Goal: Task Accomplishment & Management: Complete application form

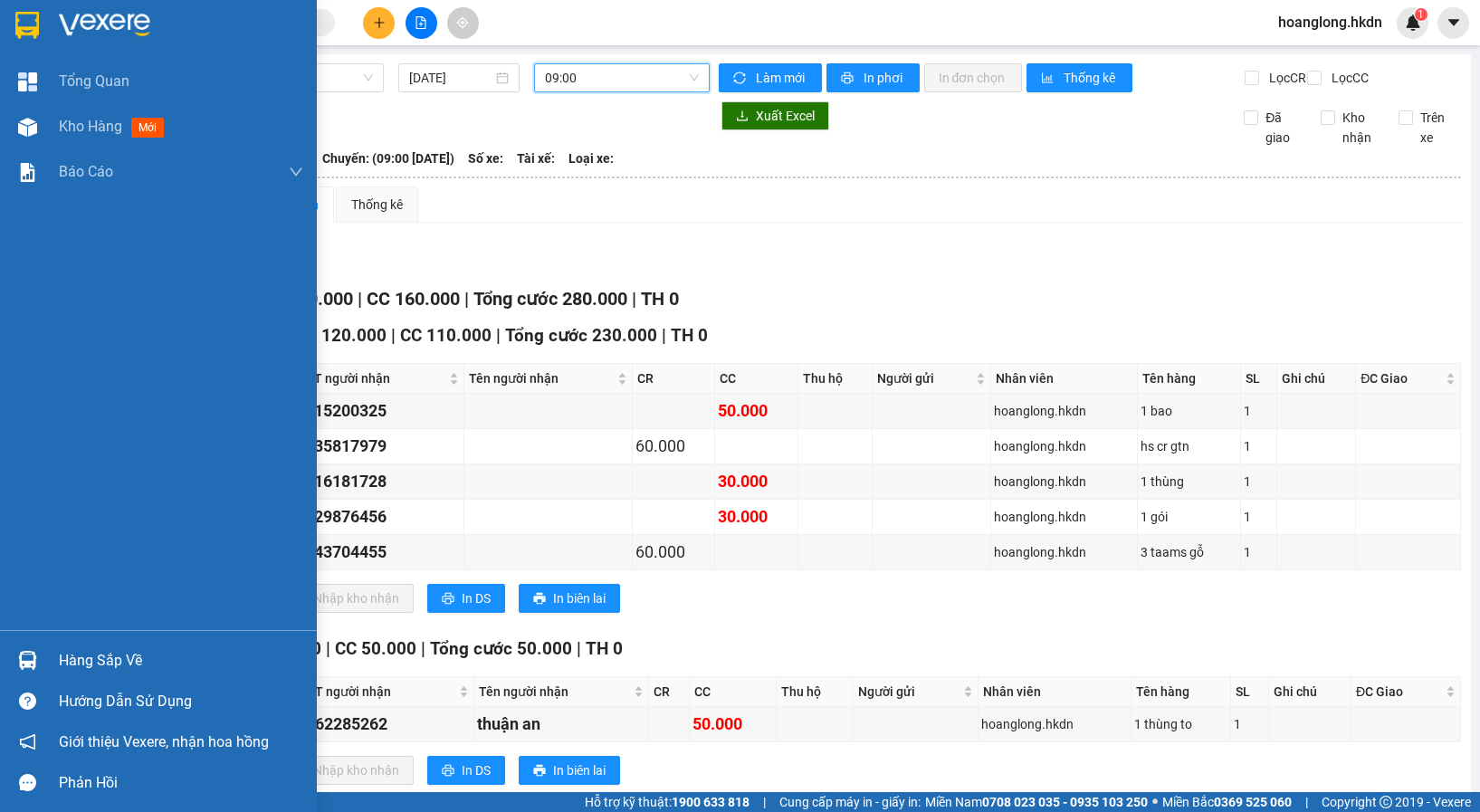
click at [24, 12] on img at bounding box center [27, 25] width 24 height 27
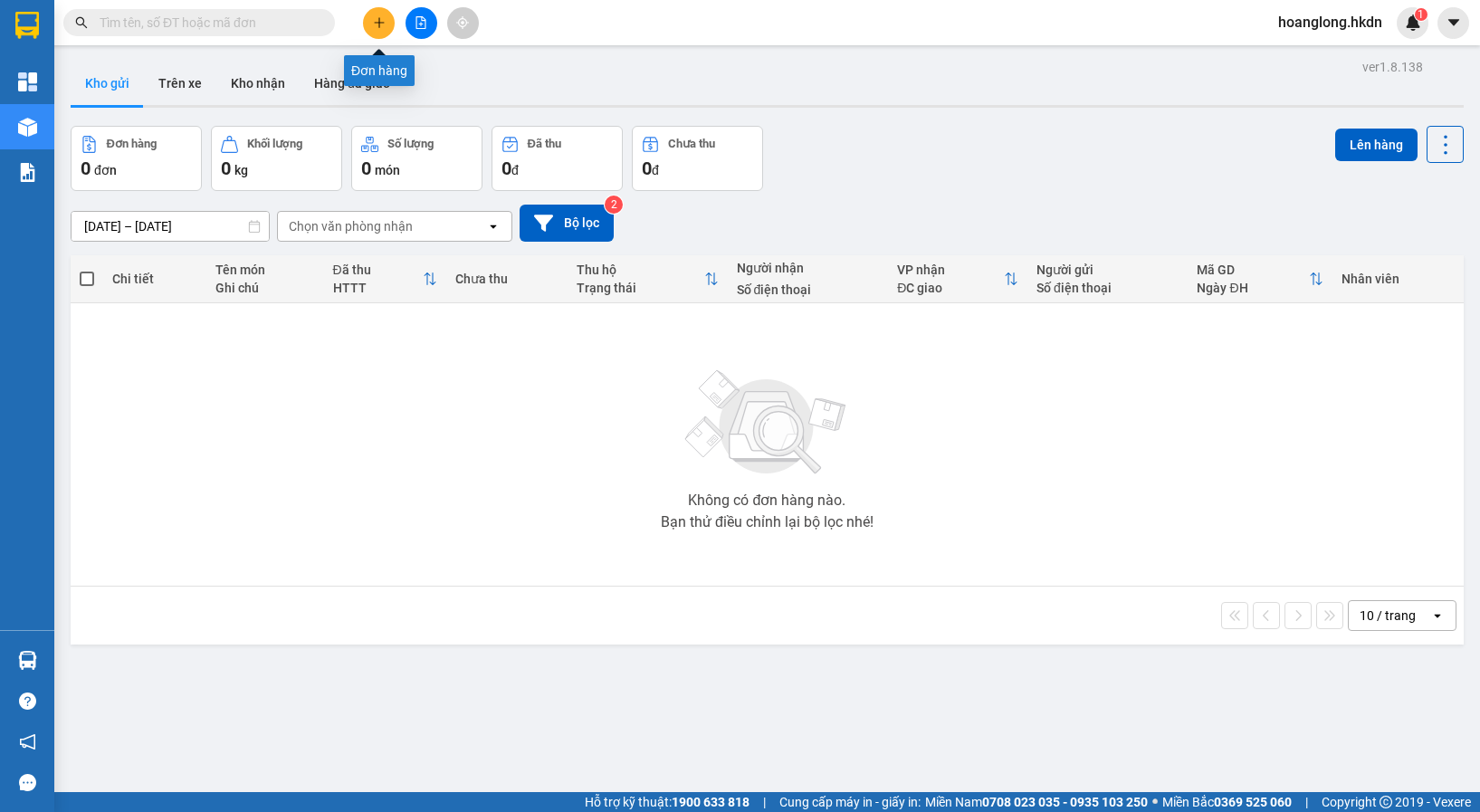
click at [382, 15] on button at bounding box center [379, 23] width 32 height 32
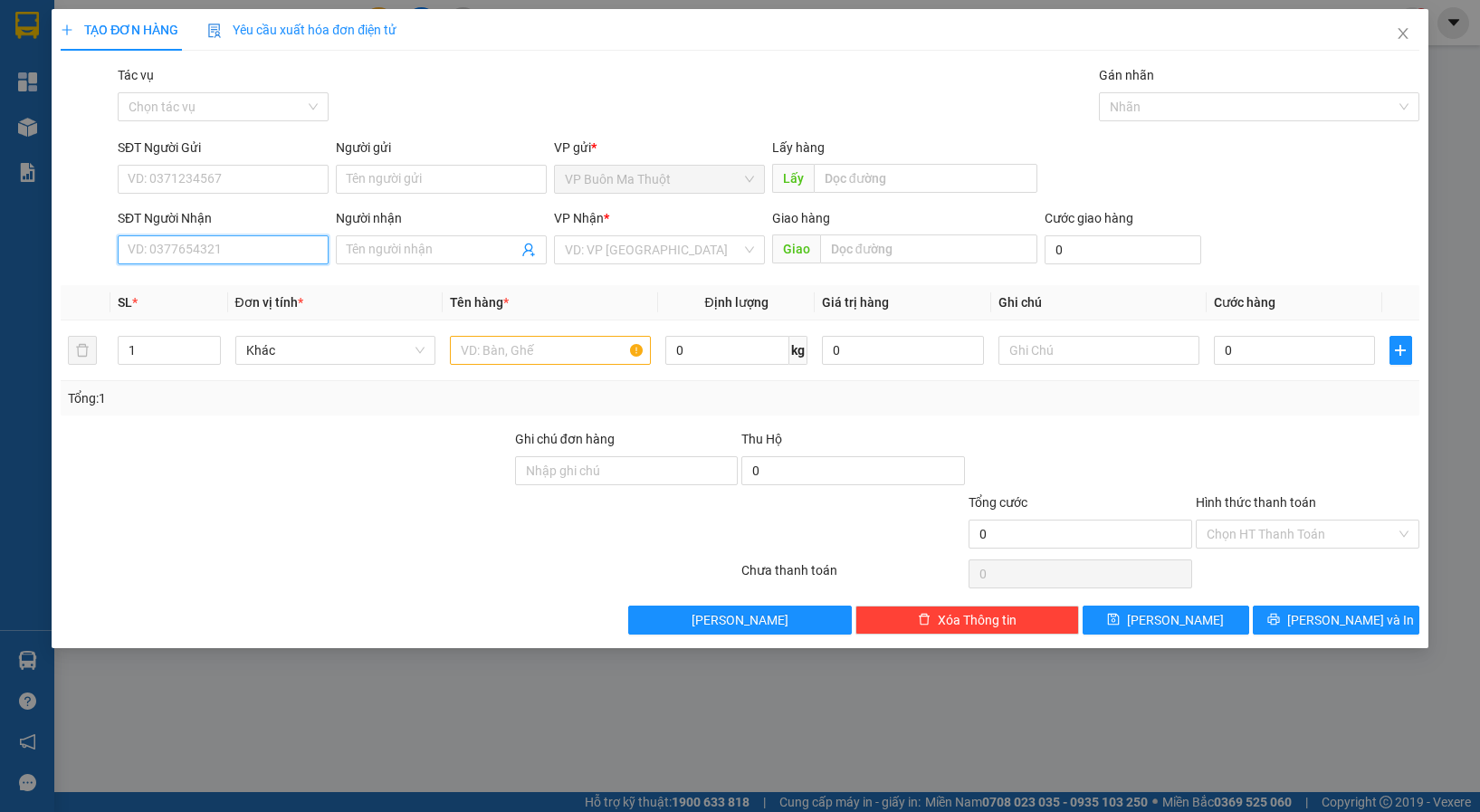
click at [242, 244] on input "SĐT Người Nhận" at bounding box center [223, 250] width 211 height 29
type input "0349455455"
click at [212, 296] on div "0349455455 - xđ" at bounding box center [223, 286] width 211 height 29
type input "xđ"
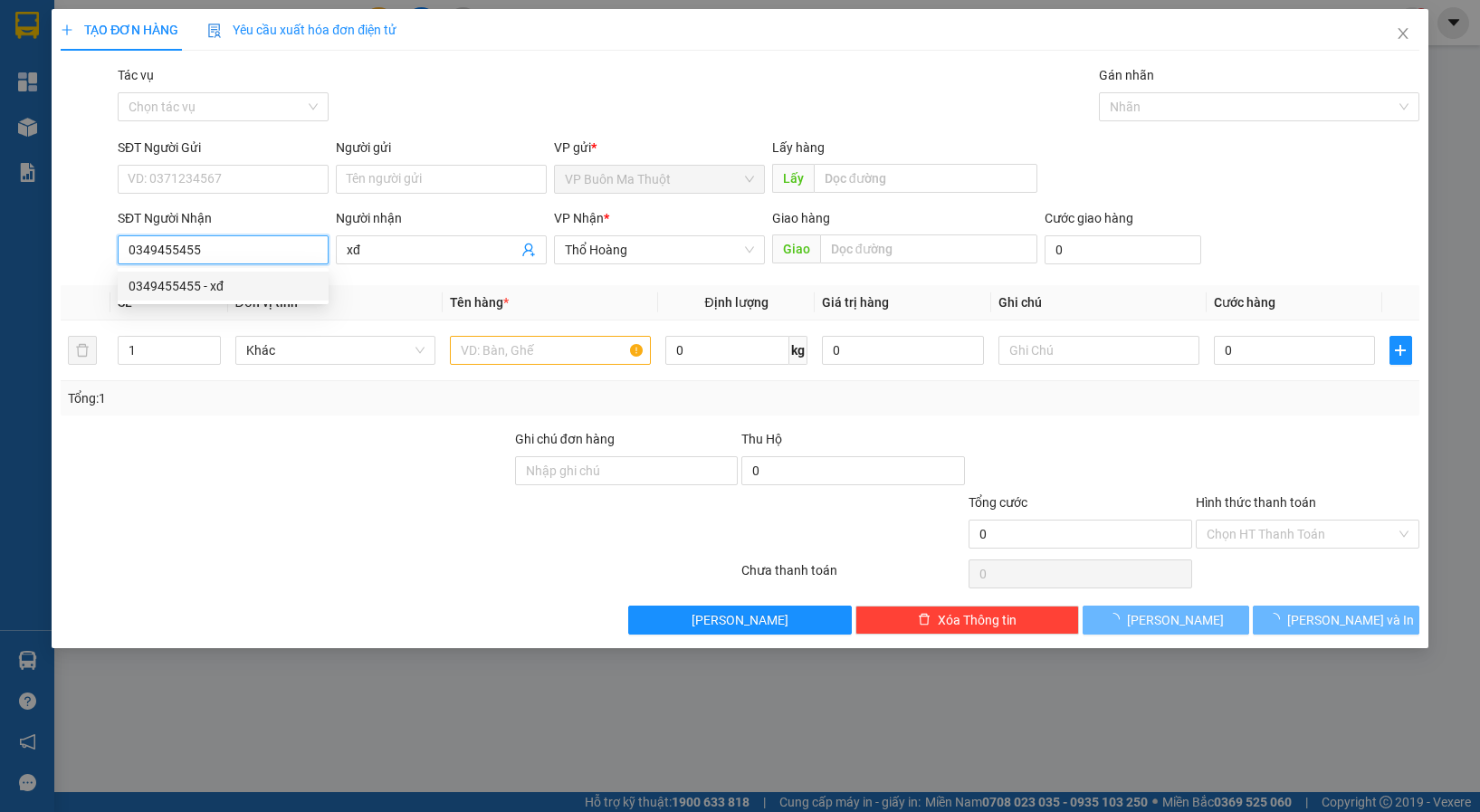
type input "30.000"
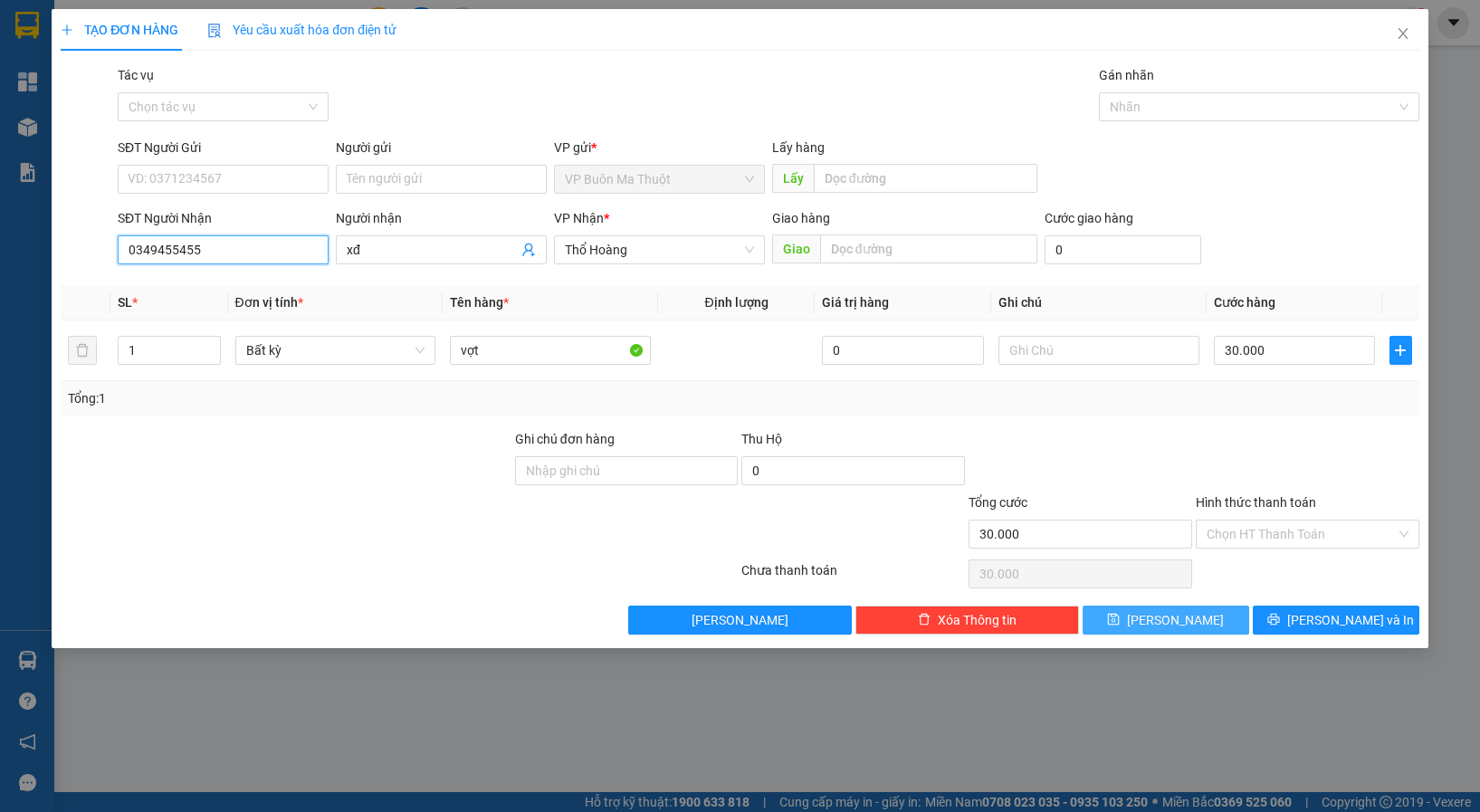
type input "0349455455"
click at [1166, 628] on span "[PERSON_NAME]" at bounding box center [1175, 620] width 97 height 20
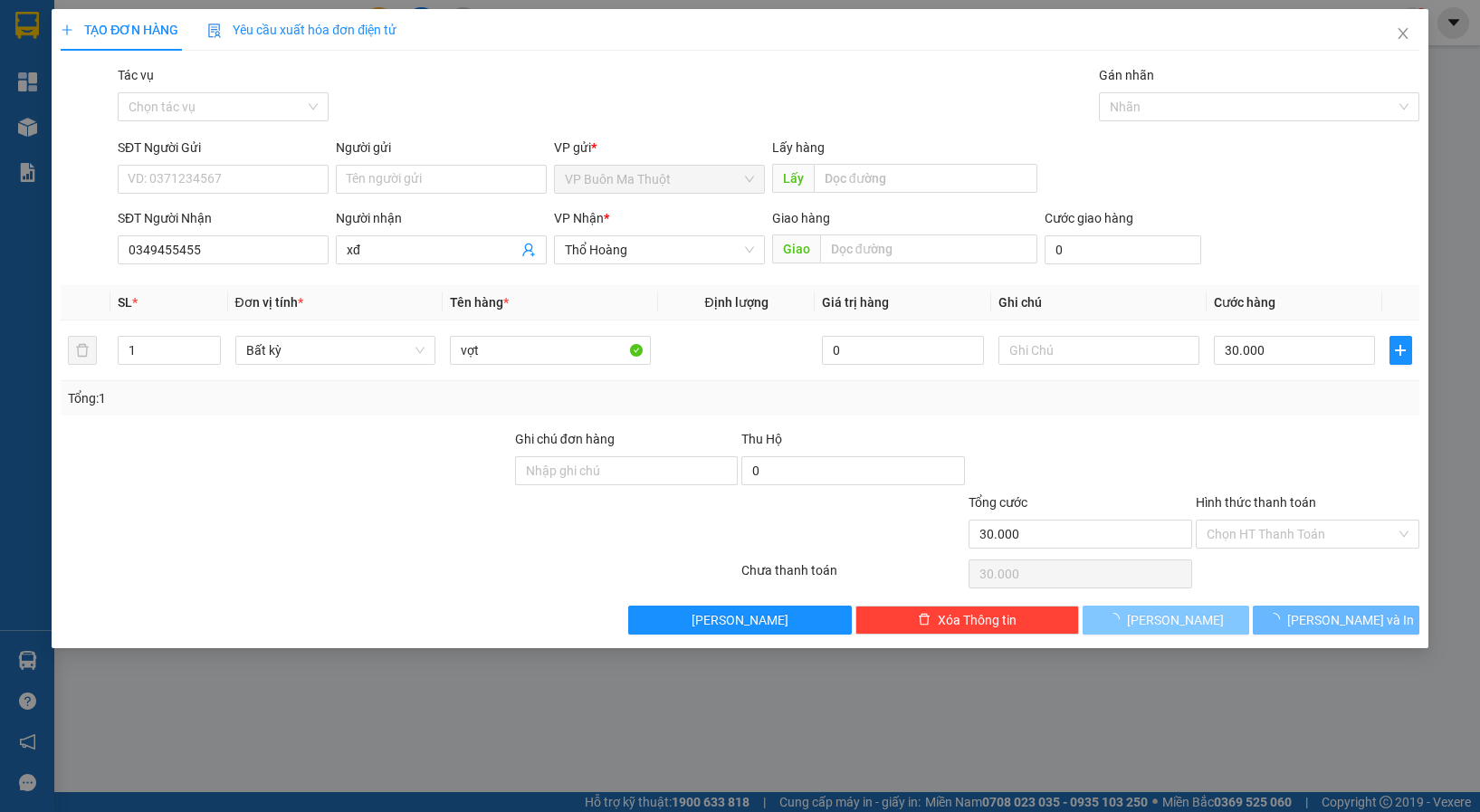
type input "0"
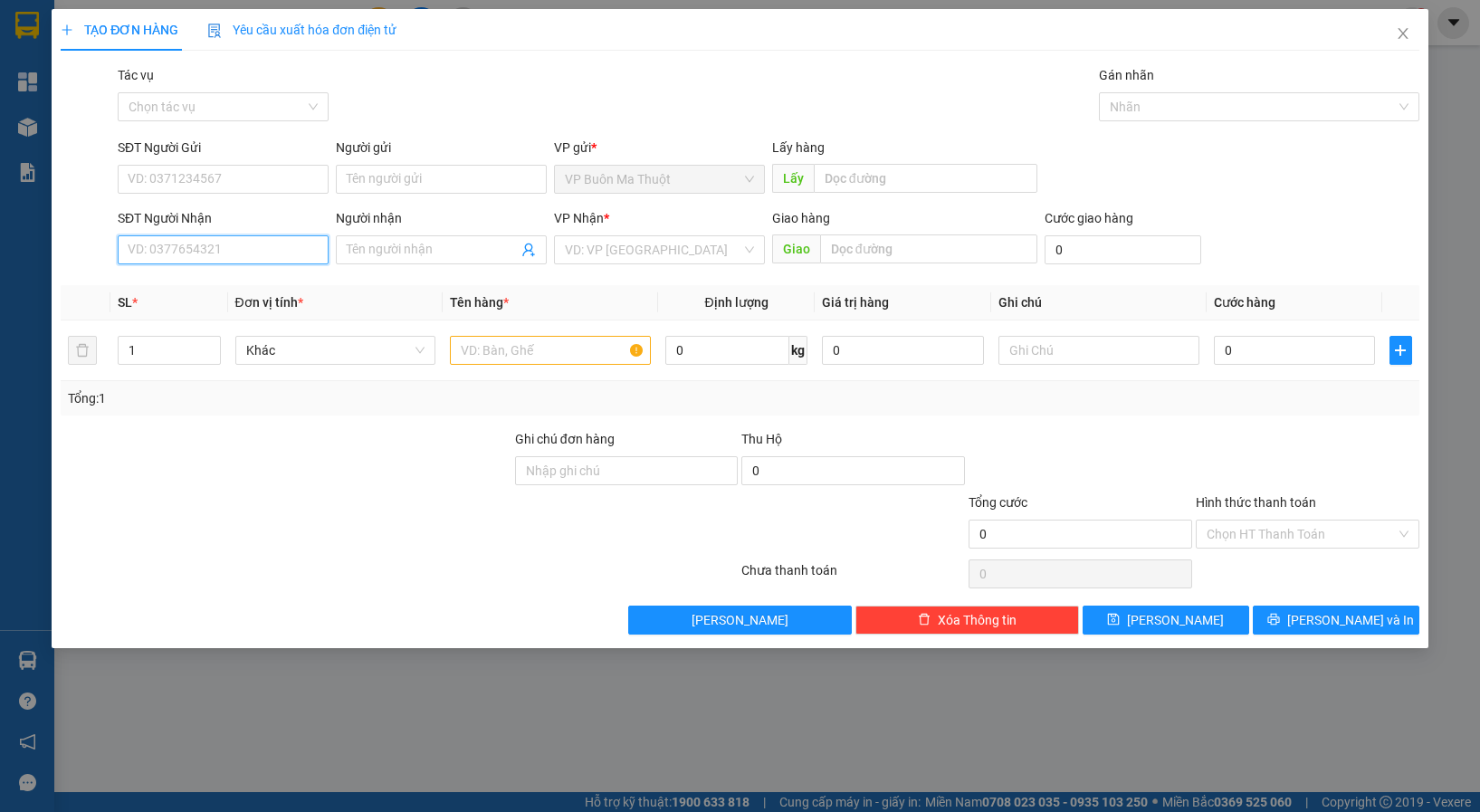
click at [189, 254] on input "SĐT Người Nhận" at bounding box center [223, 250] width 211 height 29
type input "0339487979"
click at [227, 277] on div "0339487979" at bounding box center [223, 286] width 189 height 20
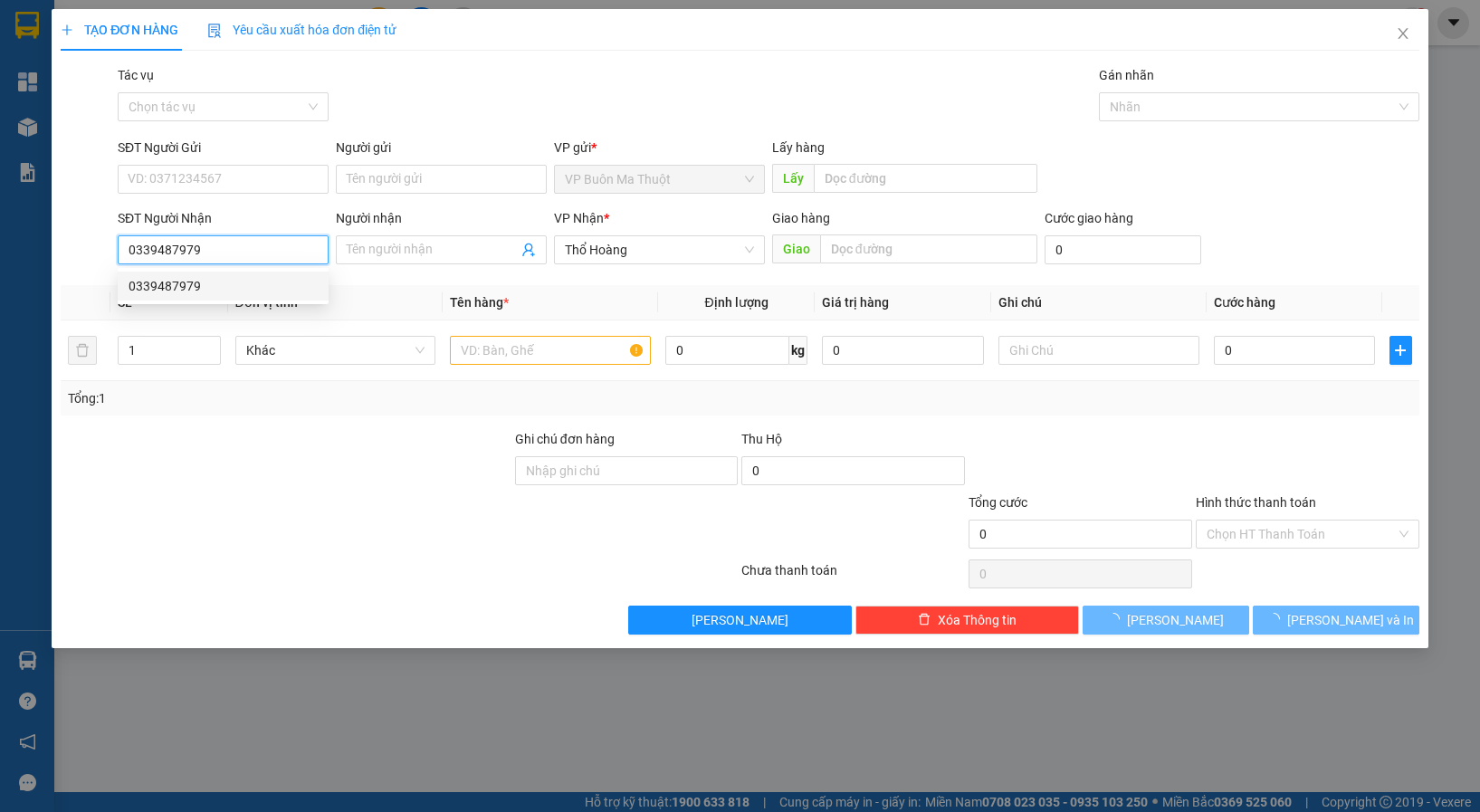
type input "50.000"
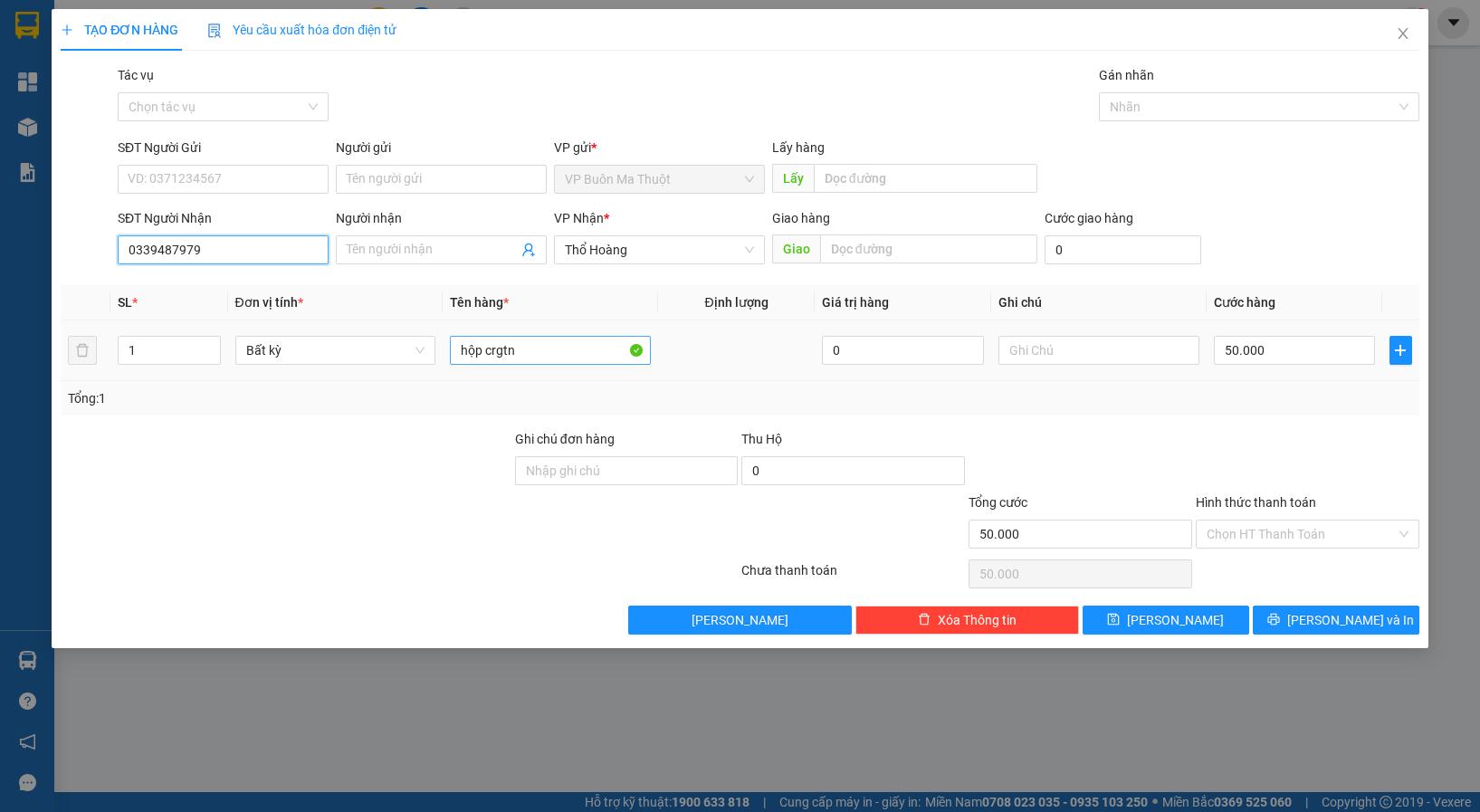
type input "0339487979"
click at [523, 352] on input "hộp crgtn" at bounding box center [551, 351] width 201 height 29
click at [1221, 541] on input "Hình thức thanh toán" at bounding box center [1301, 534] width 189 height 27
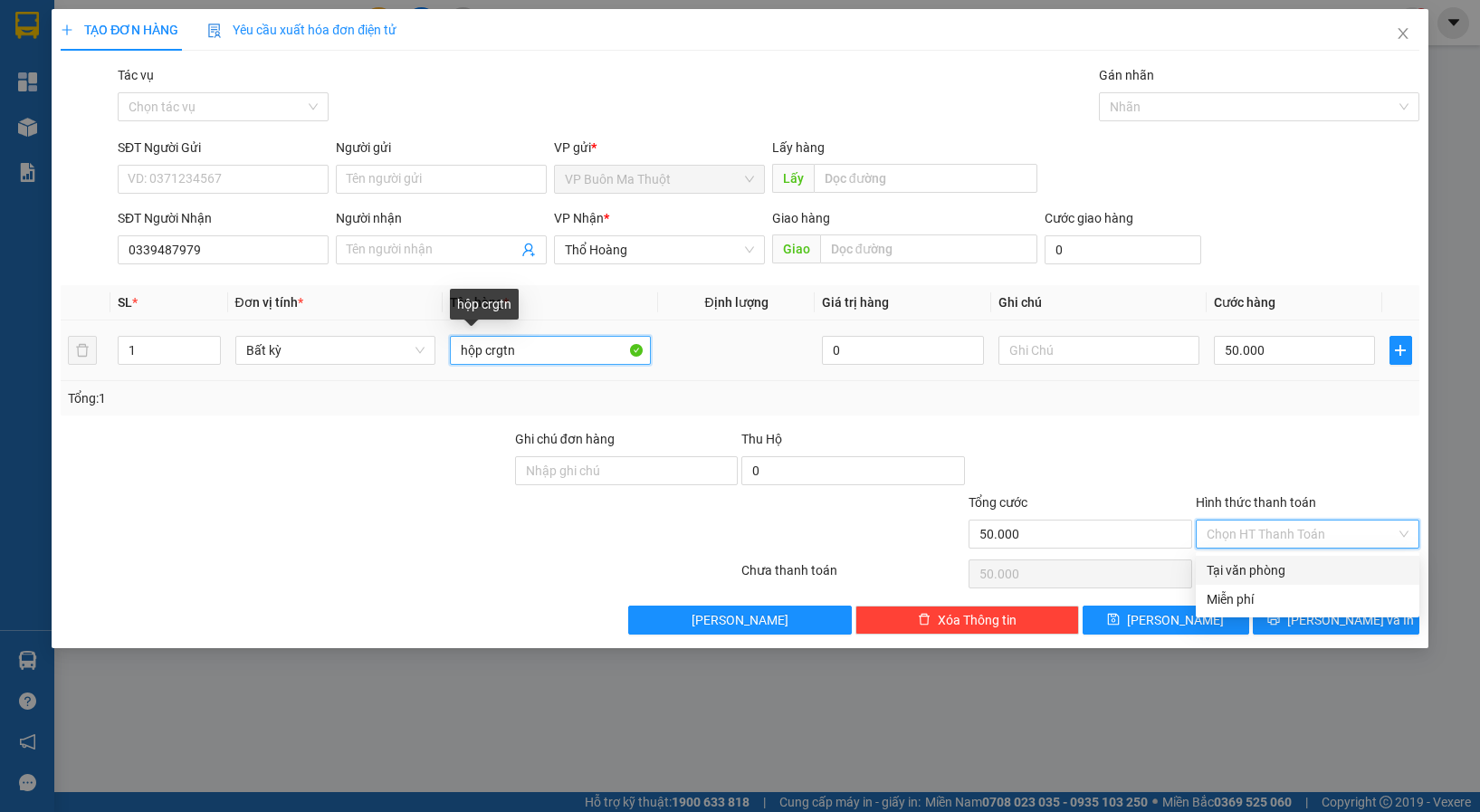
click at [552, 344] on input "hộp crgtn" at bounding box center [551, 351] width 201 height 29
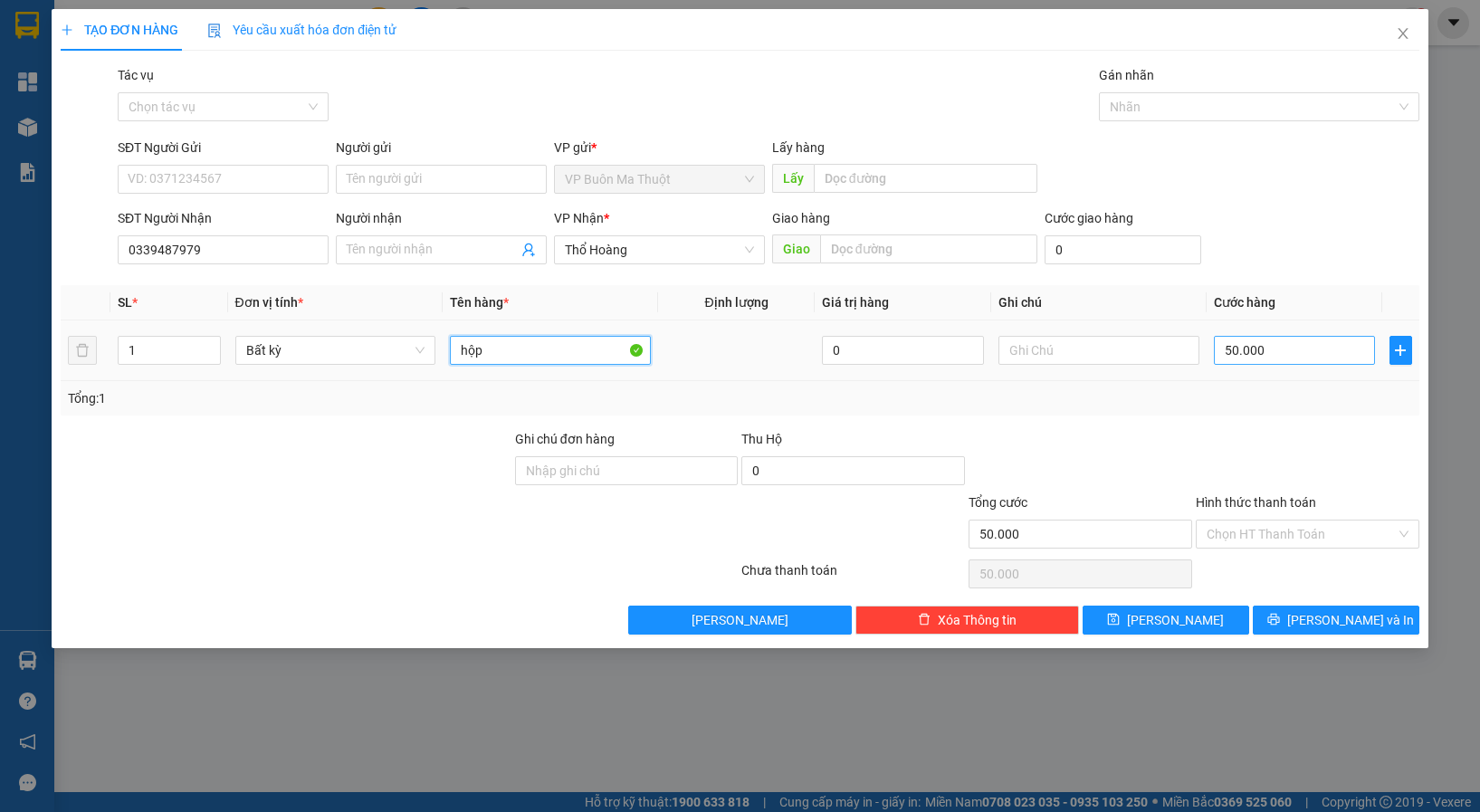
type input "hộp"
click at [1291, 347] on input "50.000" at bounding box center [1295, 351] width 162 height 29
type input "3"
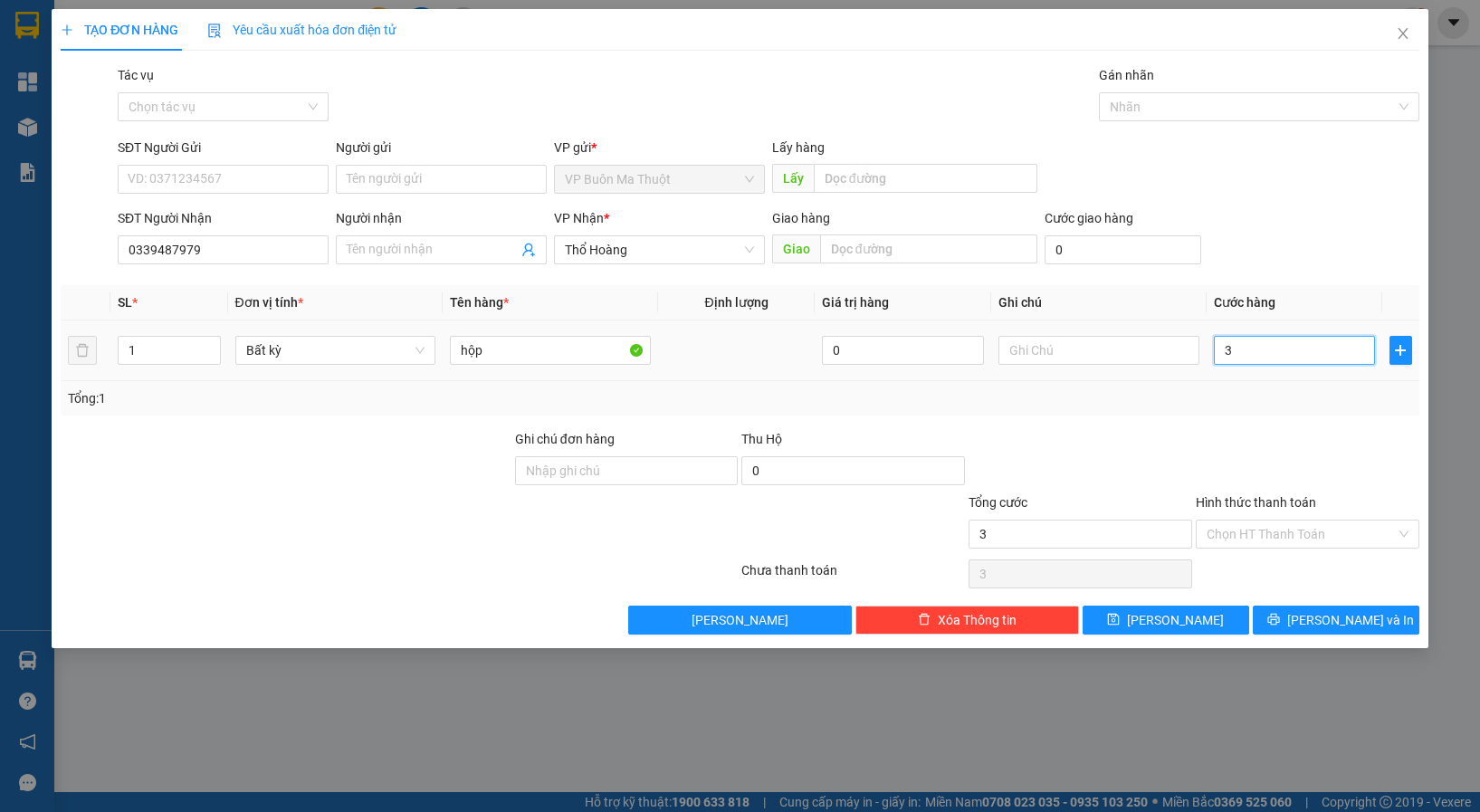
type input "30"
type input "300"
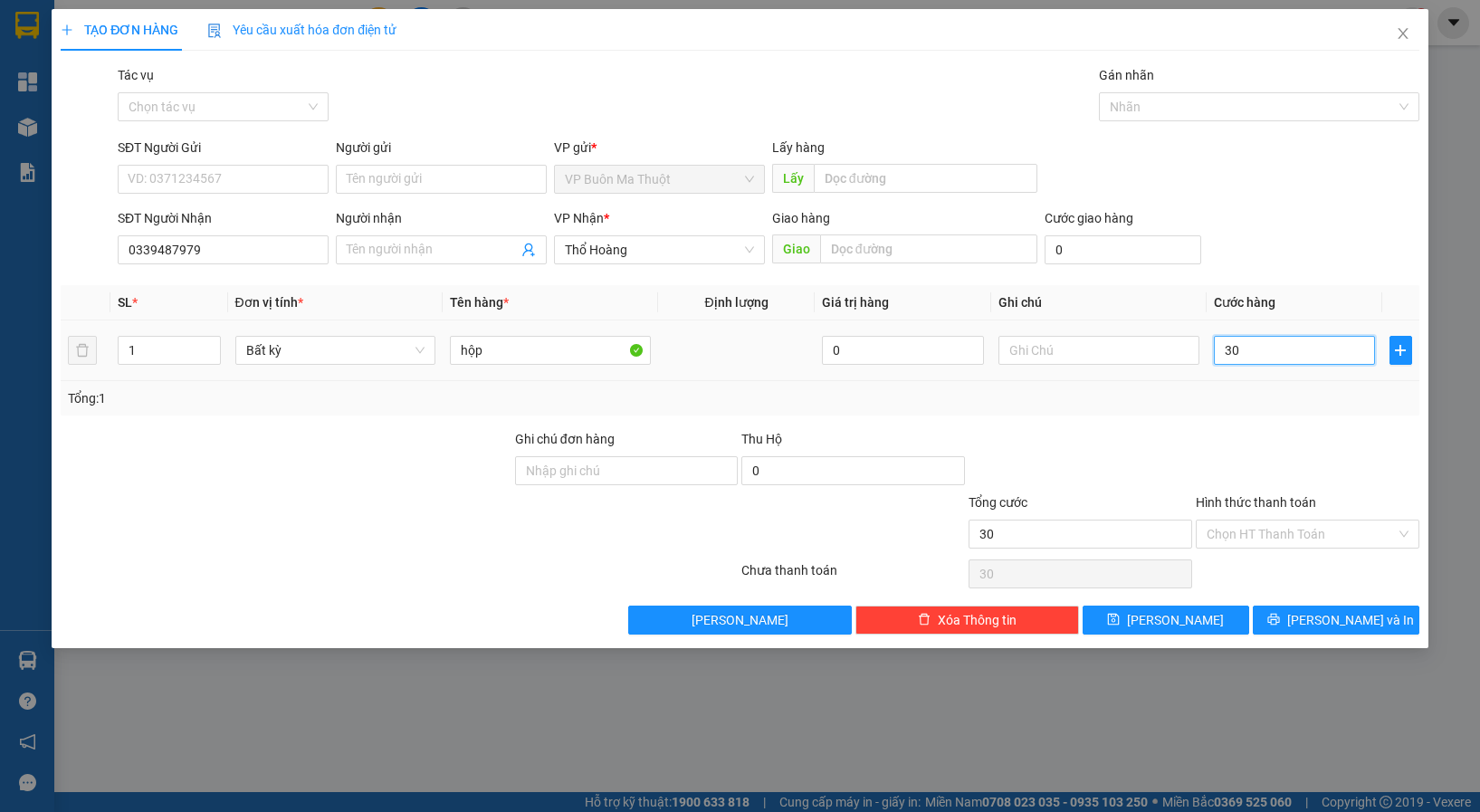
type input "300"
type input "3.000"
type input "30.000"
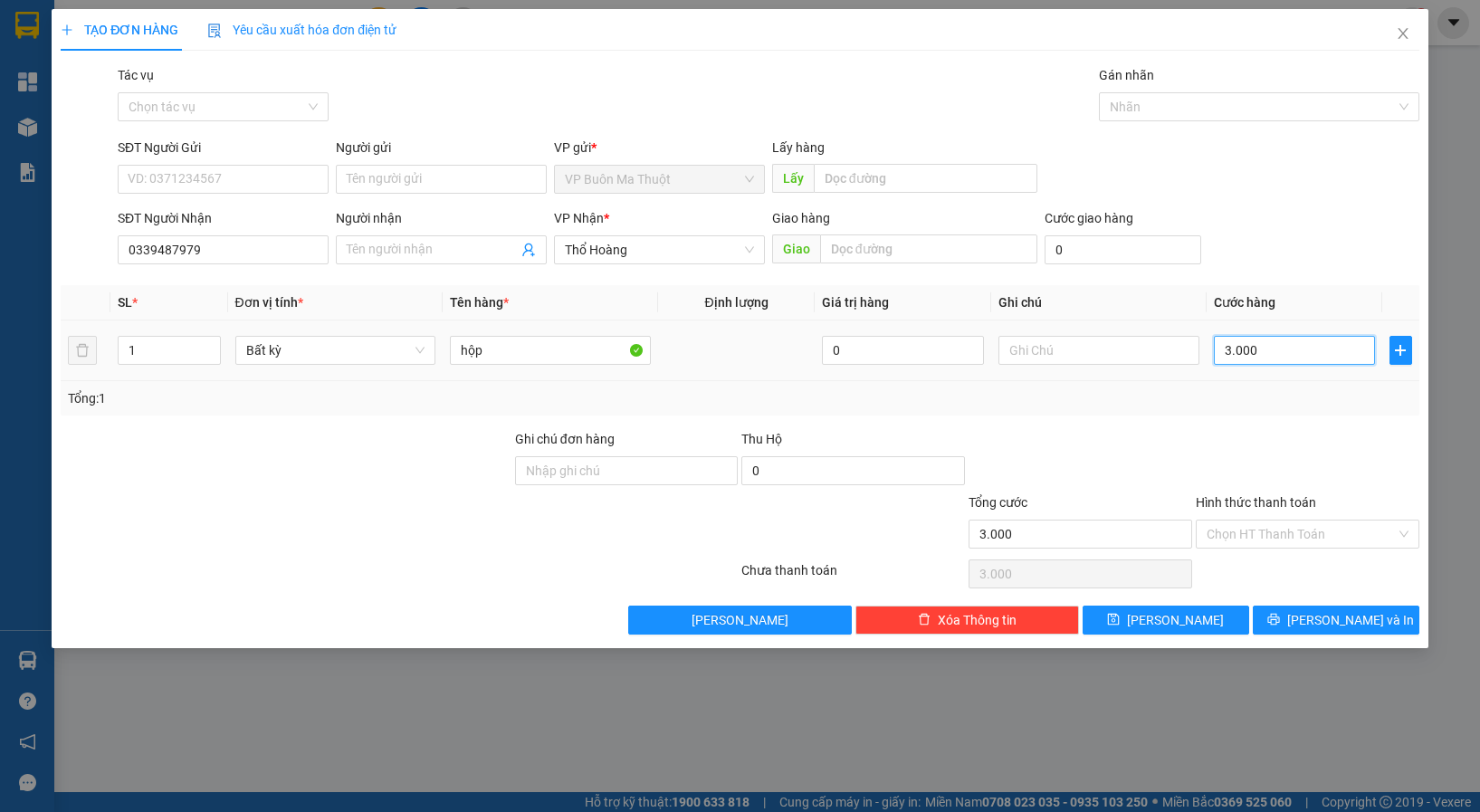
type input "30.000"
drag, startPoint x: 556, startPoint y: 349, endPoint x: 564, endPoint y: 298, distance: 51.6
click at [556, 346] on input "hộp" at bounding box center [551, 351] width 201 height 29
type input "hộp ck cty"
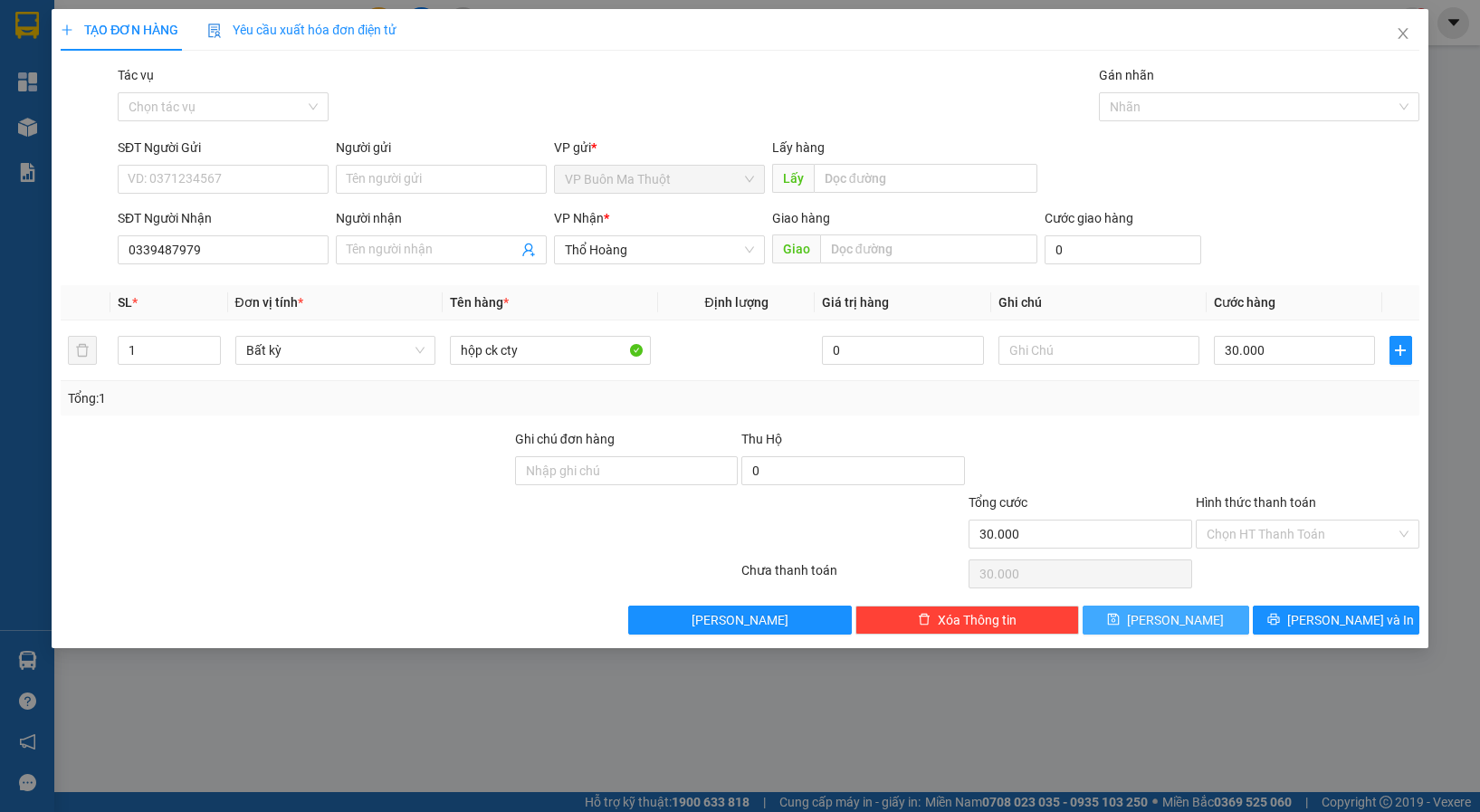
click at [1120, 613] on icon "save" at bounding box center [1114, 619] width 13 height 13
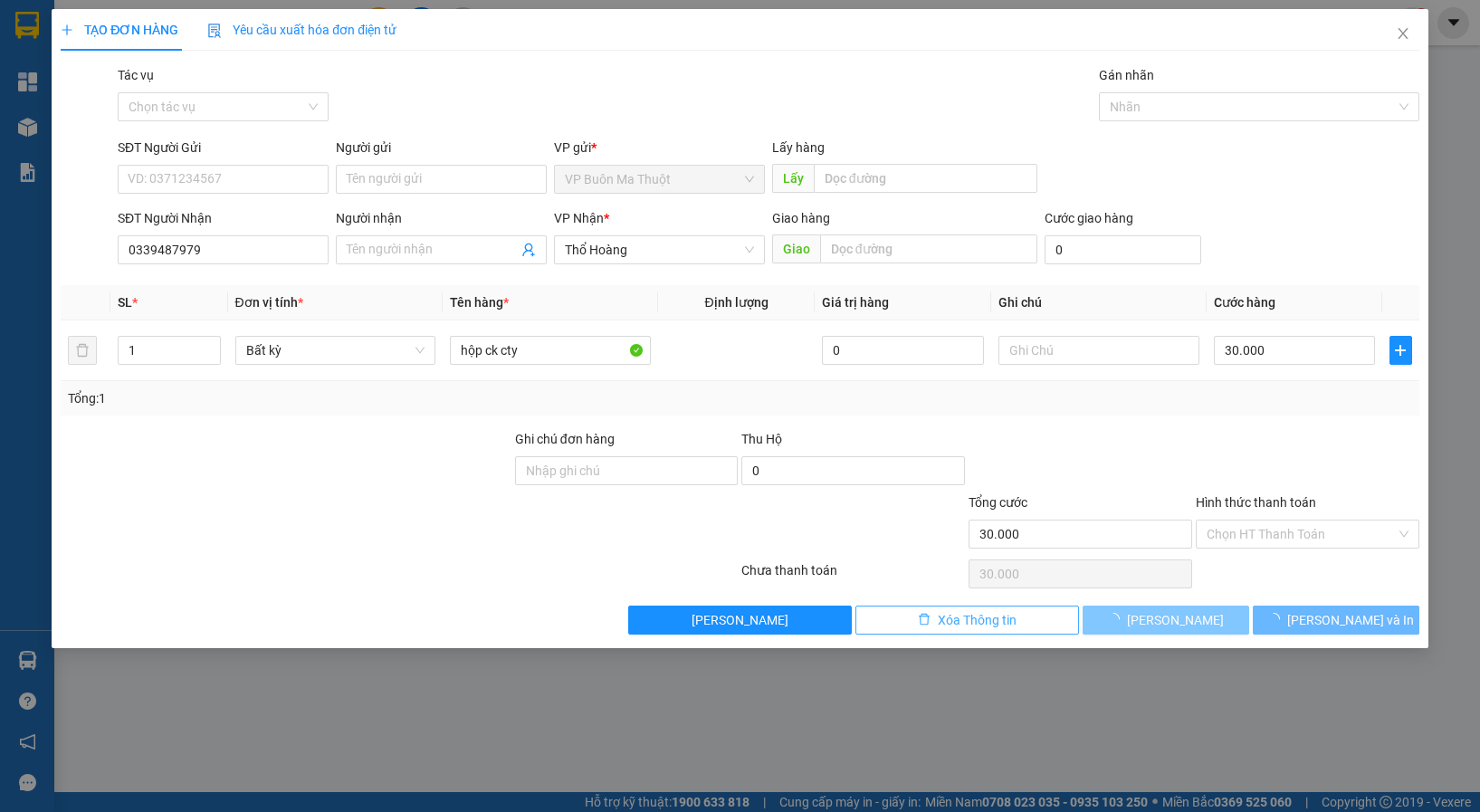
type input "0"
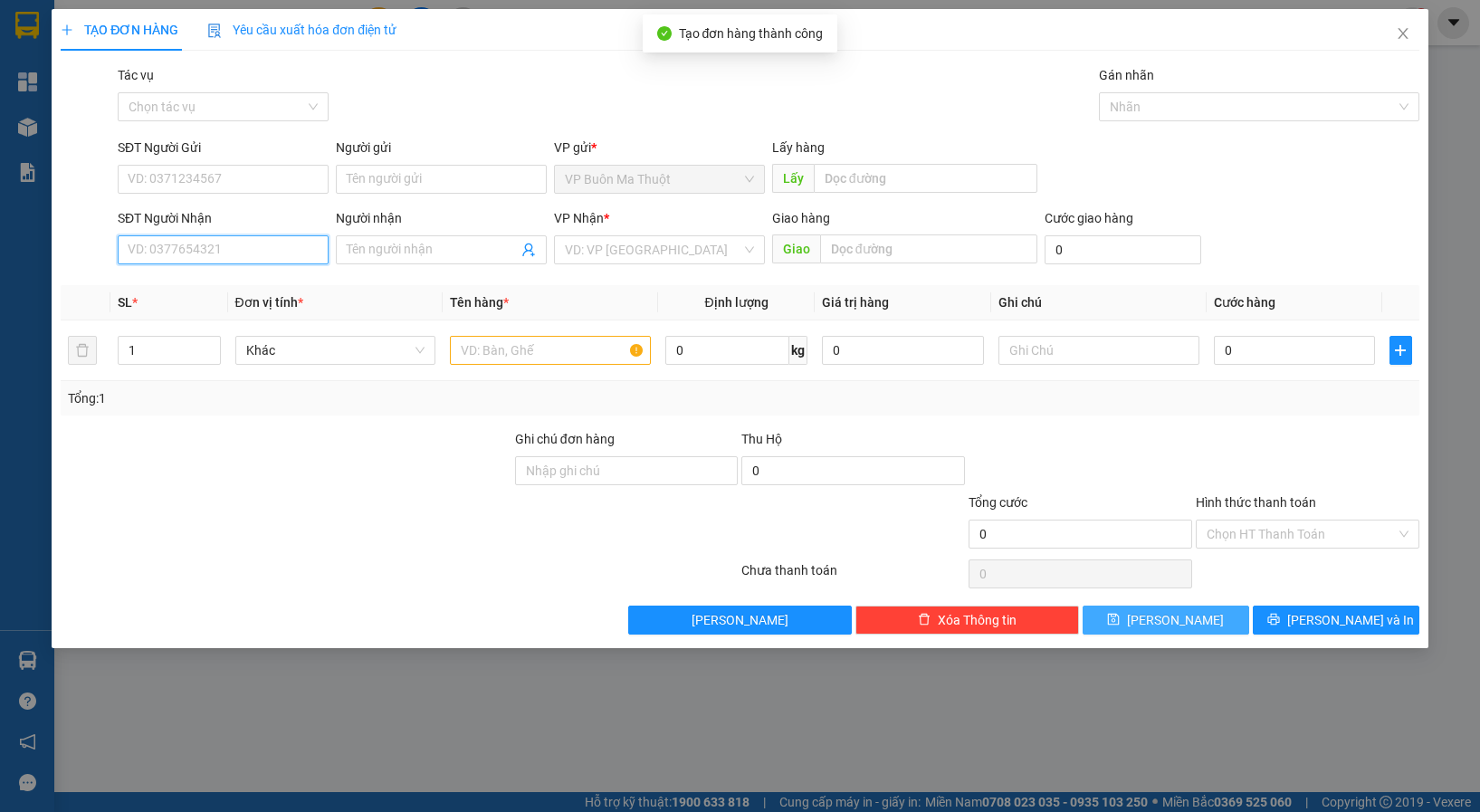
click at [214, 251] on input "SĐT Người Nhận" at bounding box center [223, 250] width 211 height 29
type input "0938834845"
click at [207, 278] on div "0938834845" at bounding box center [223, 286] width 189 height 20
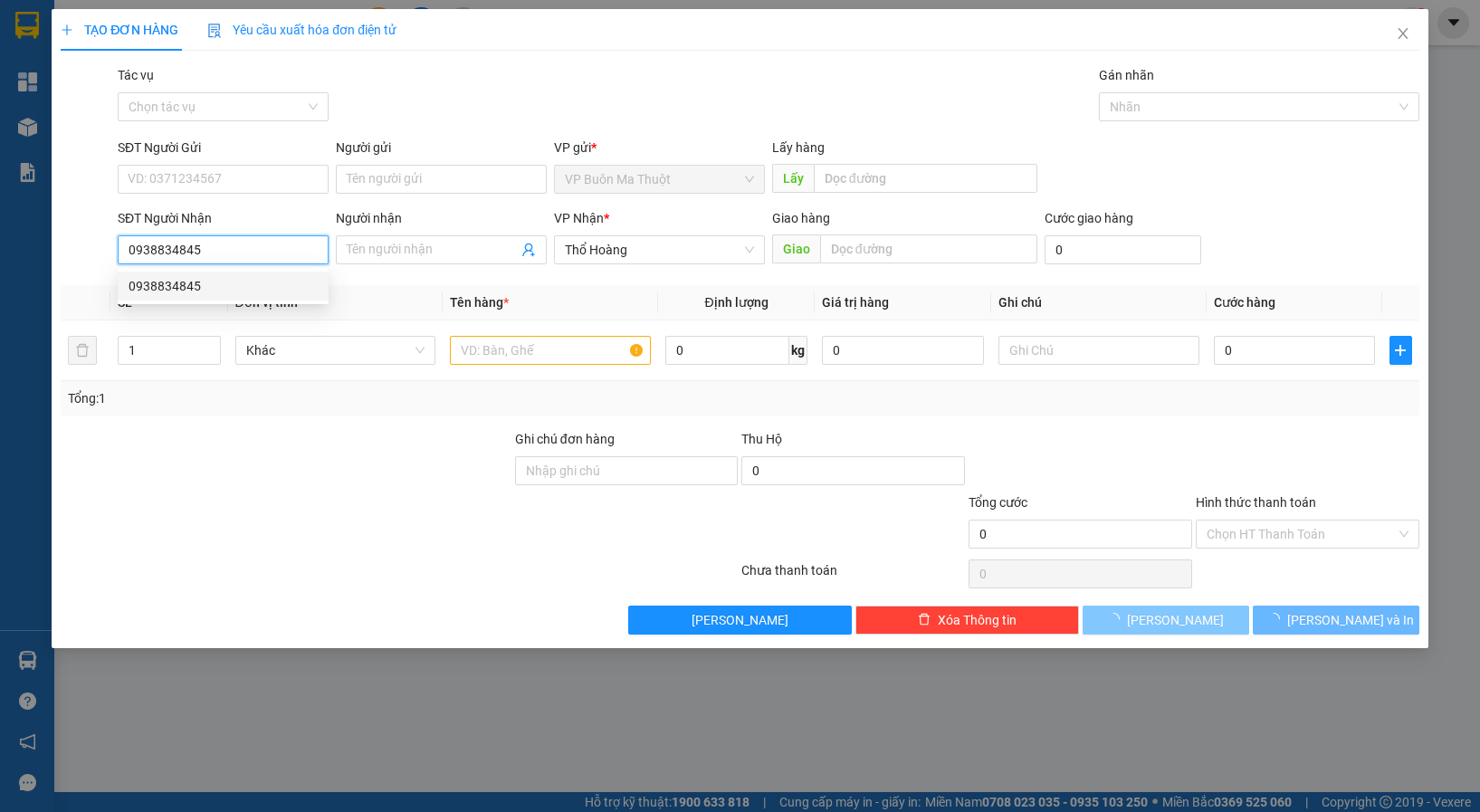
type input "30.000"
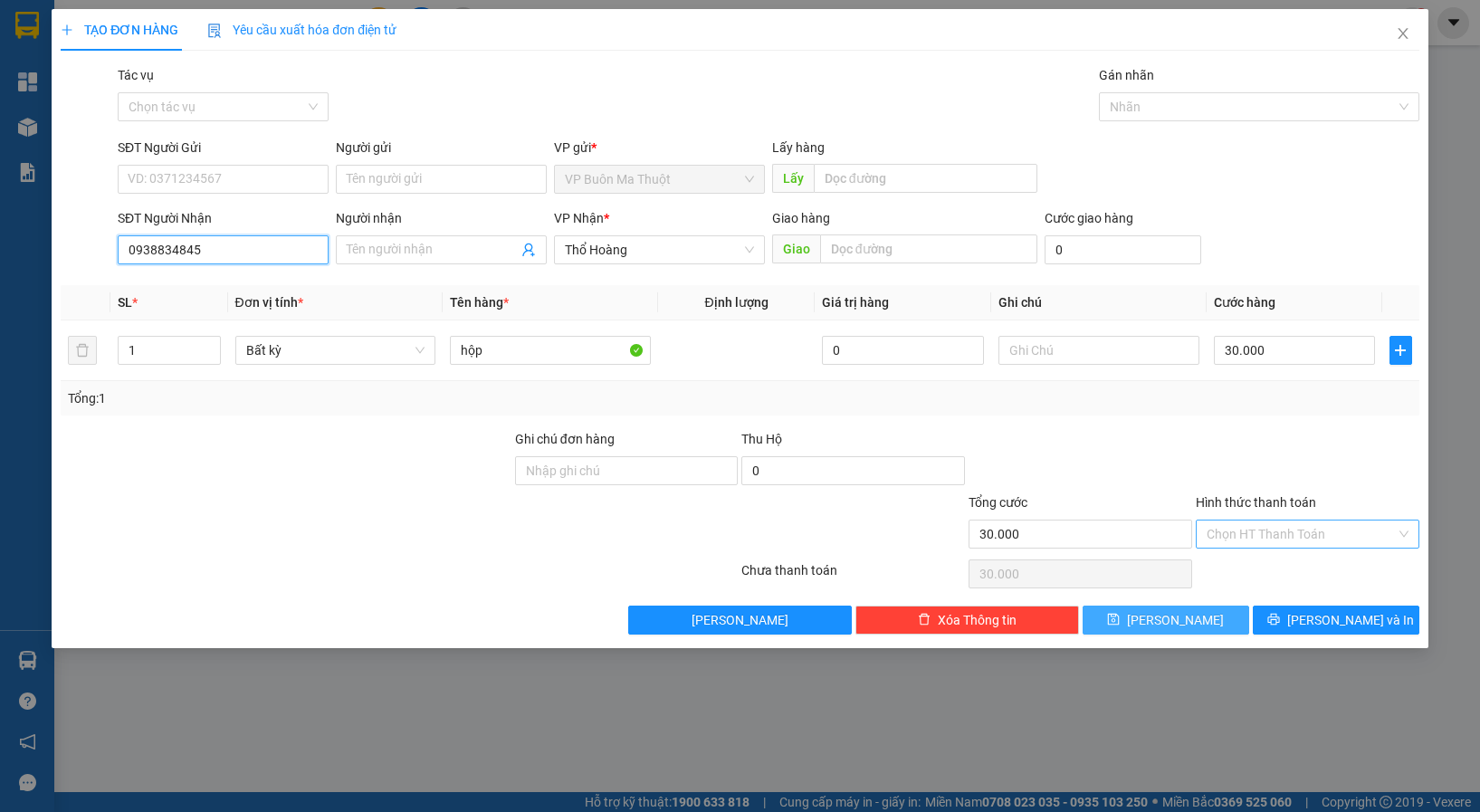
type input "0938834845"
click at [1217, 543] on input "Hình thức thanh toán" at bounding box center [1301, 534] width 189 height 27
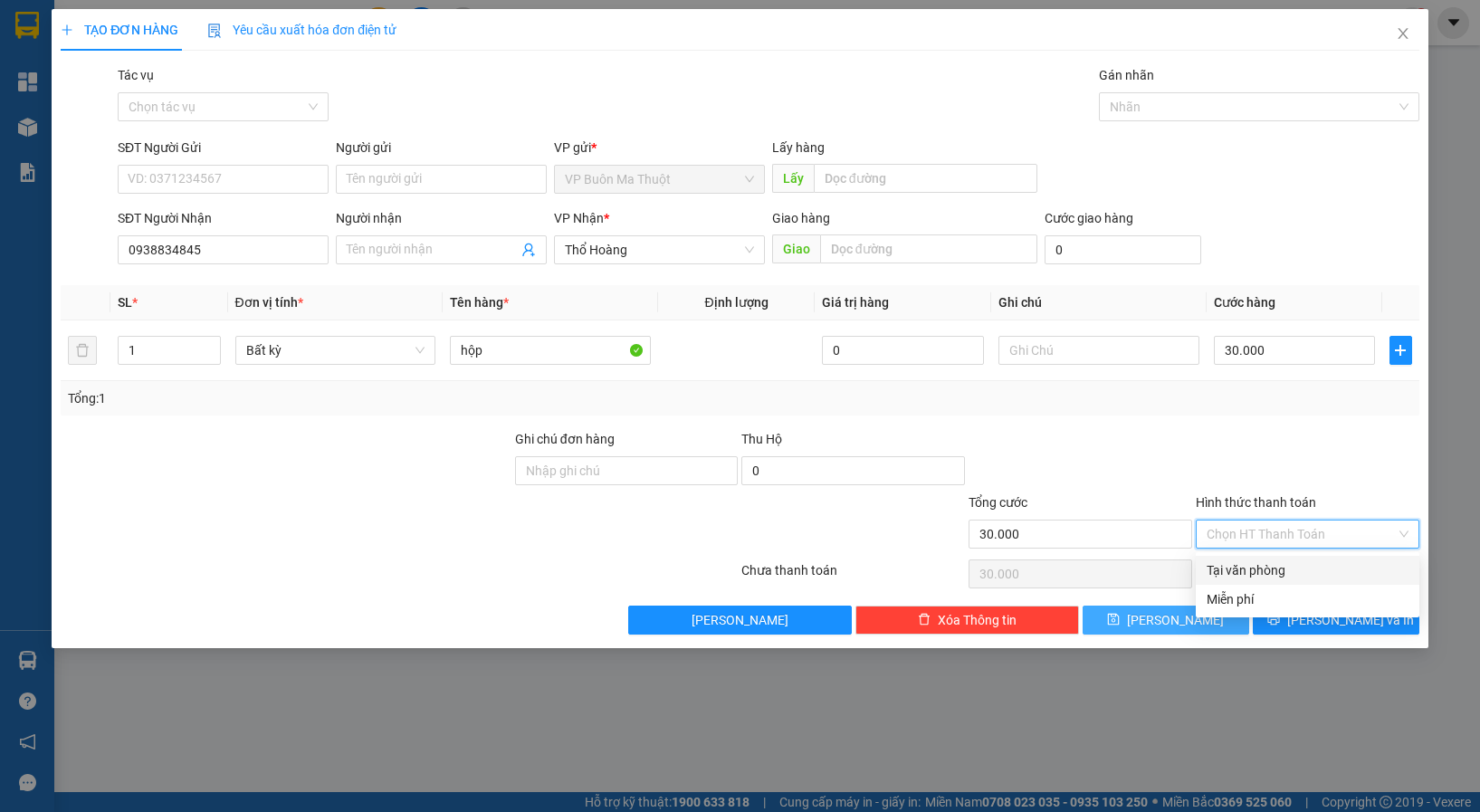
click at [1214, 569] on div "Tại văn phòng" at bounding box center [1308, 570] width 202 height 20
type input "0"
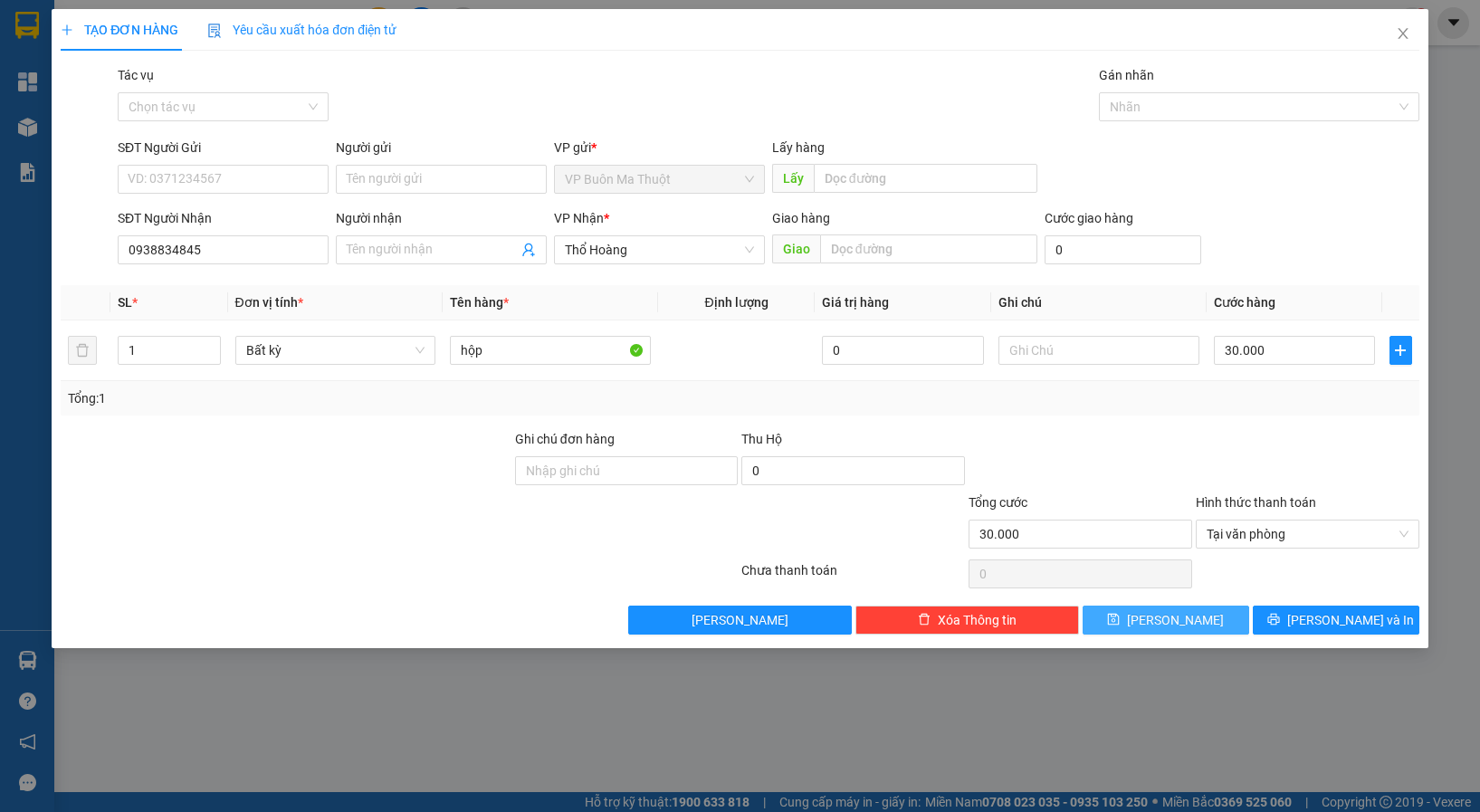
click at [1157, 610] on button "[PERSON_NAME]" at bounding box center [1166, 620] width 167 height 29
type input "0"
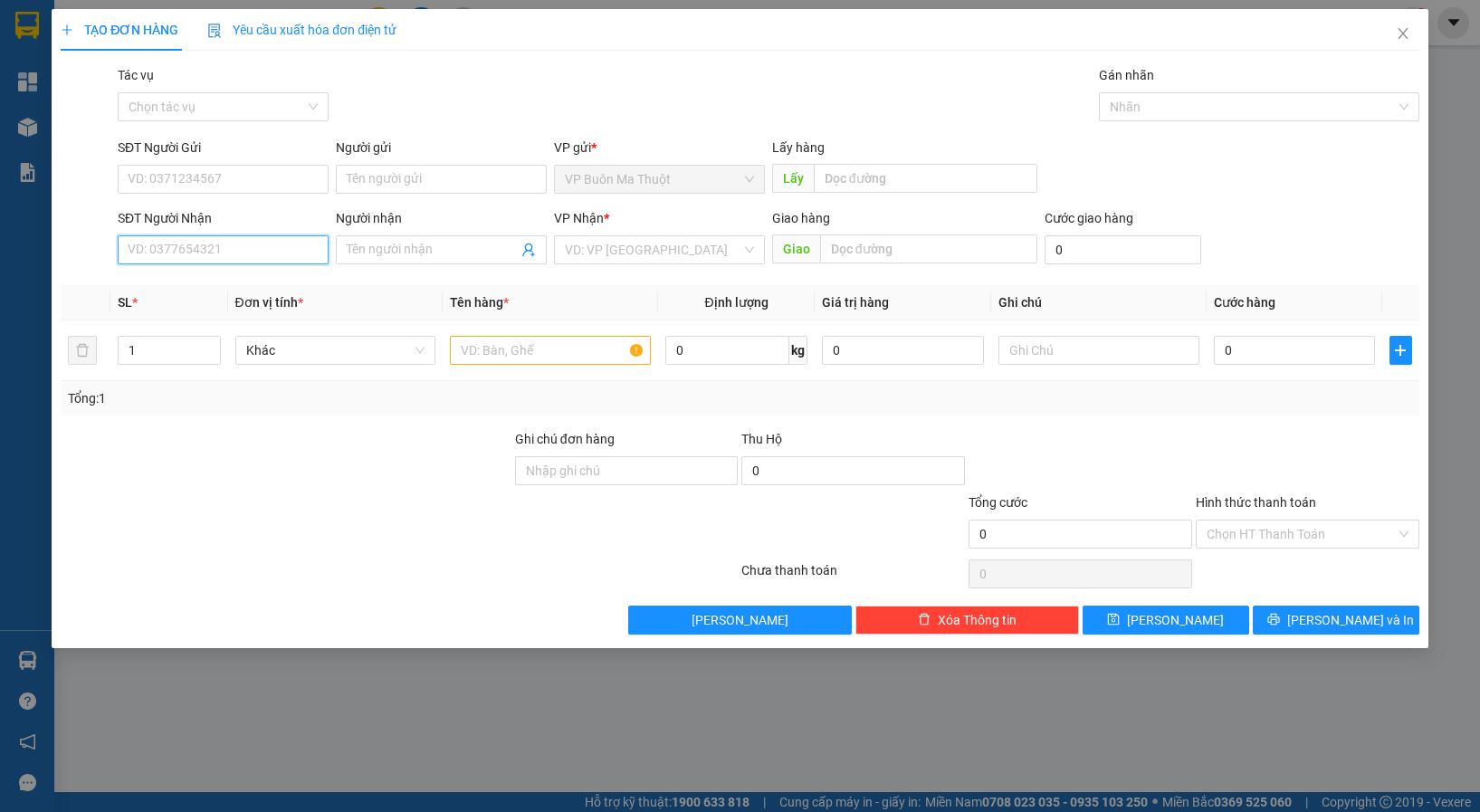
click at [243, 249] on input "SĐT Người Nhận" at bounding box center [223, 250] width 211 height 29
type input "0969439829"
click at [268, 294] on div "0969439829 - thanh lich" at bounding box center [223, 286] width 189 height 20
type input "thanh lich"
type input "30.000"
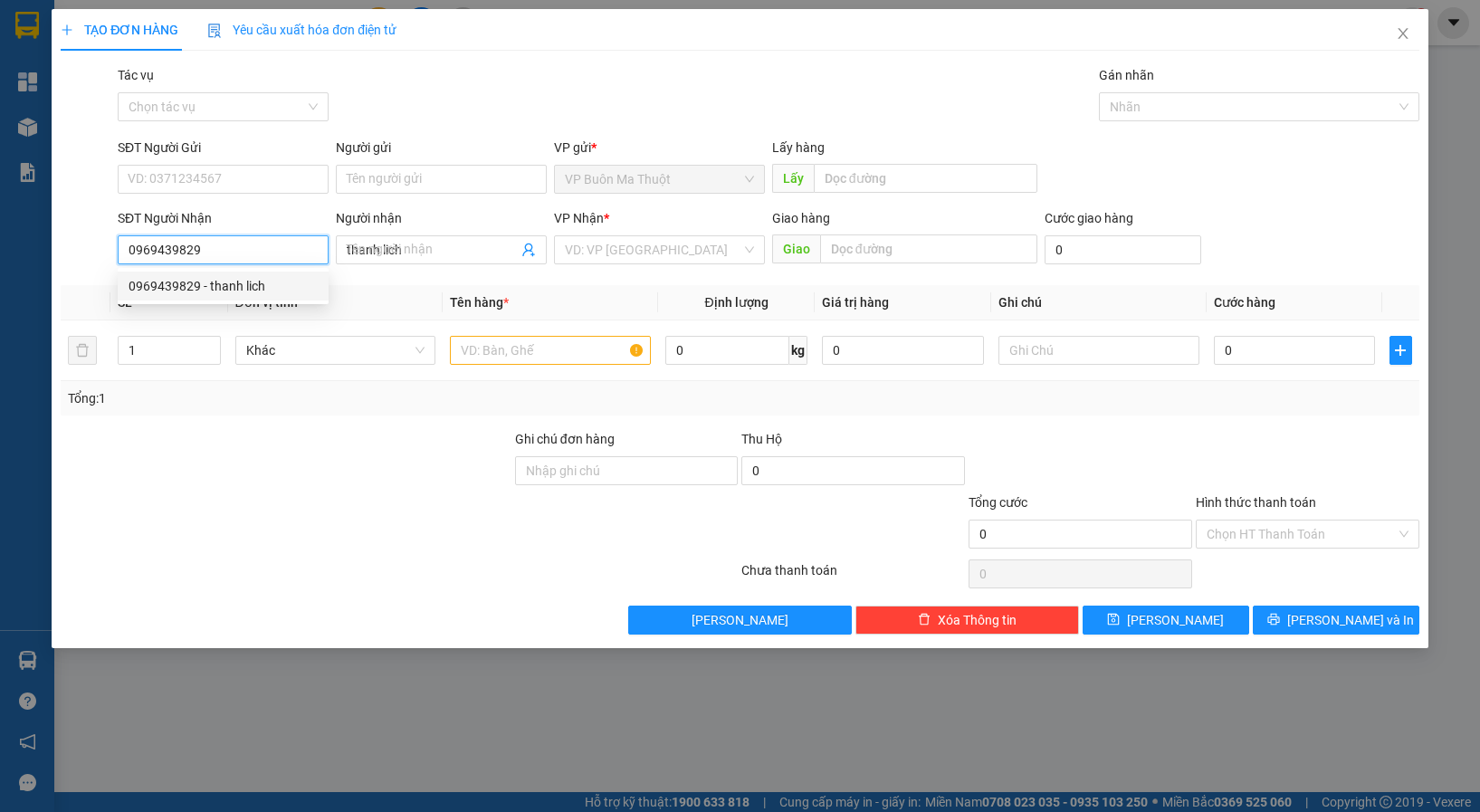
type input "30.000"
type input "0969439829"
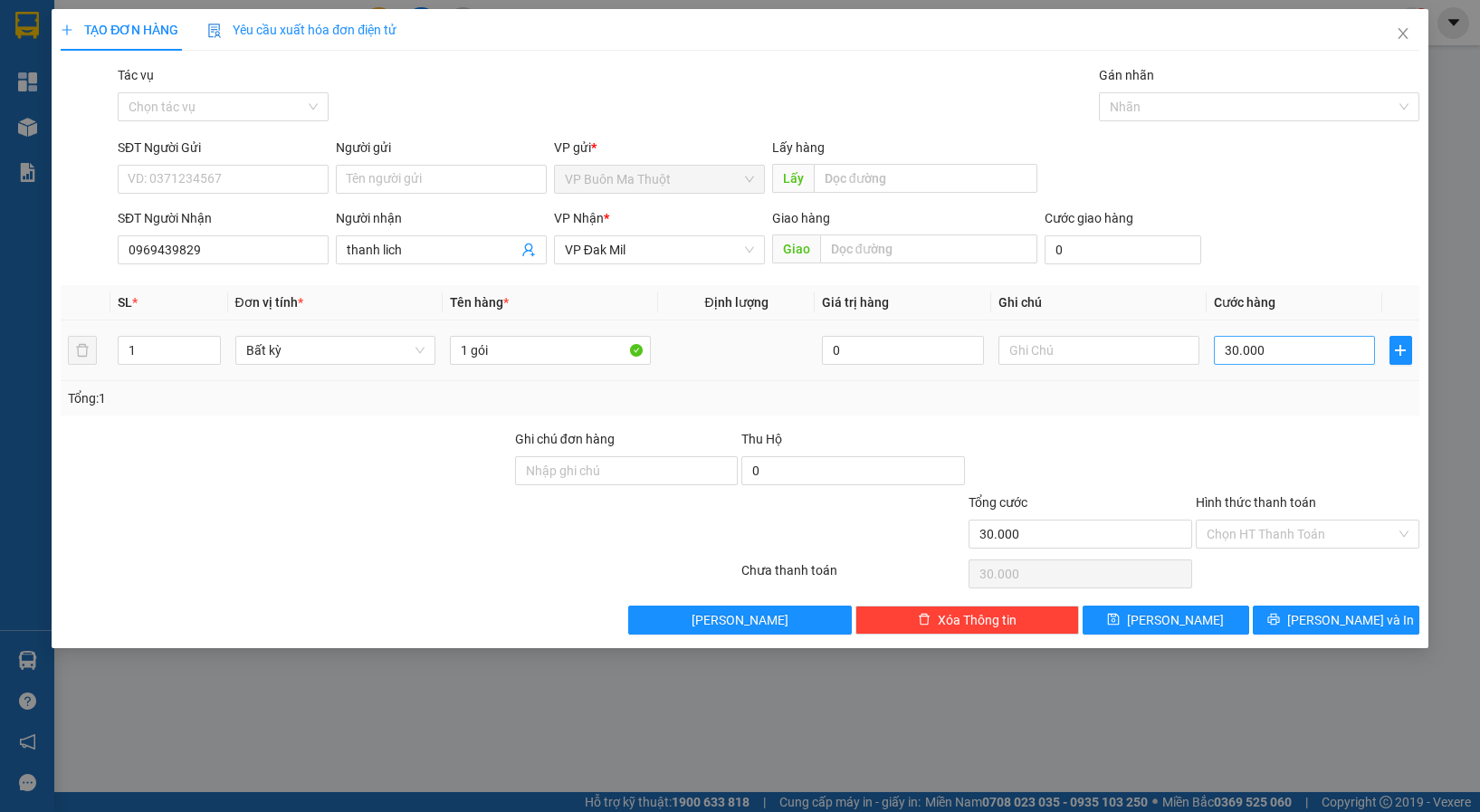
click at [1262, 364] on div "30.000" at bounding box center [1295, 351] width 162 height 36
click at [1262, 364] on input "30.000" at bounding box center [1295, 351] width 162 height 29
type input "4"
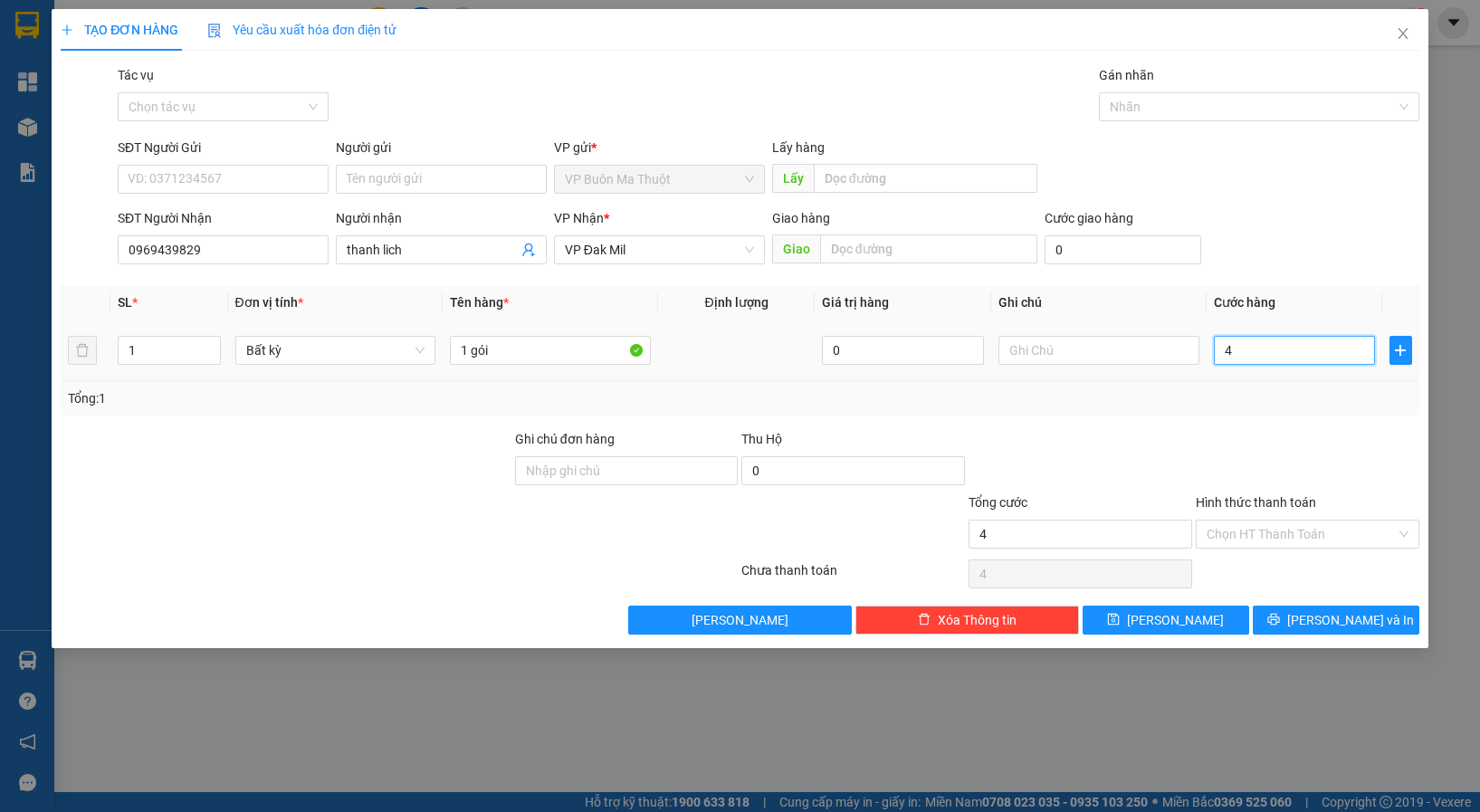
type input "40"
type input "400"
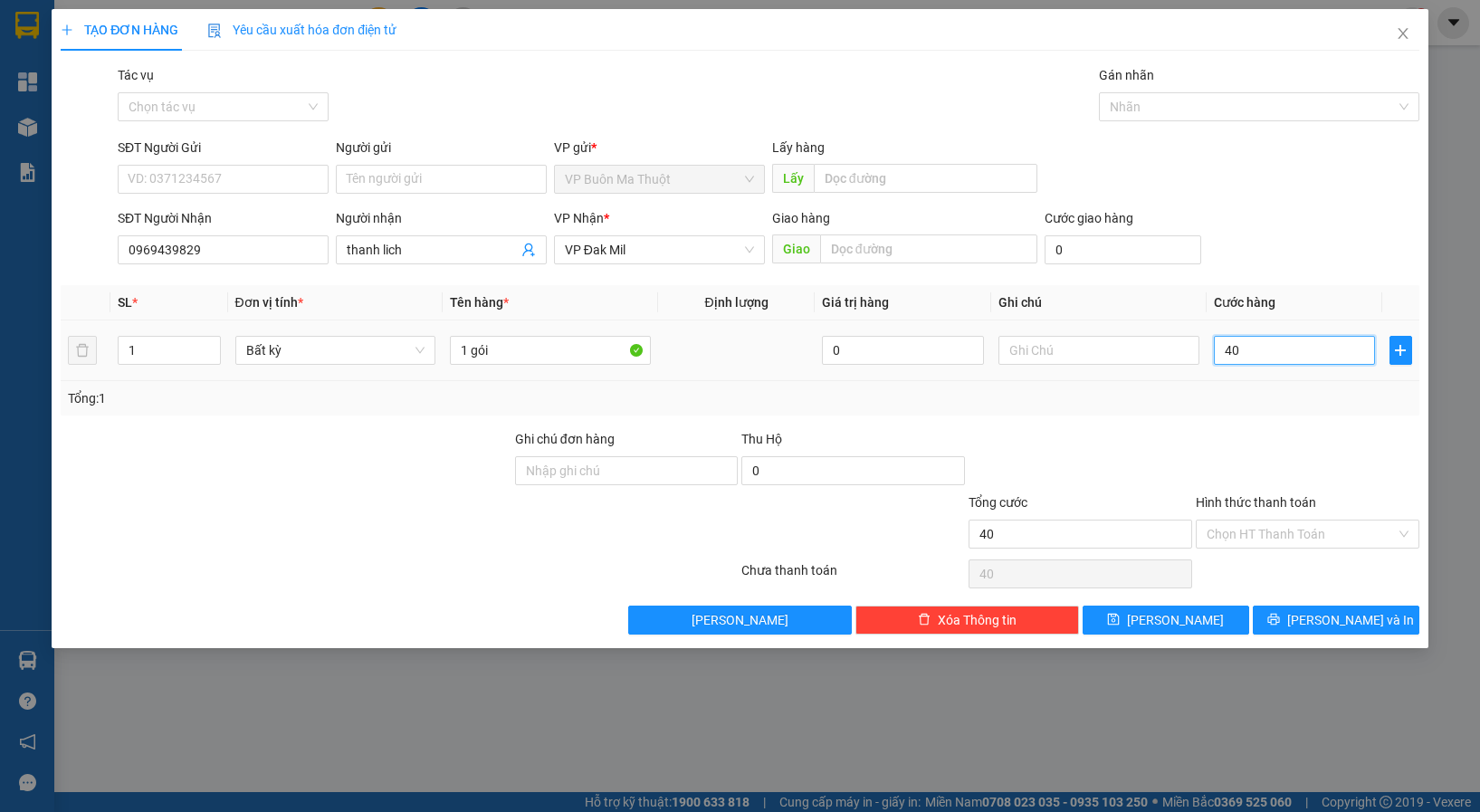
type input "400"
type input "4.000"
type input "40.000"
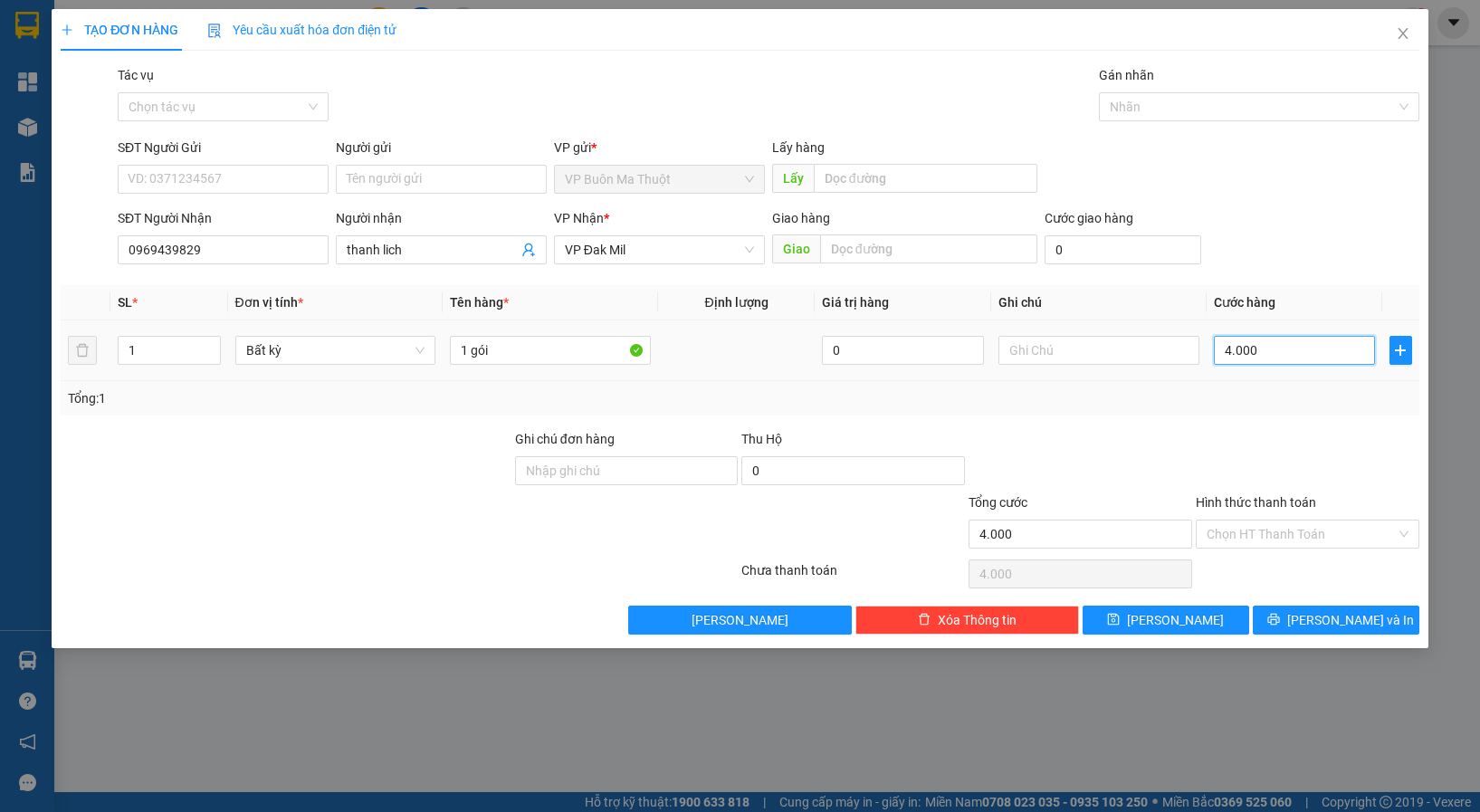
type input "40.000"
click at [1184, 626] on span "[PERSON_NAME]" at bounding box center [1175, 620] width 97 height 20
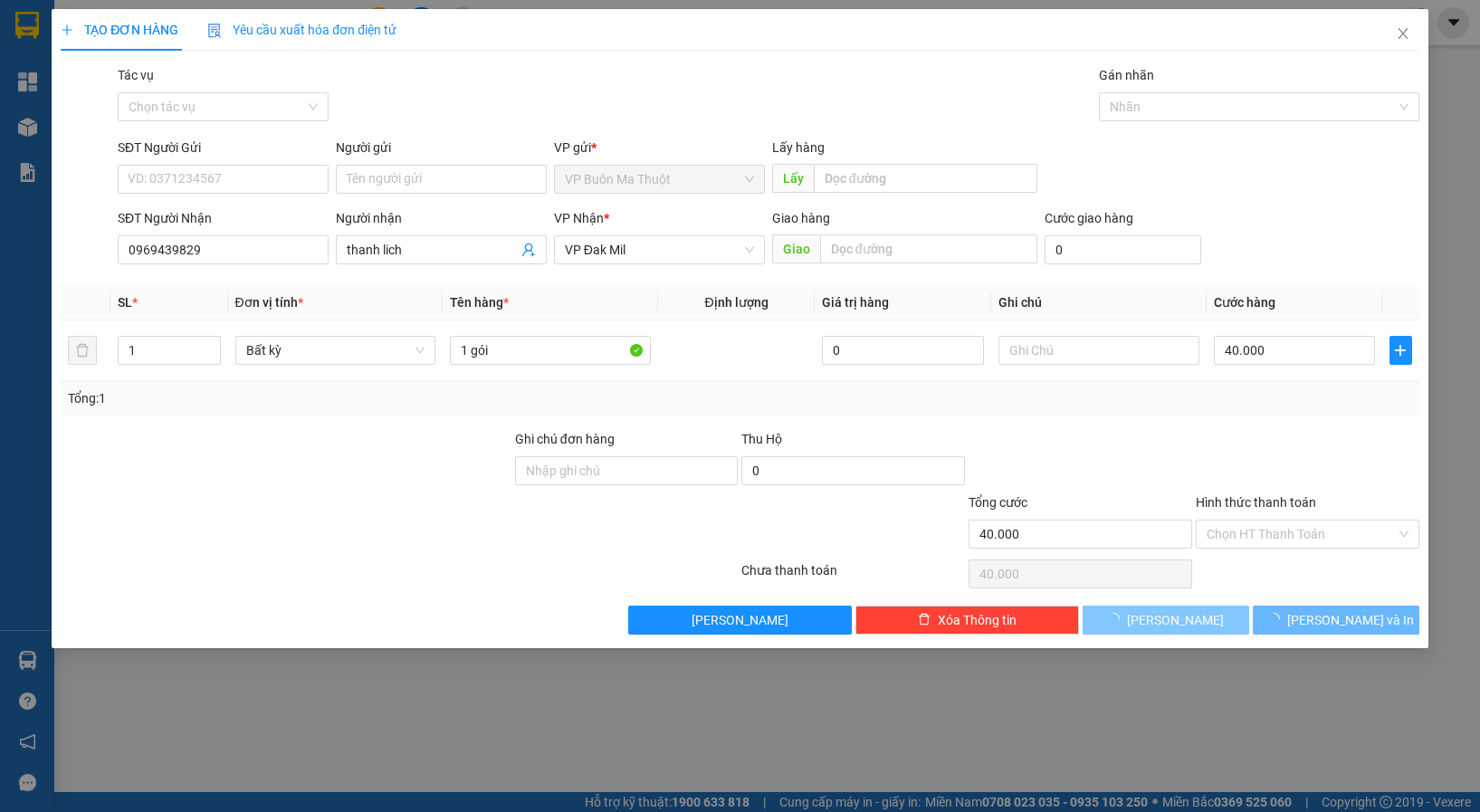
type input "0"
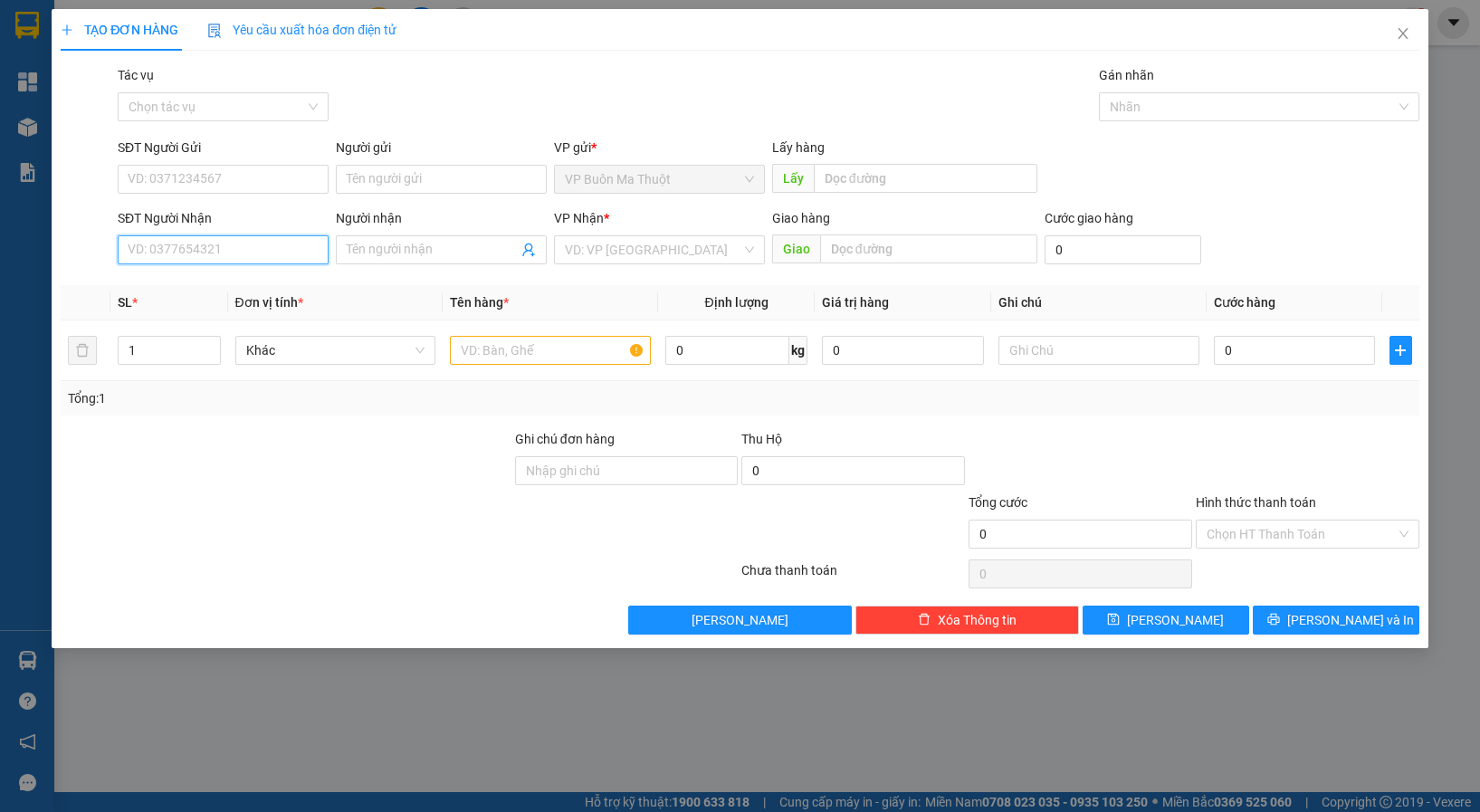
click at [233, 253] on input "SĐT Người Nhận" at bounding box center [223, 250] width 211 height 29
type input "0982123235"
click at [284, 276] on div "0982123235" at bounding box center [223, 286] width 211 height 29
type input "60.000"
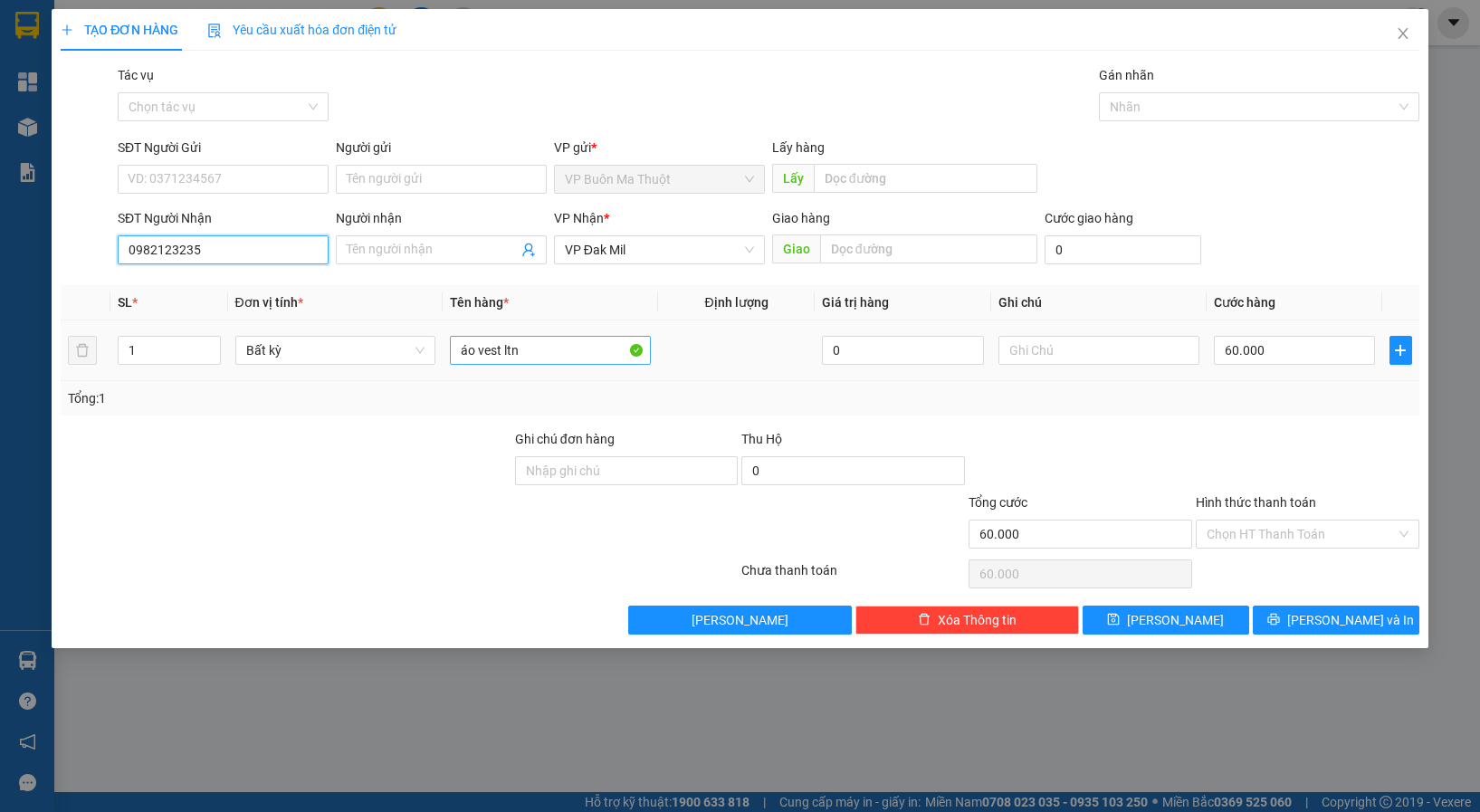
type input "0982123235"
click at [533, 362] on input "áo vest ltn" at bounding box center [551, 351] width 201 height 29
type input "á"
paste input "ùng"
type input "thùng"
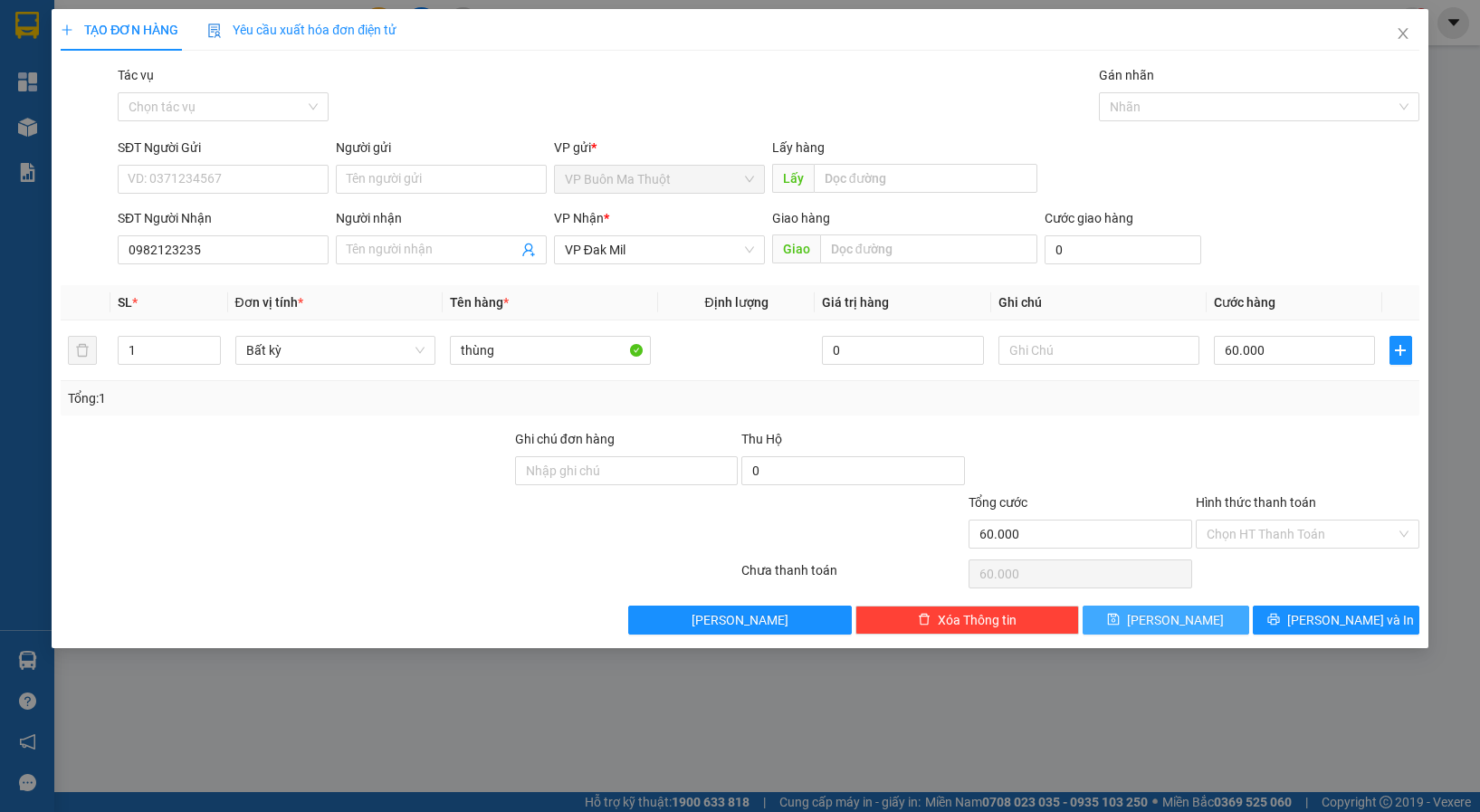
click at [1133, 628] on button "[PERSON_NAME]" at bounding box center [1166, 620] width 167 height 29
type input "0"
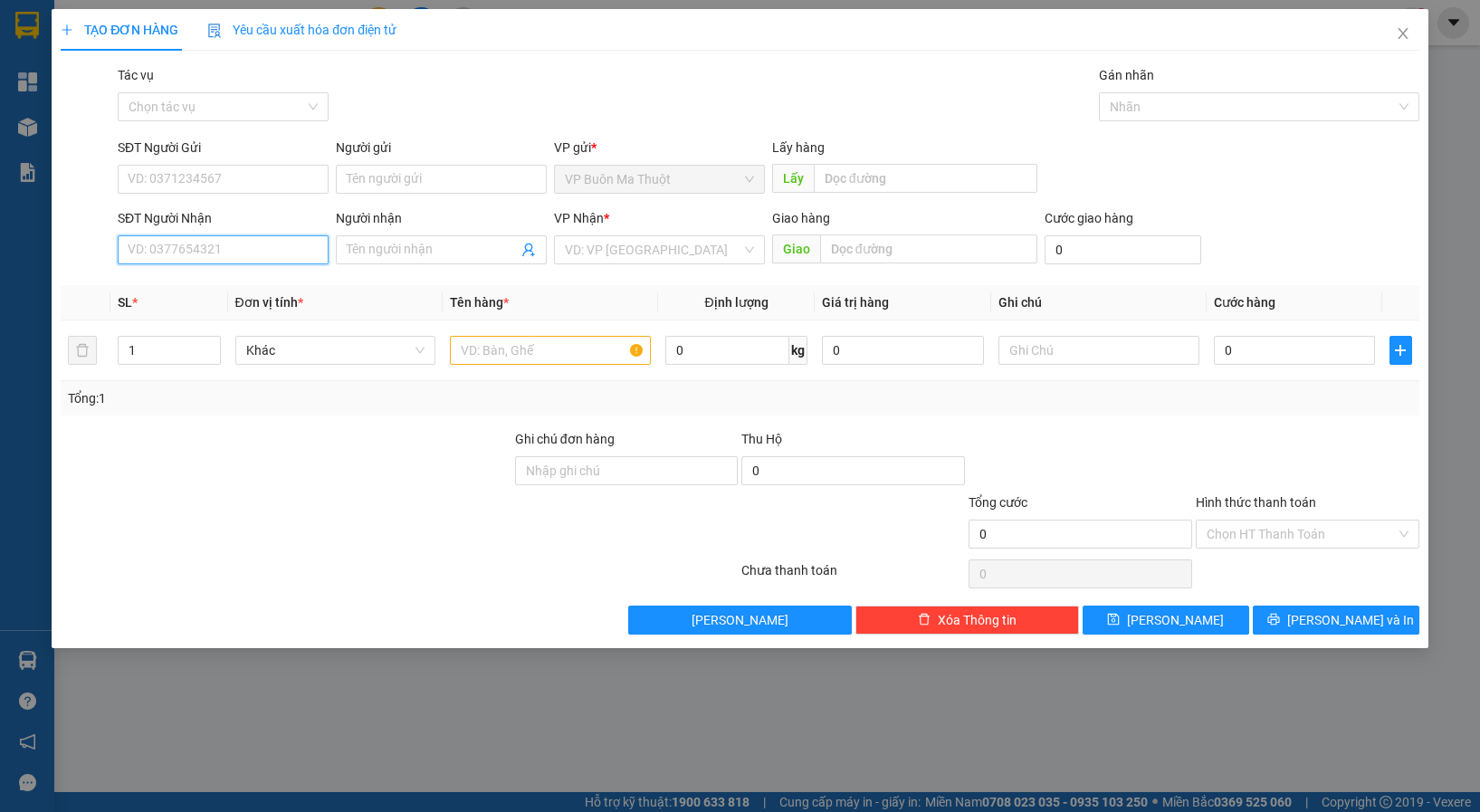
click at [164, 246] on input "SĐT Người Nhận" at bounding box center [223, 250] width 211 height 29
type input "0948364848"
click at [176, 282] on div "0948364848 - [PERSON_NAME]" at bounding box center [223, 286] width 189 height 20
type input "[PERSON_NAME]"
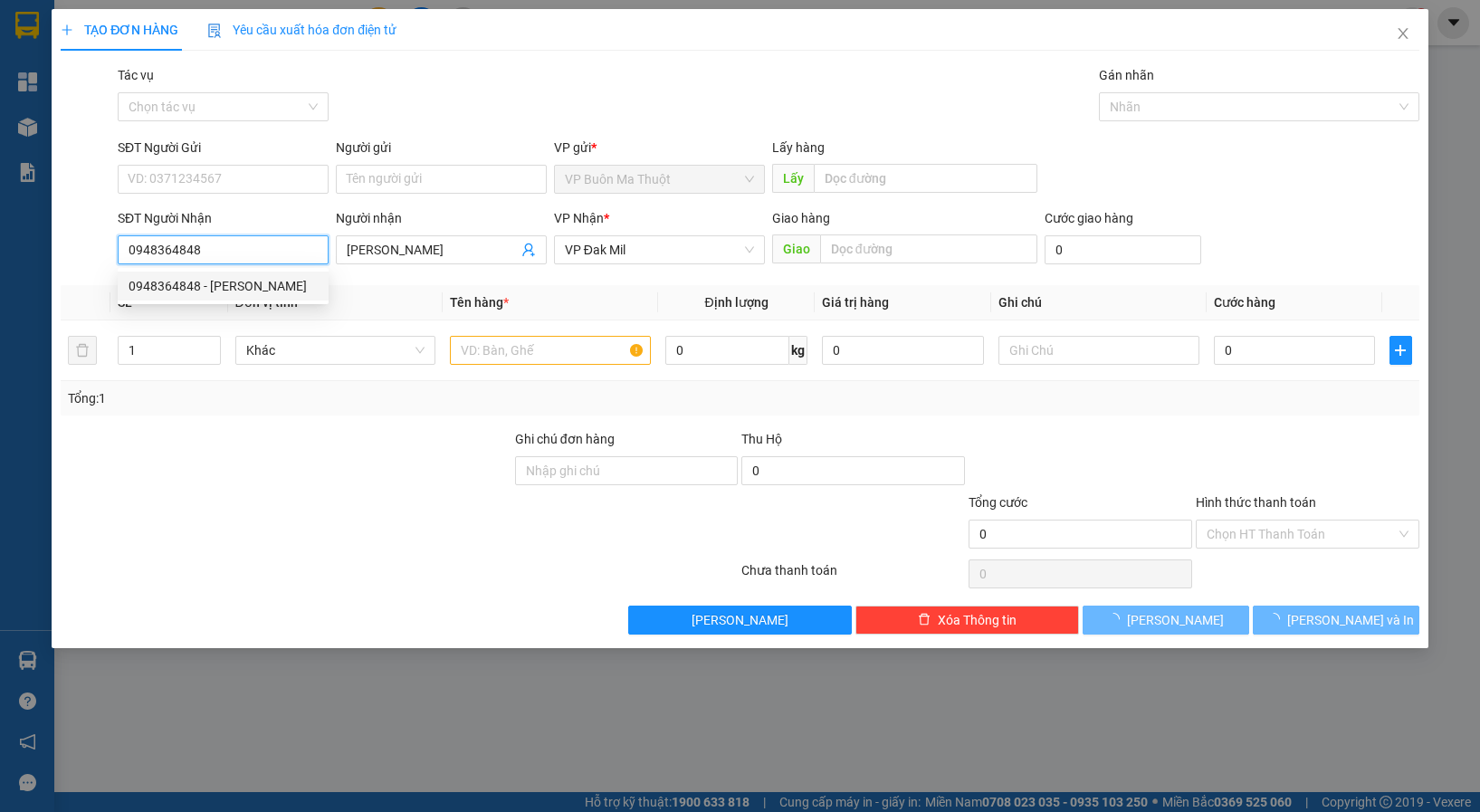
type input "30.000"
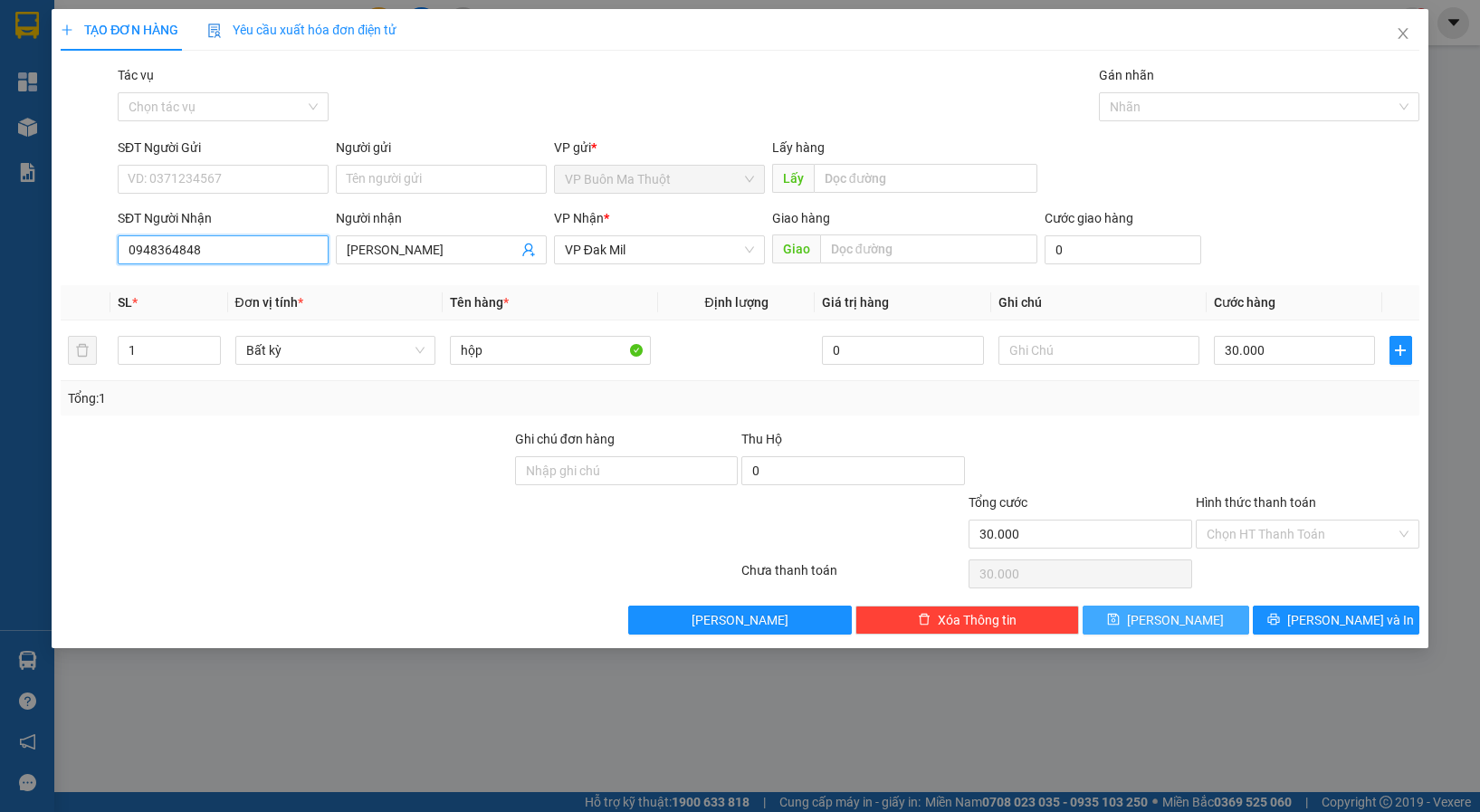
type input "0948364848"
click at [1136, 616] on button "[PERSON_NAME]" at bounding box center [1166, 620] width 167 height 29
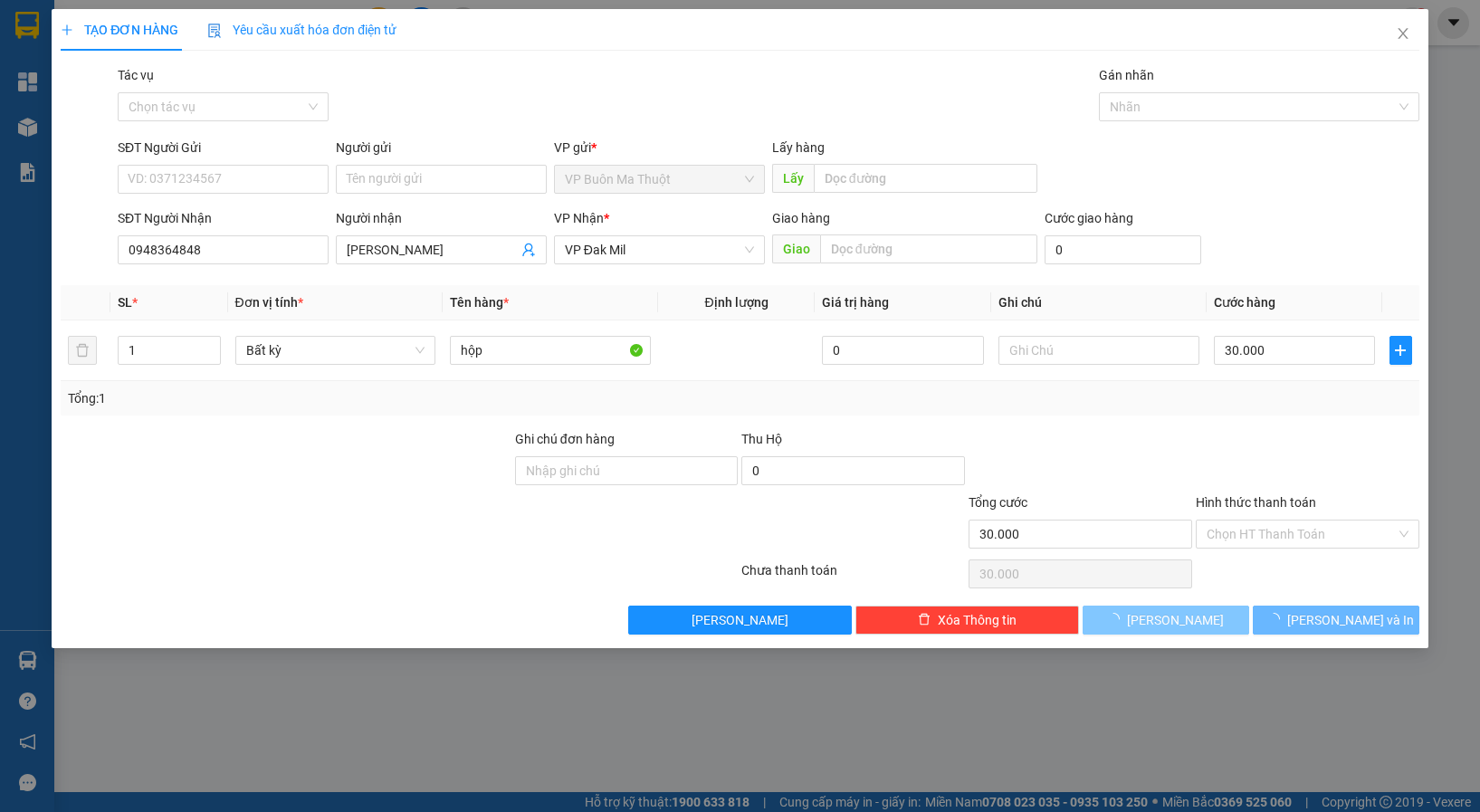
type input "0"
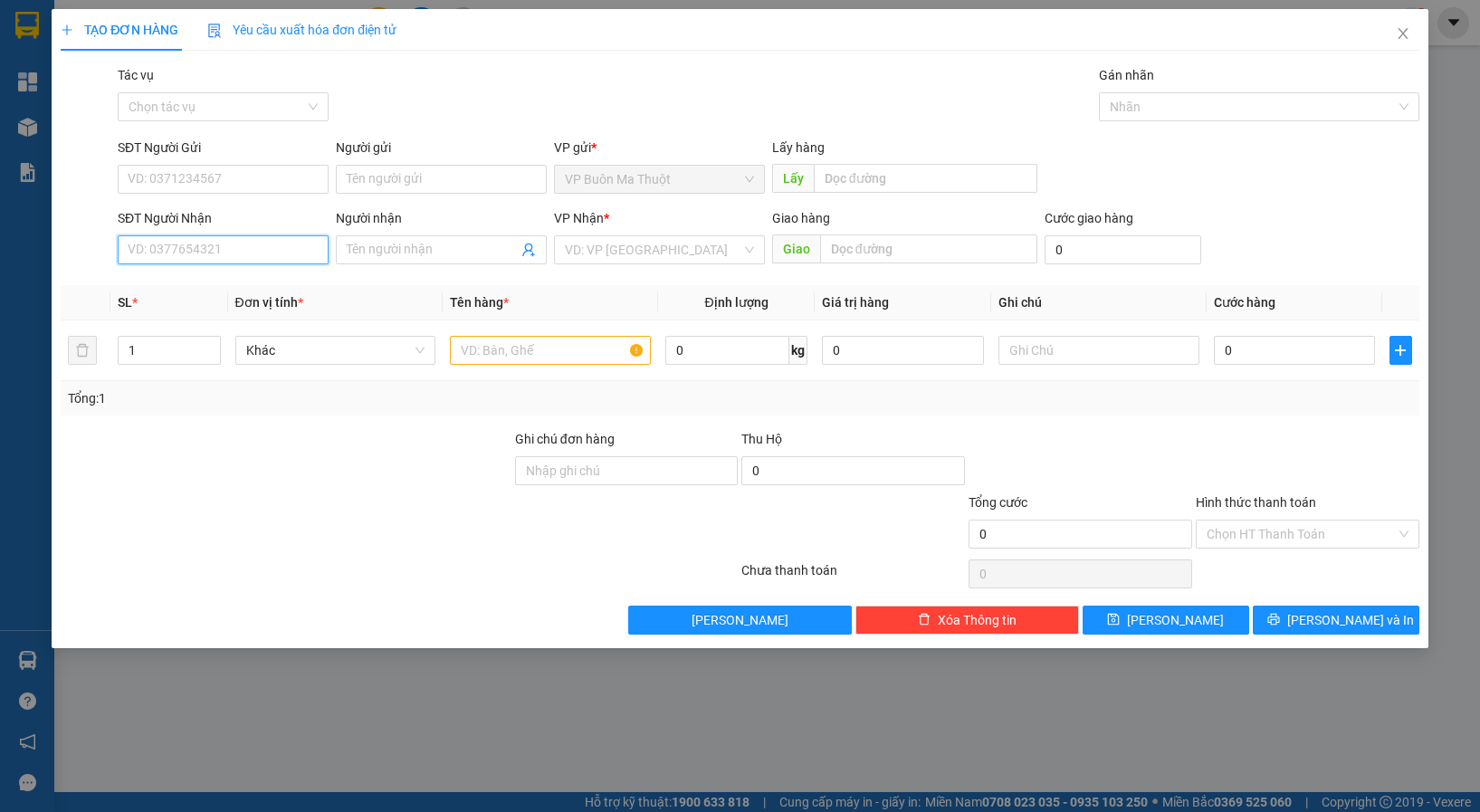
click at [230, 263] on input "SĐT Người Nhận" at bounding box center [223, 250] width 211 height 29
click at [1401, 35] on icon "close" at bounding box center [1404, 34] width 15 height 14
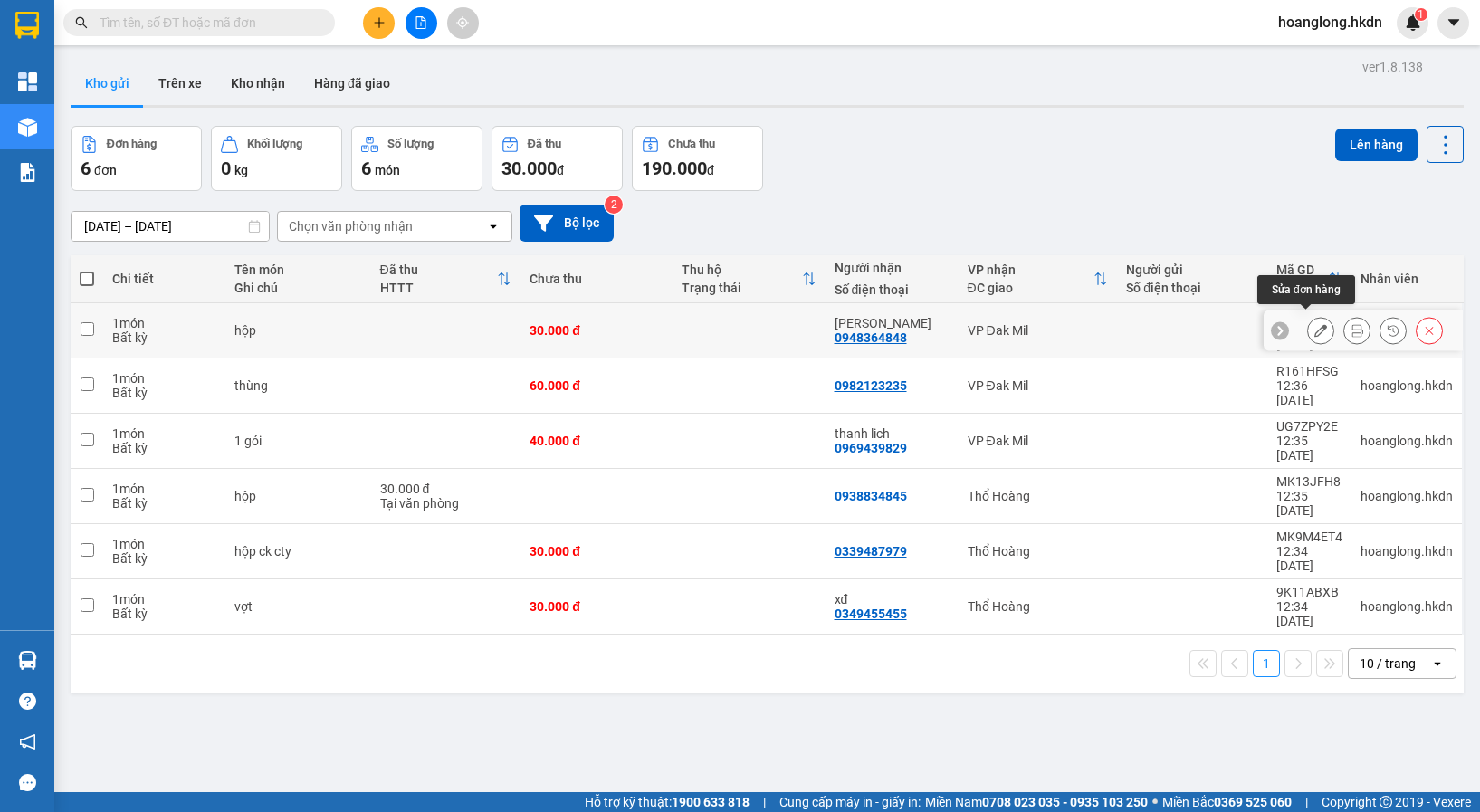
click at [1315, 324] on icon at bounding box center [1321, 331] width 13 height 13
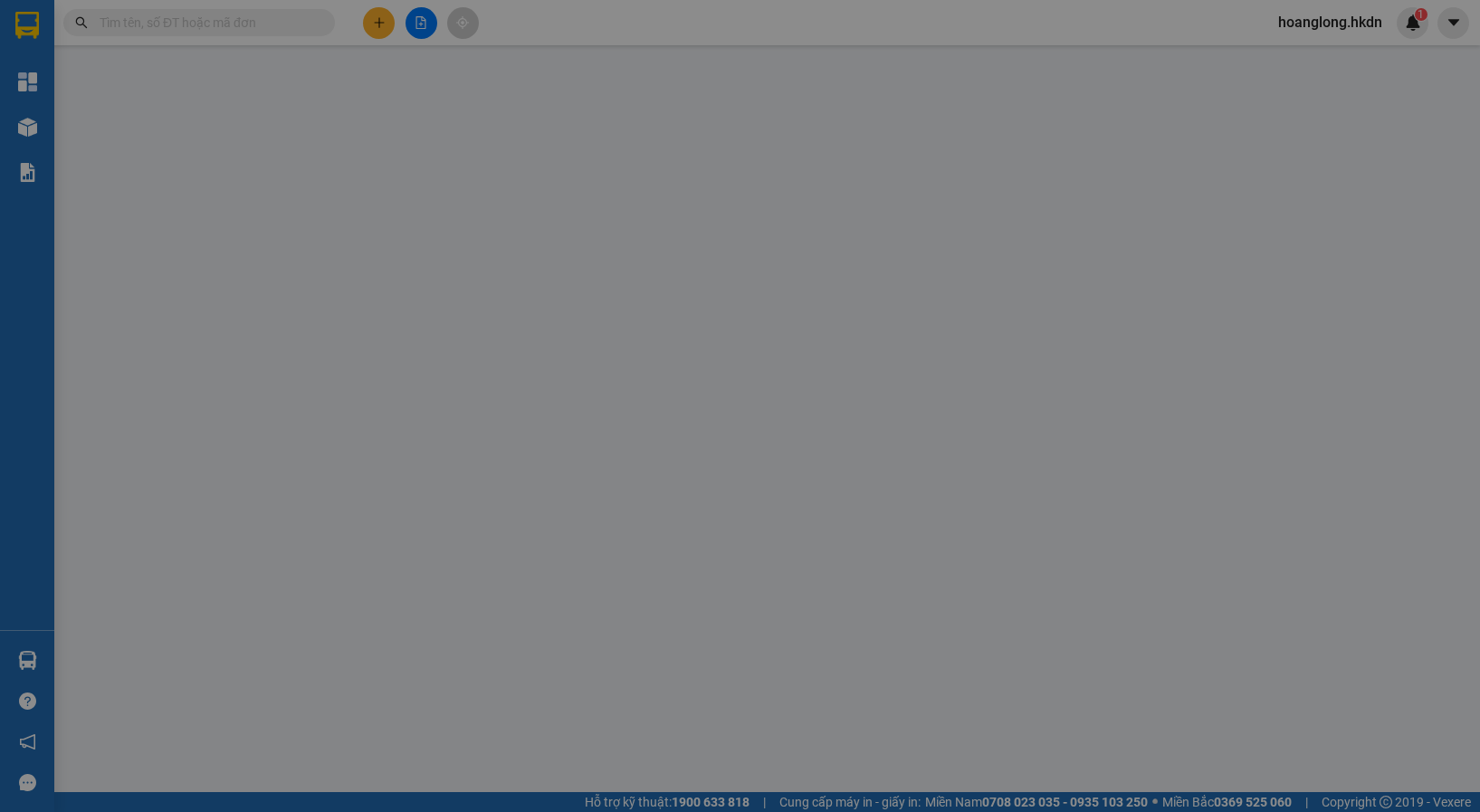
type input "0948364848"
type input "30.000"
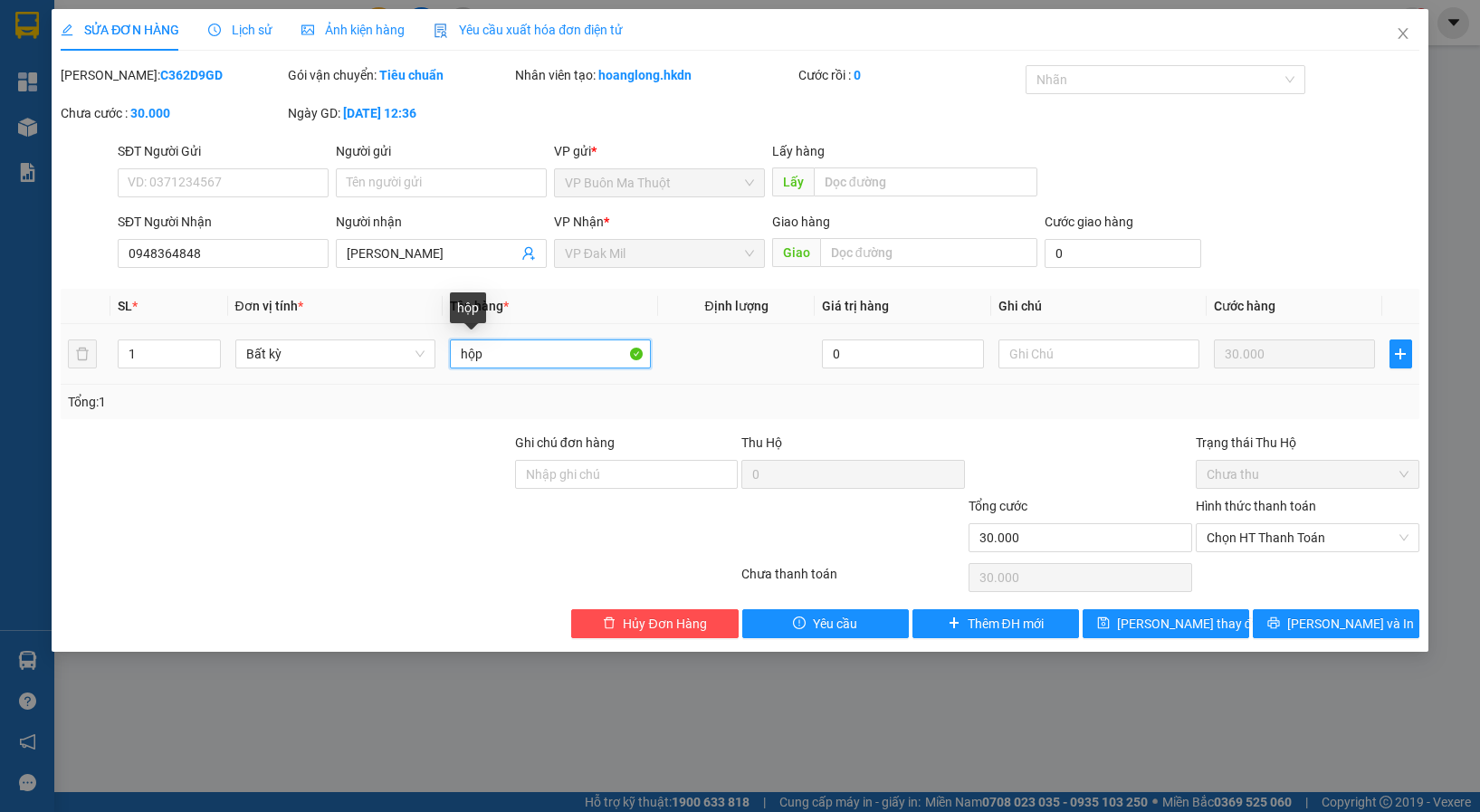
click at [488, 361] on input "hộp" at bounding box center [551, 354] width 201 height 29
type input "h"
paste input "ô"
paste input "ốp"
type input "lốp"
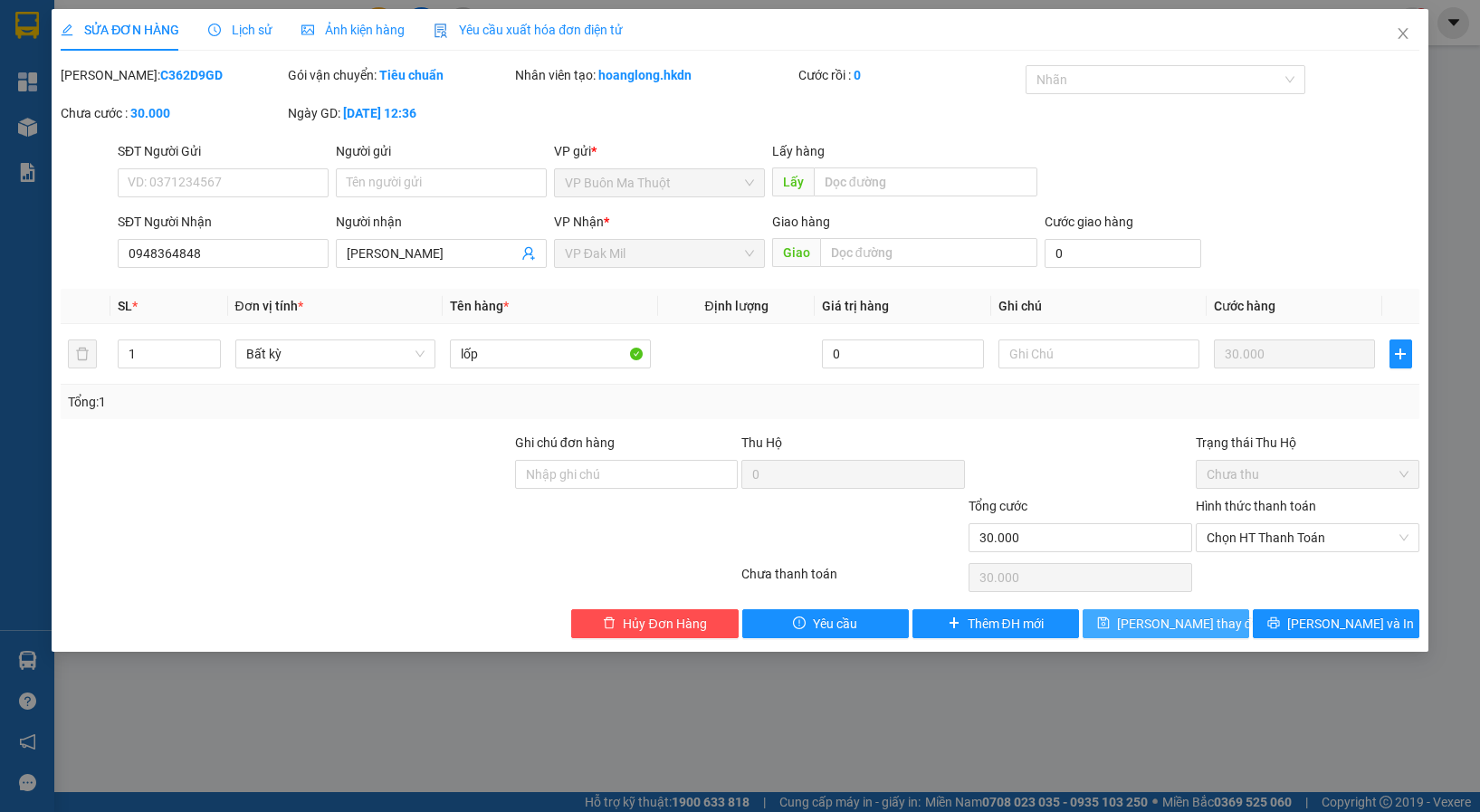
click at [1141, 629] on span "[PERSON_NAME] thay đổi" at bounding box center [1190, 624] width 145 height 20
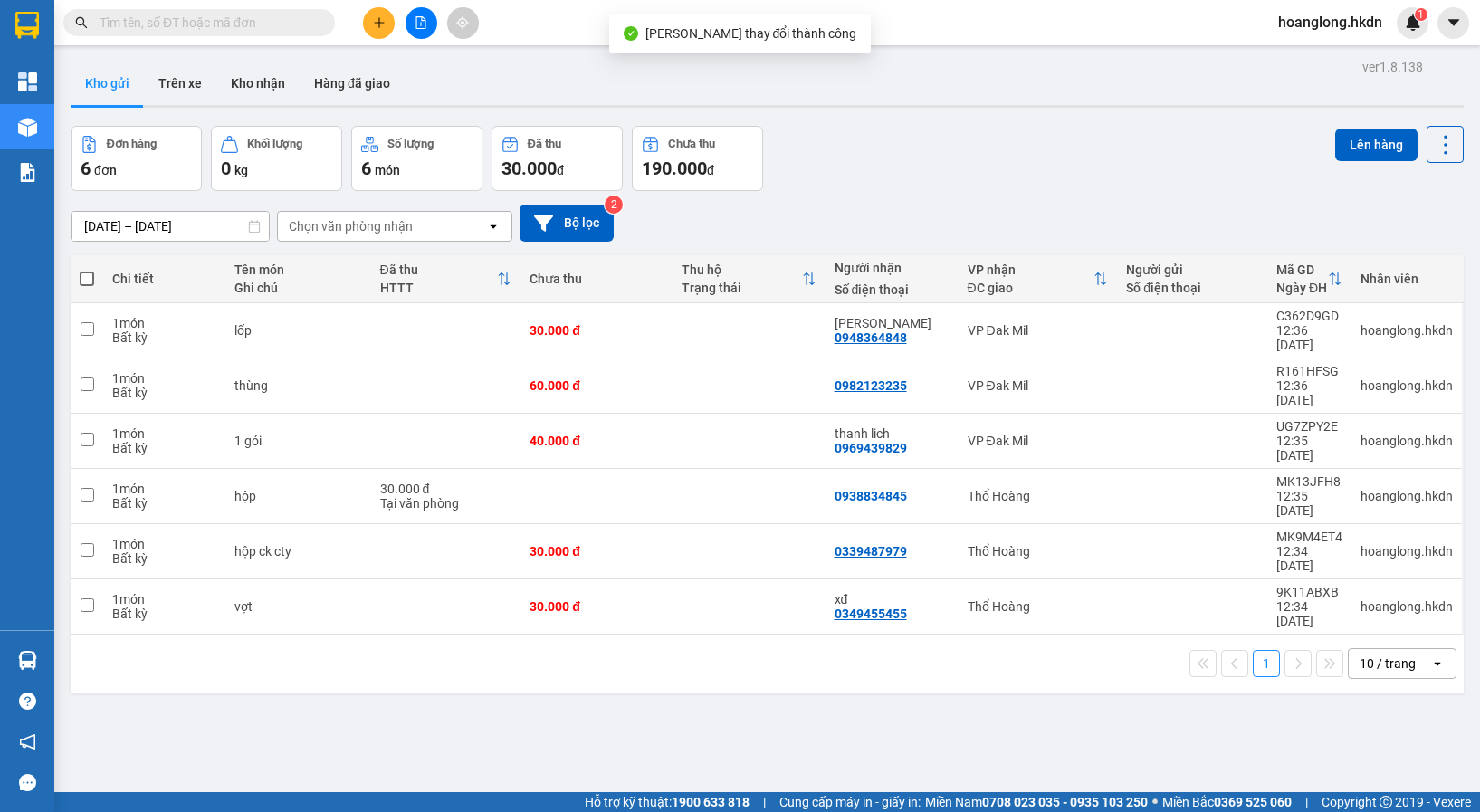
click at [85, 279] on span at bounding box center [87, 279] width 15 height 14
click at [87, 270] on input "checkbox" at bounding box center [87, 270] width 0 height 0
checkbox input "true"
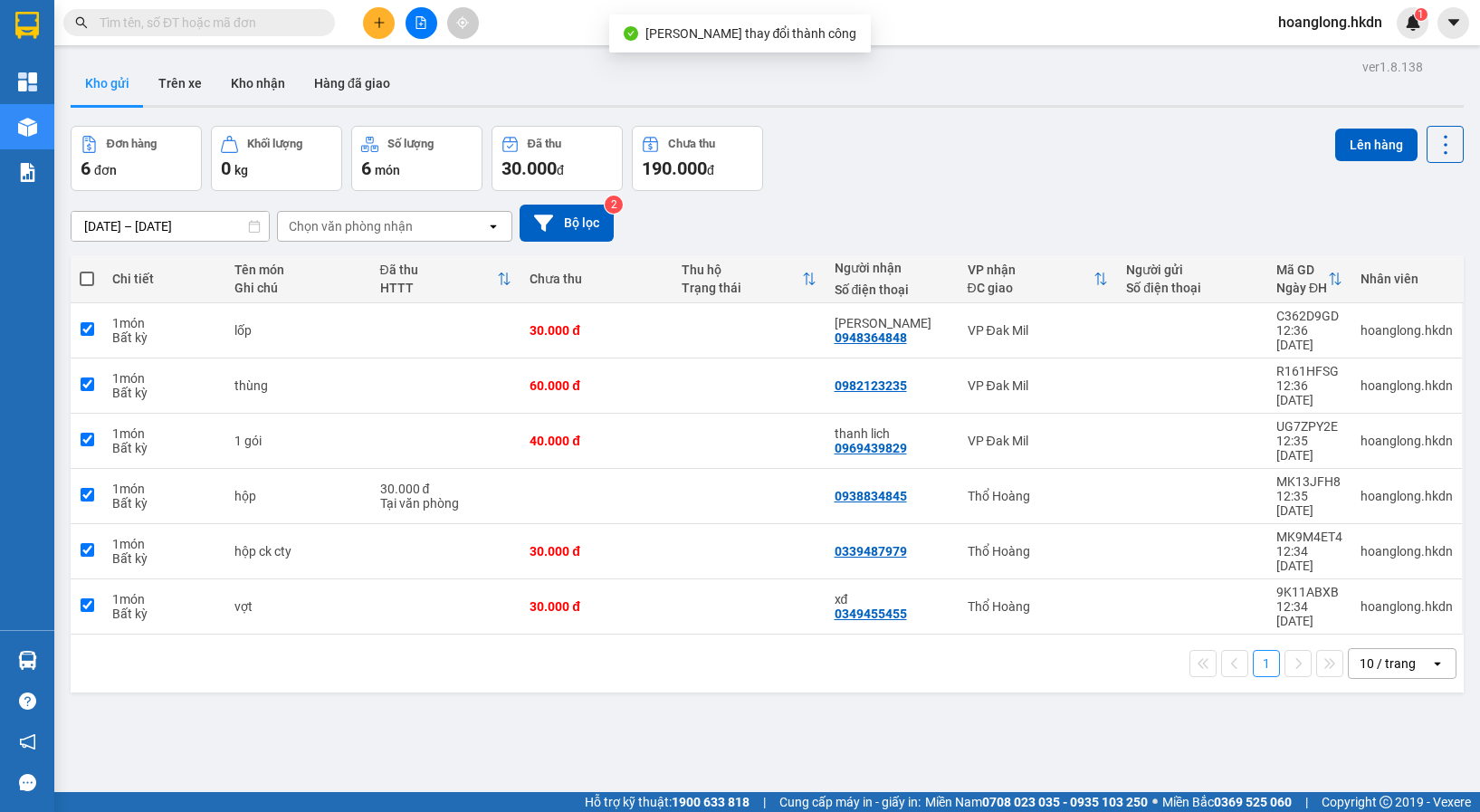
checkbox input "true"
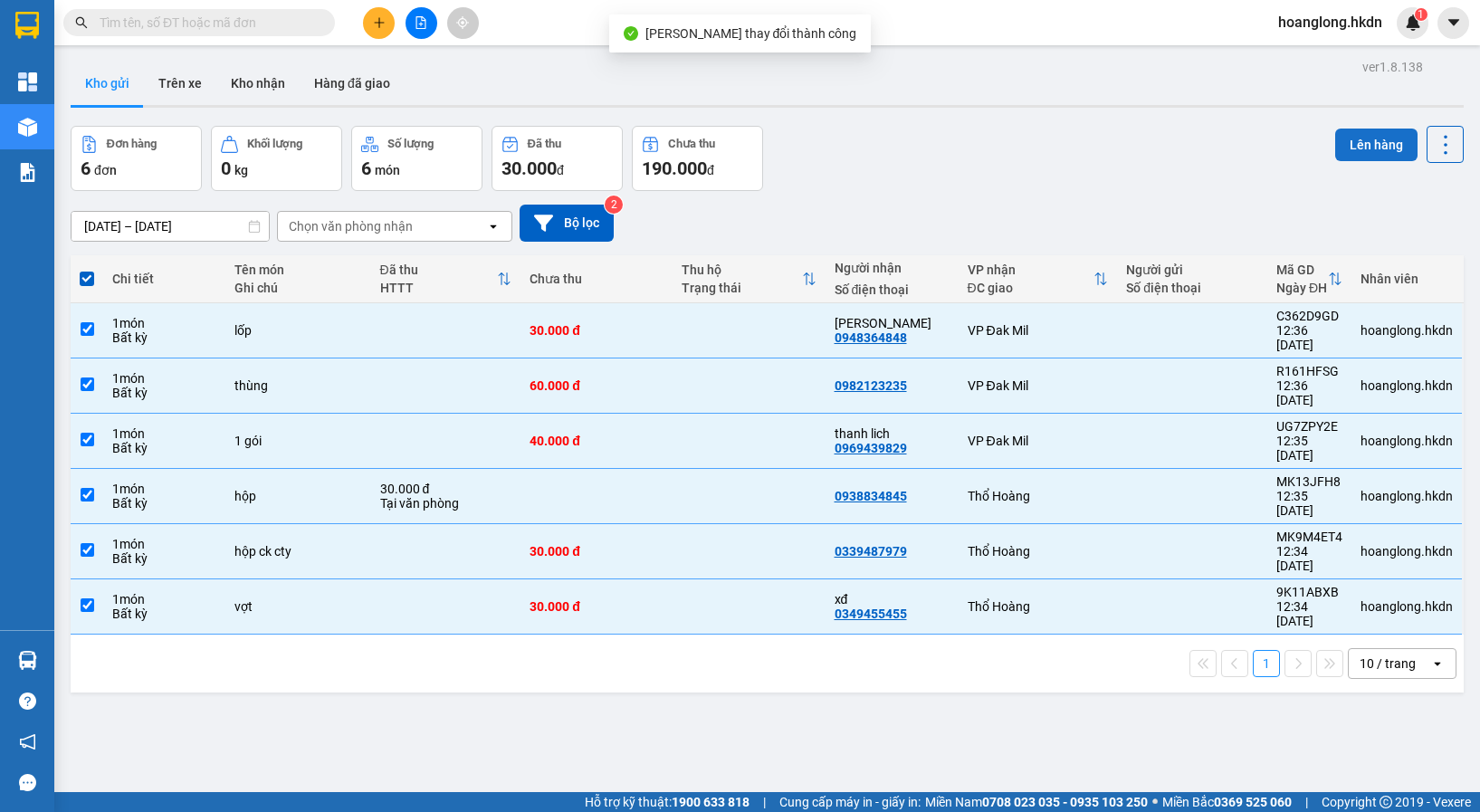
click at [1356, 150] on button "Lên hàng" at bounding box center [1377, 145] width 82 height 33
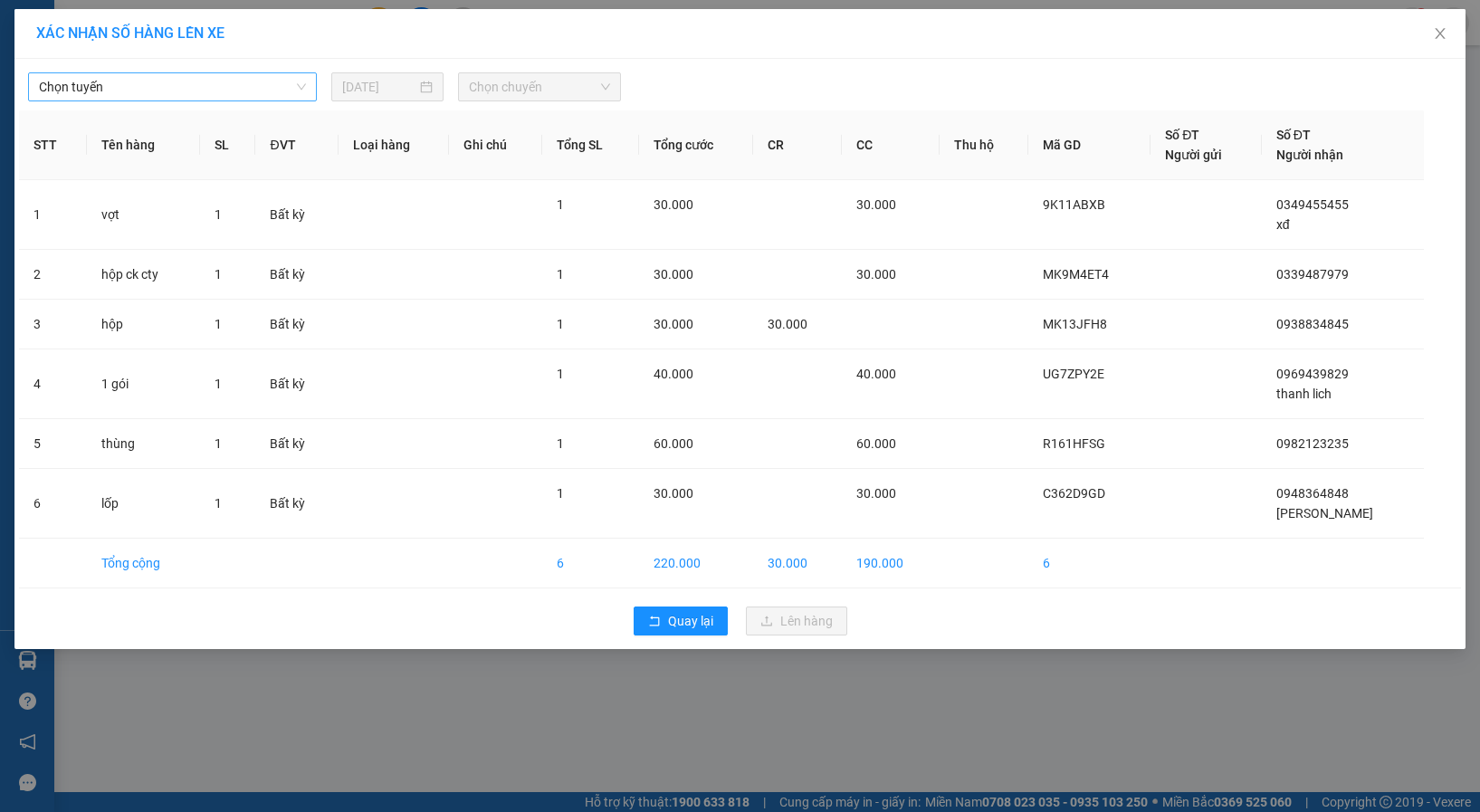
click at [194, 101] on div "Chọn tuyến" at bounding box center [172, 87] width 289 height 29
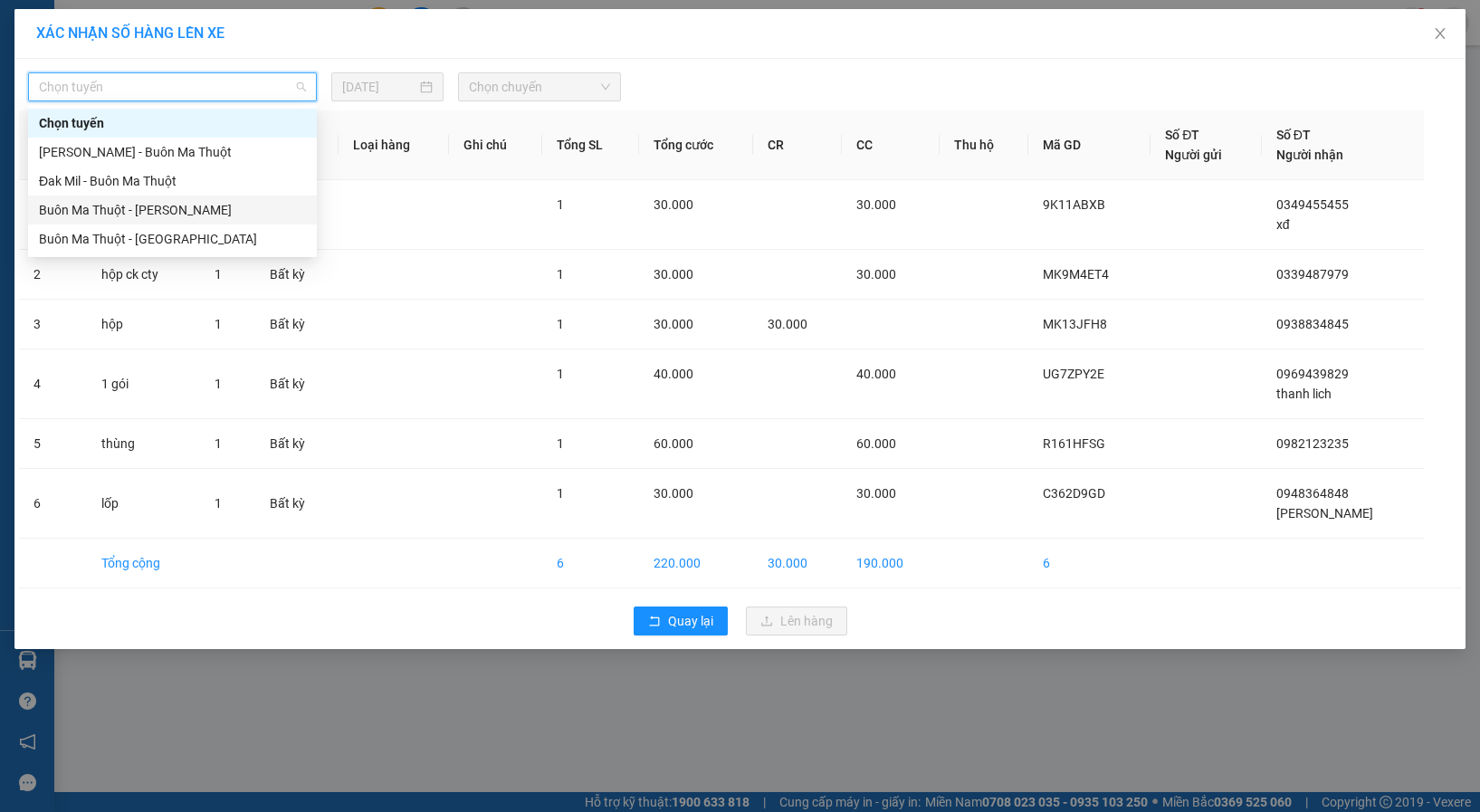
click at [185, 205] on div "Buôn Ma Thuột - [PERSON_NAME]" at bounding box center [172, 210] width 267 height 20
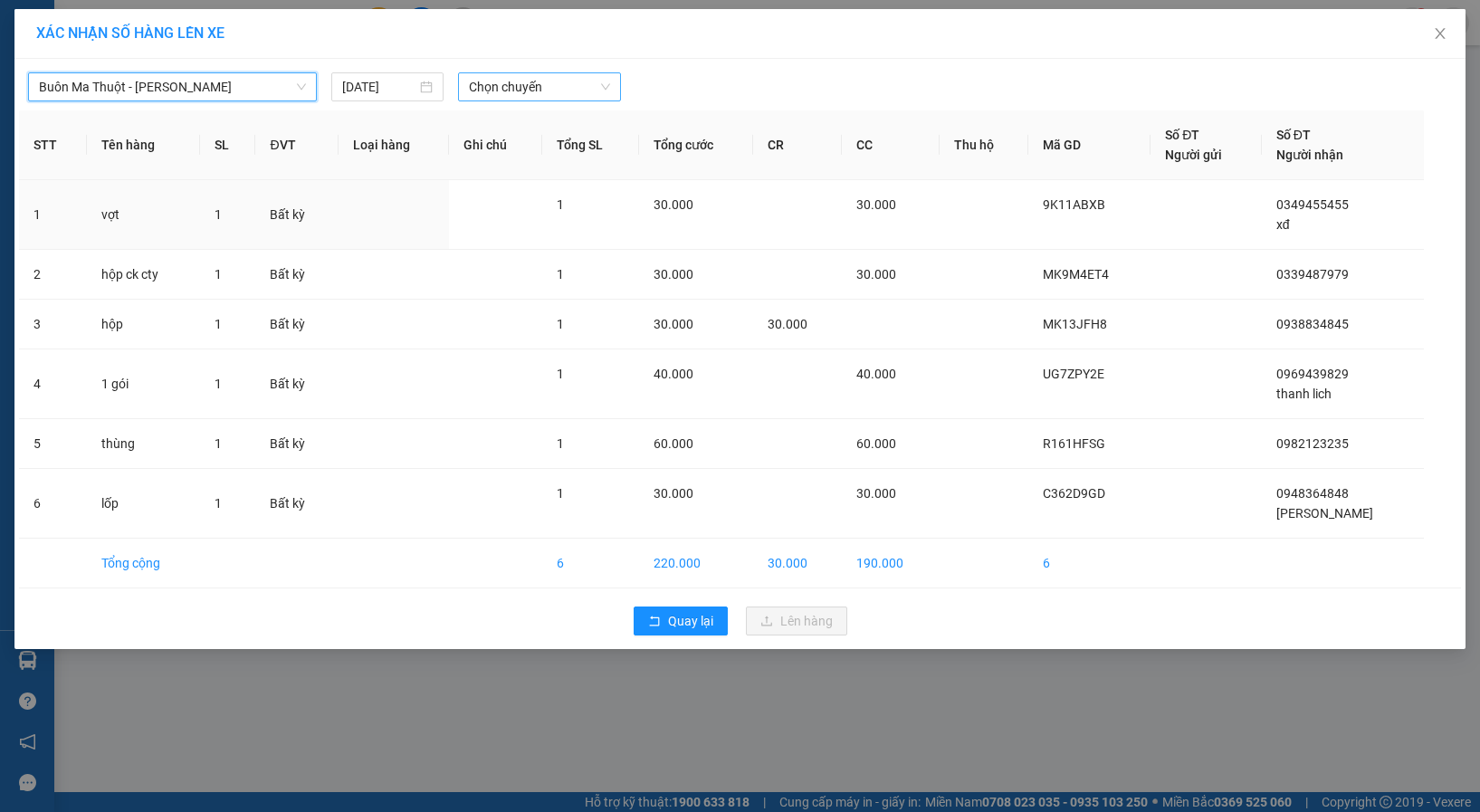
click at [523, 88] on span "Chọn chuyến" at bounding box center [540, 87] width 141 height 27
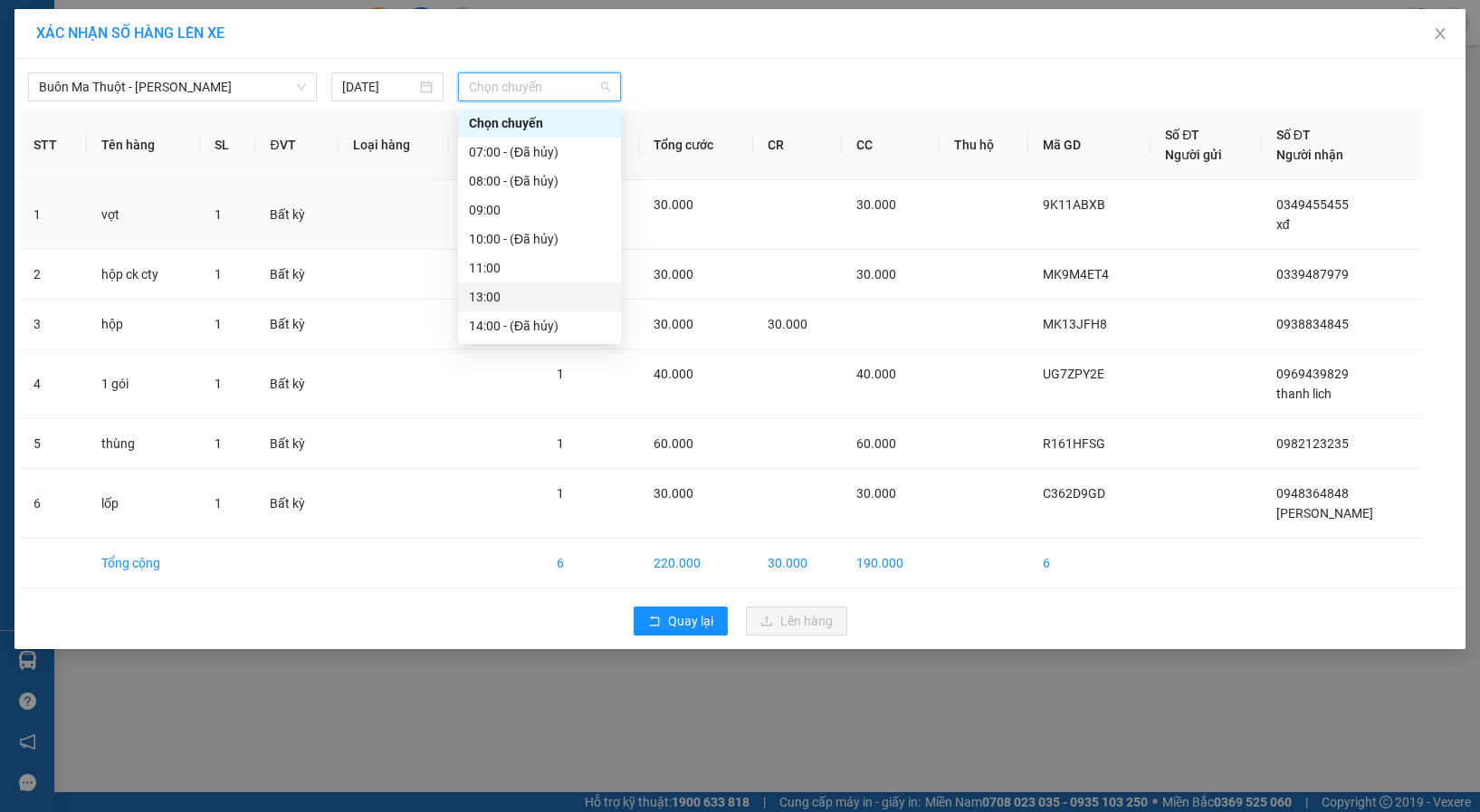
click at [500, 291] on div "13:00" at bounding box center [540, 297] width 141 height 20
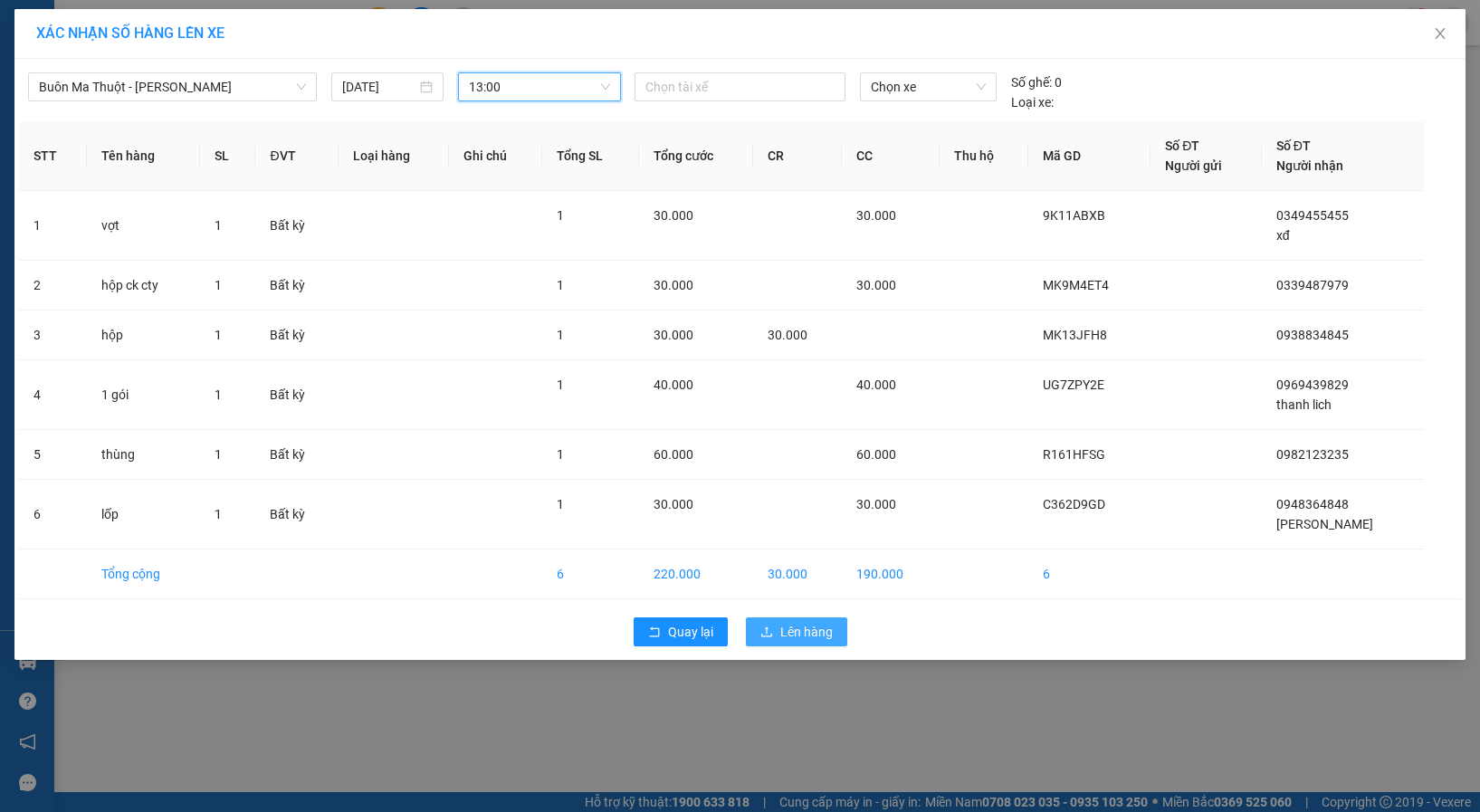
click at [808, 639] on span "Lên hàng" at bounding box center [807, 632] width 53 height 20
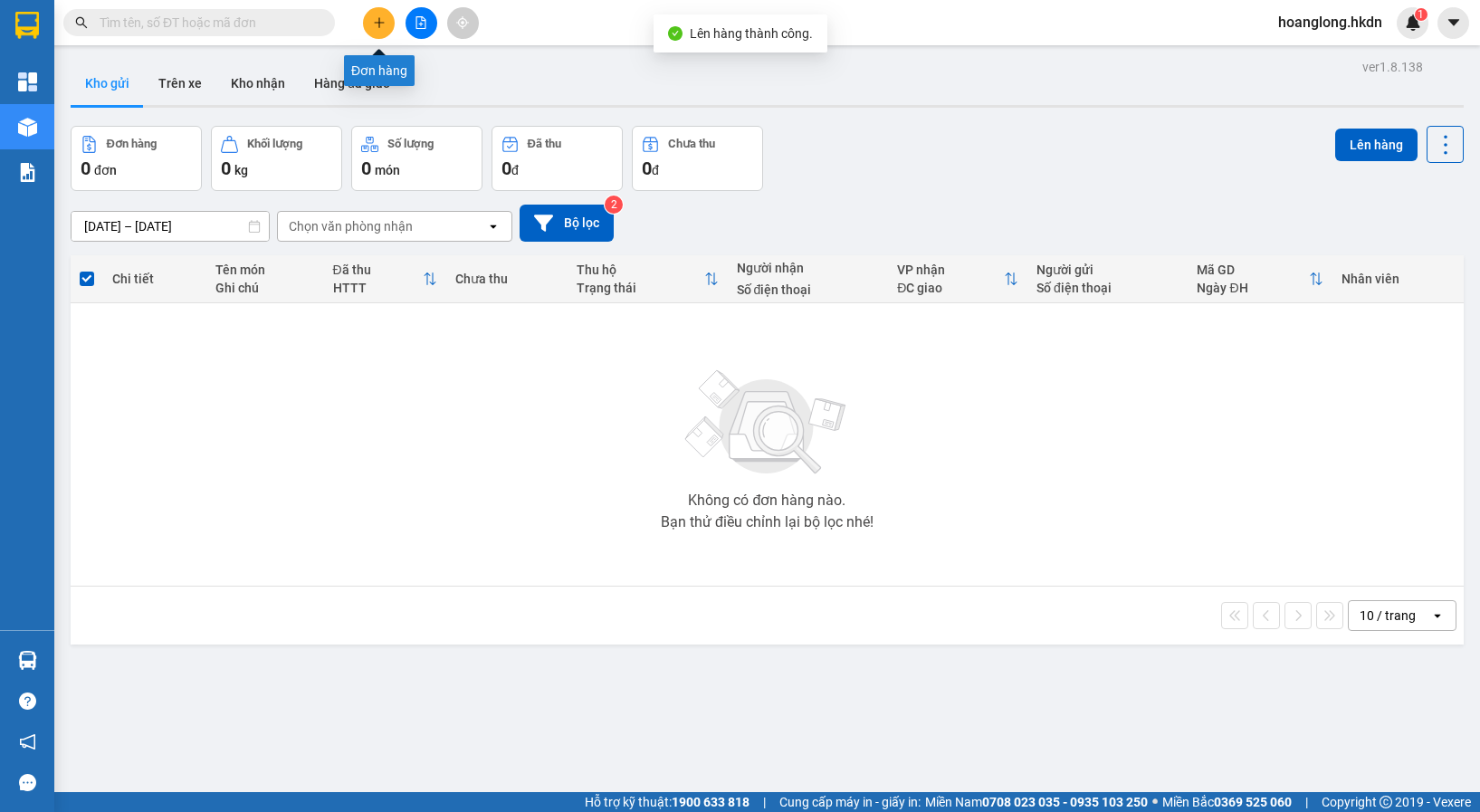
click at [381, 25] on icon "plus" at bounding box center [380, 23] width 13 height 13
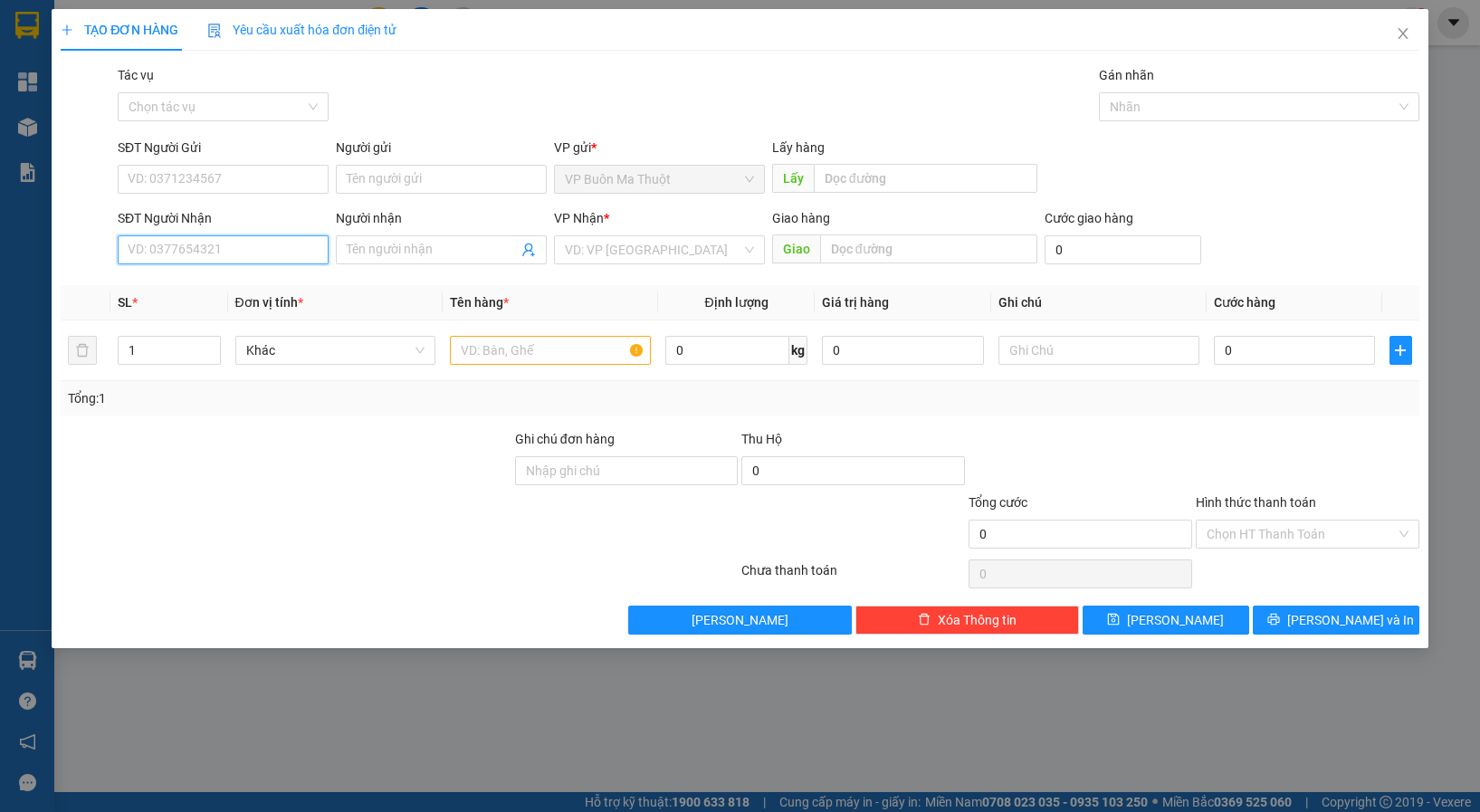
click at [185, 250] on input "SĐT Người Nhận" at bounding box center [223, 250] width 211 height 29
type input "0934077550"
click at [598, 247] on input "search" at bounding box center [653, 250] width 177 height 27
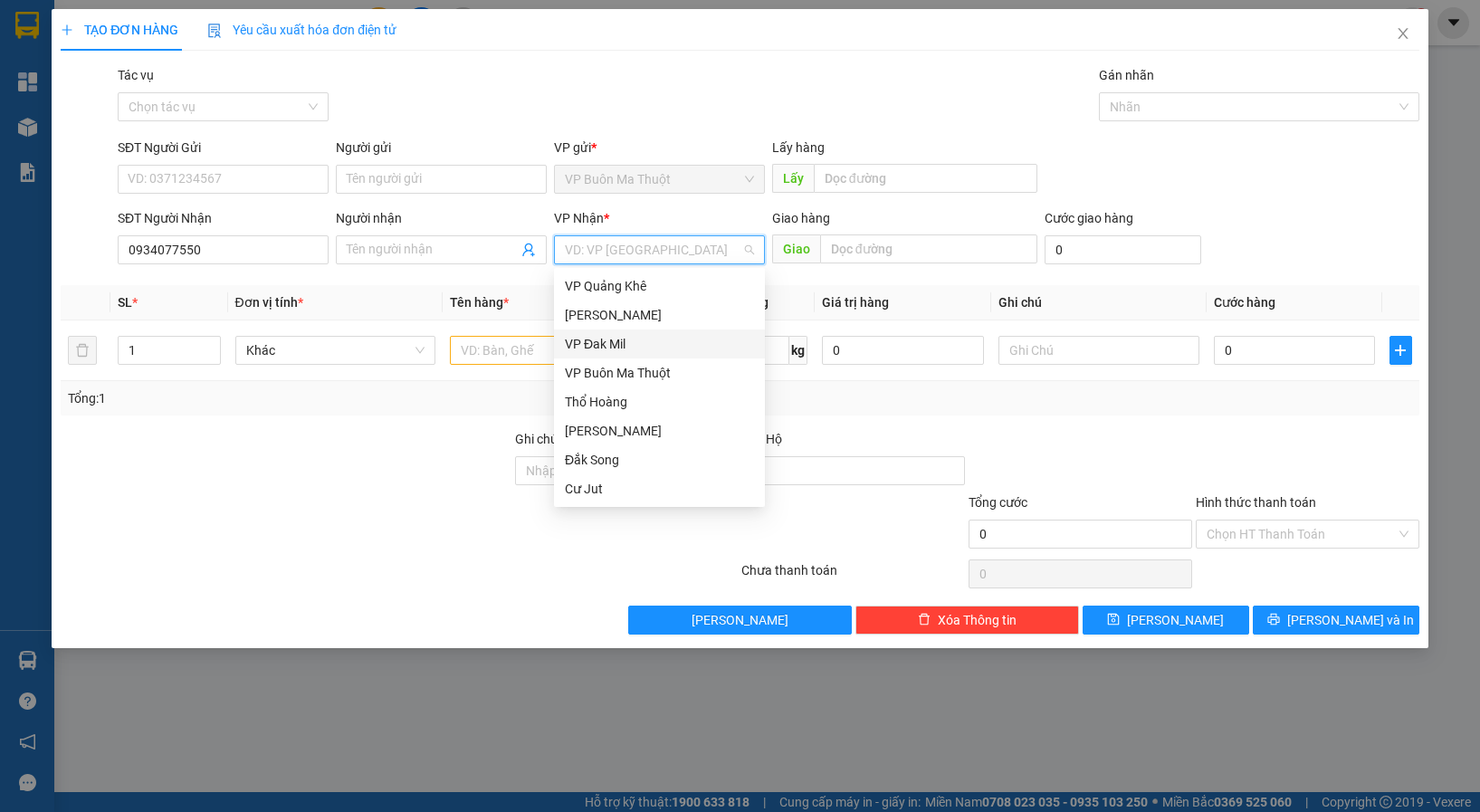
click at [624, 343] on div "VP Đak Mil" at bounding box center [659, 344] width 189 height 20
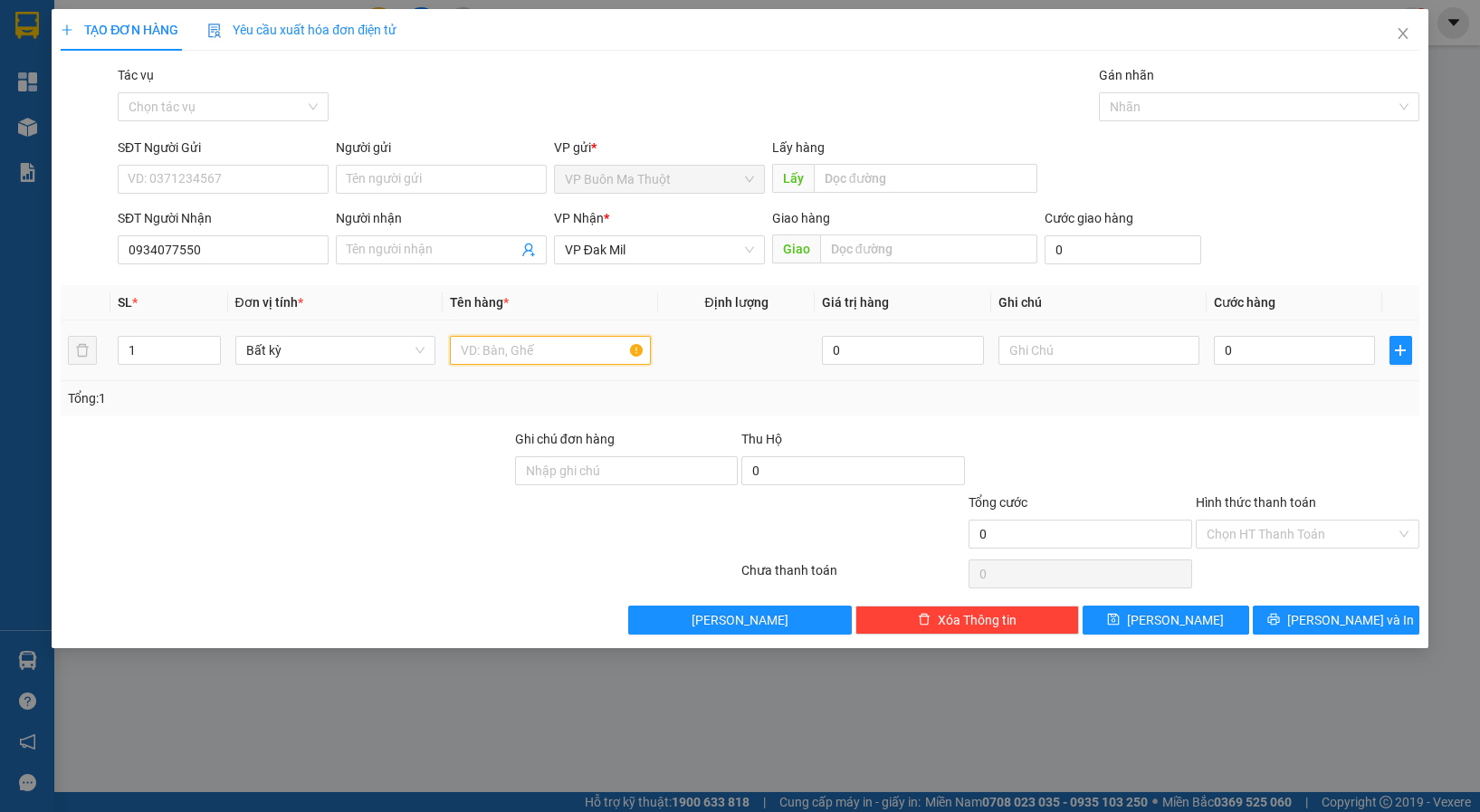
click at [479, 352] on input "text" at bounding box center [551, 351] width 201 height 29
paste input "ọc"
type input "bọc t.an"
click at [1268, 349] on input "0" at bounding box center [1295, 351] width 162 height 29
type input "3"
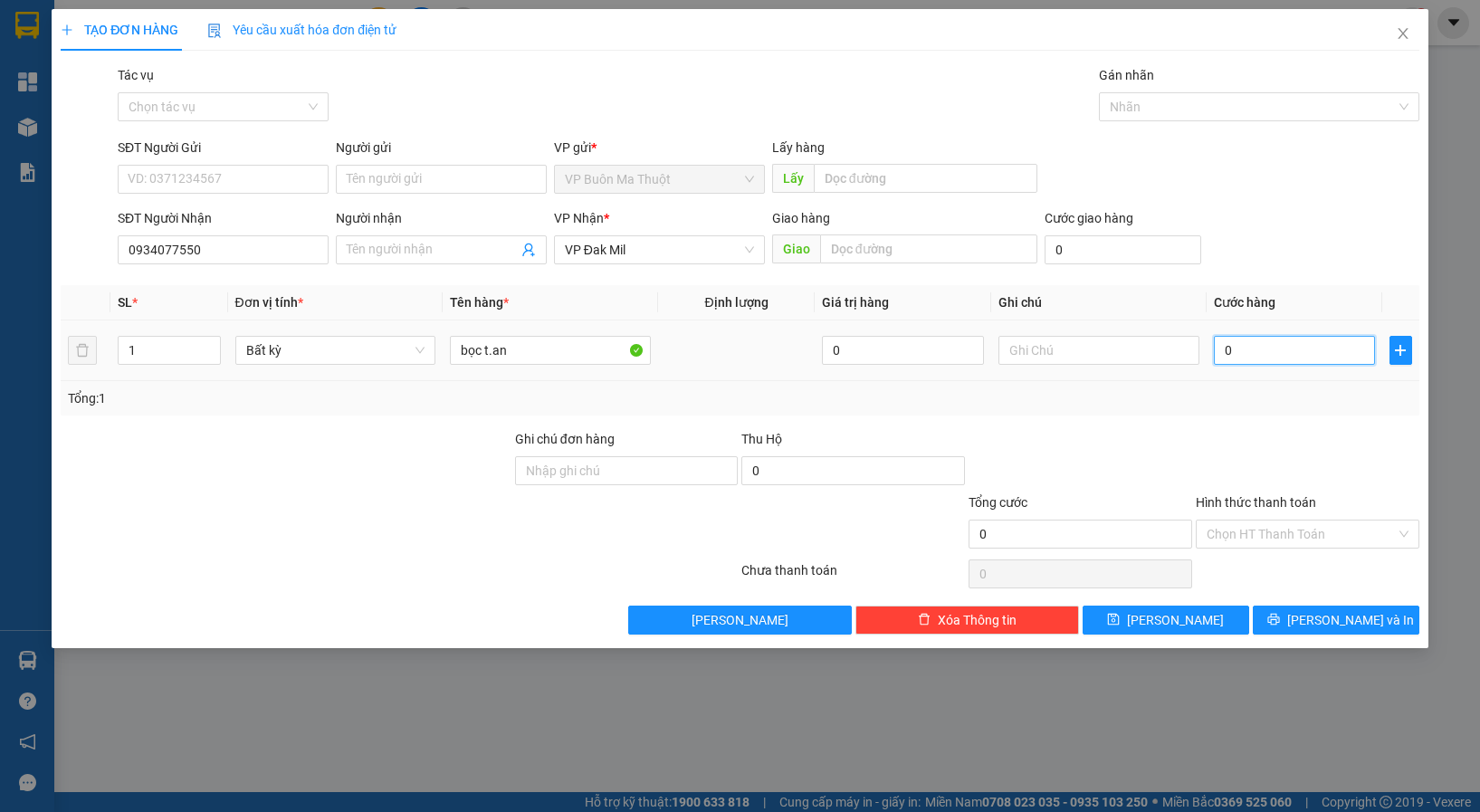
type input "3"
type input "30"
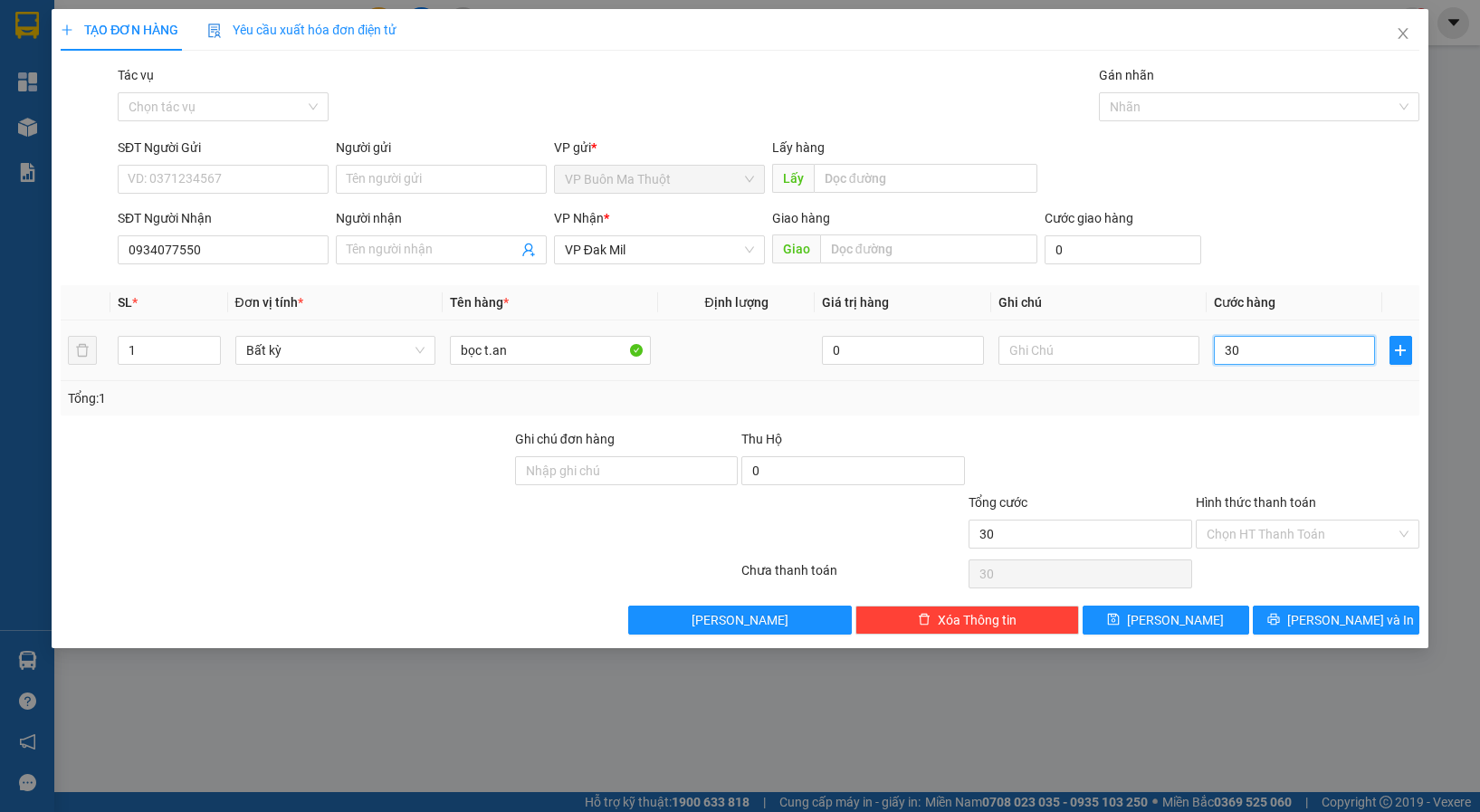
type input "300"
type input "3.000"
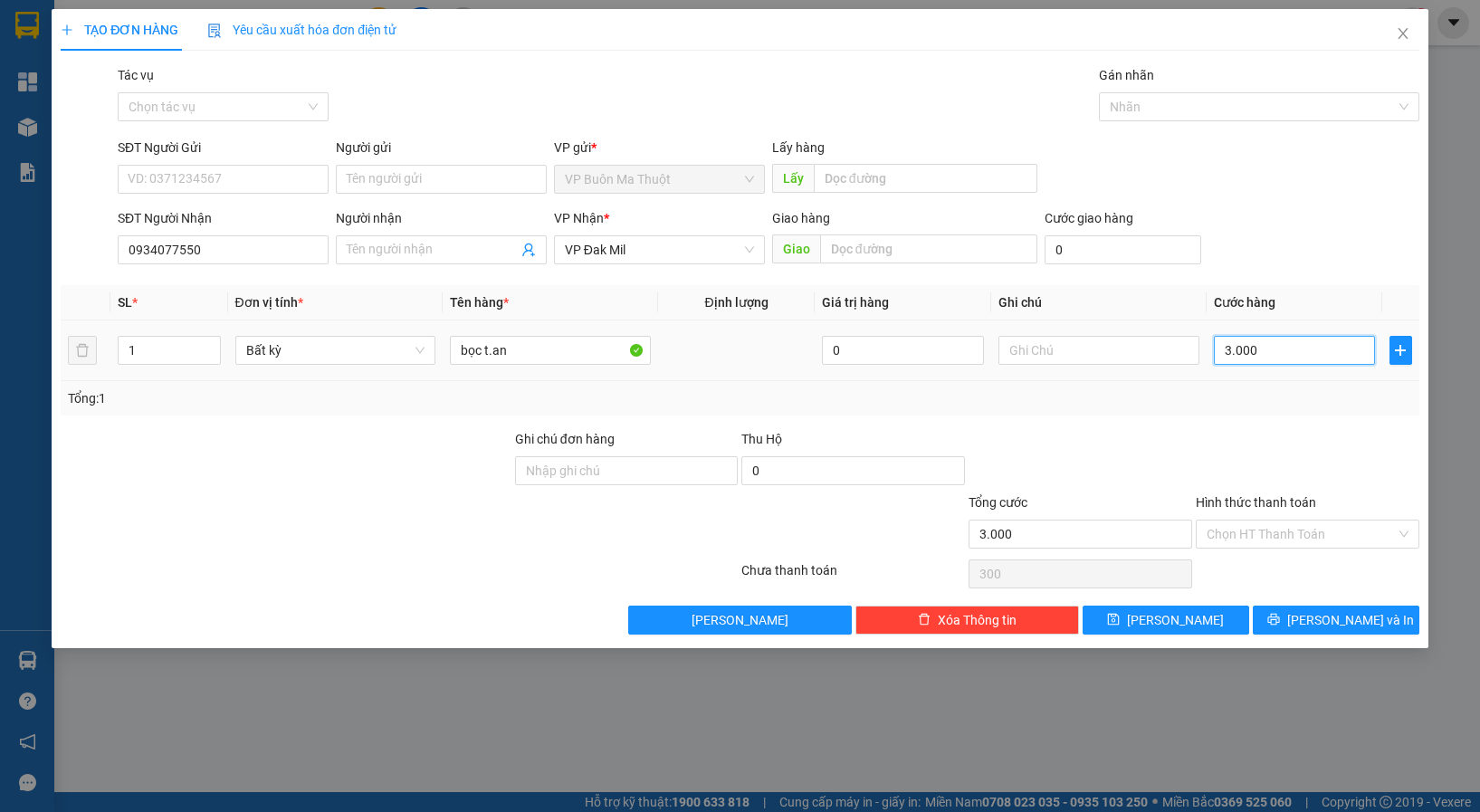
type input "3.000"
type input "30.000"
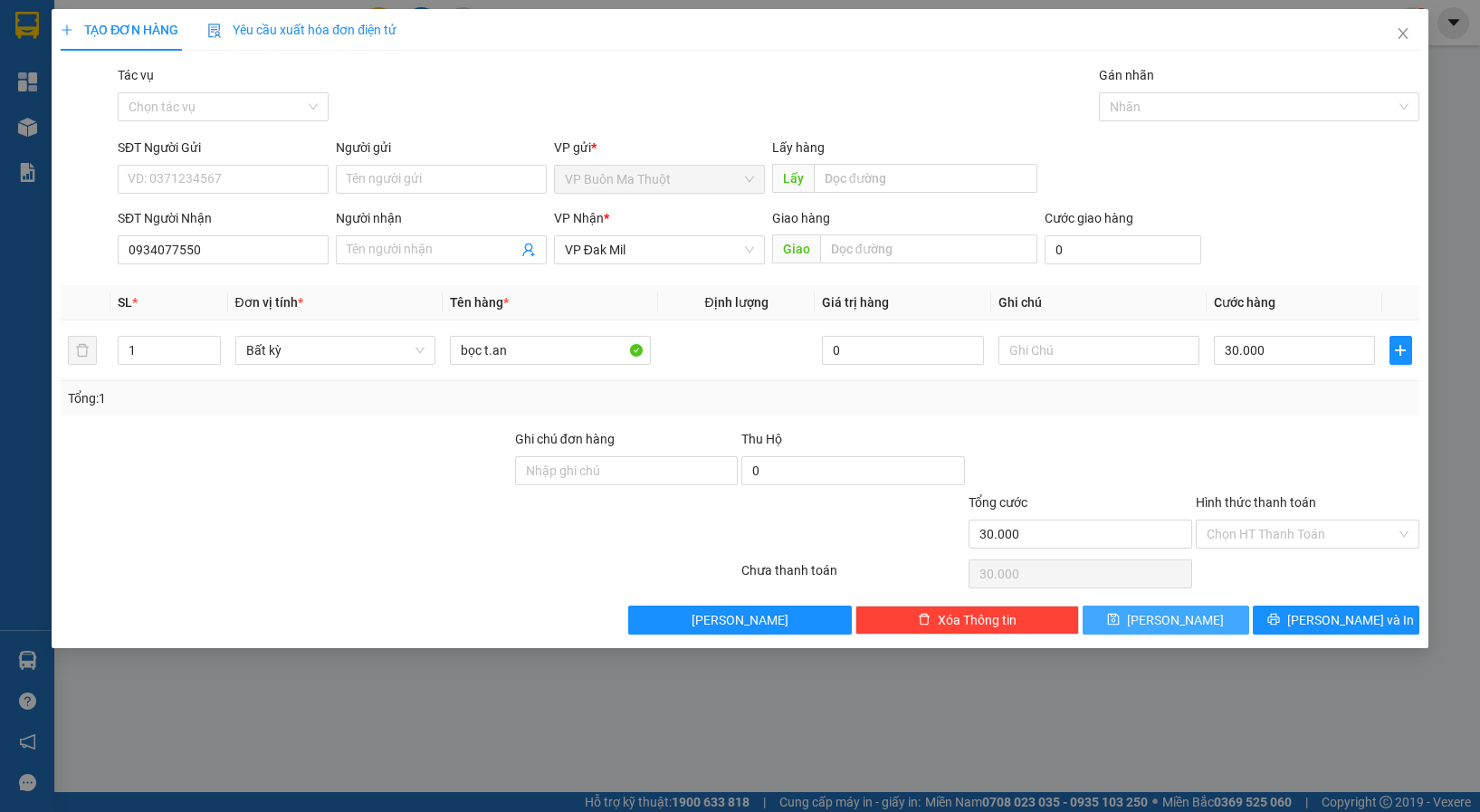
click at [1219, 633] on button "[PERSON_NAME]" at bounding box center [1166, 620] width 167 height 29
type input "0"
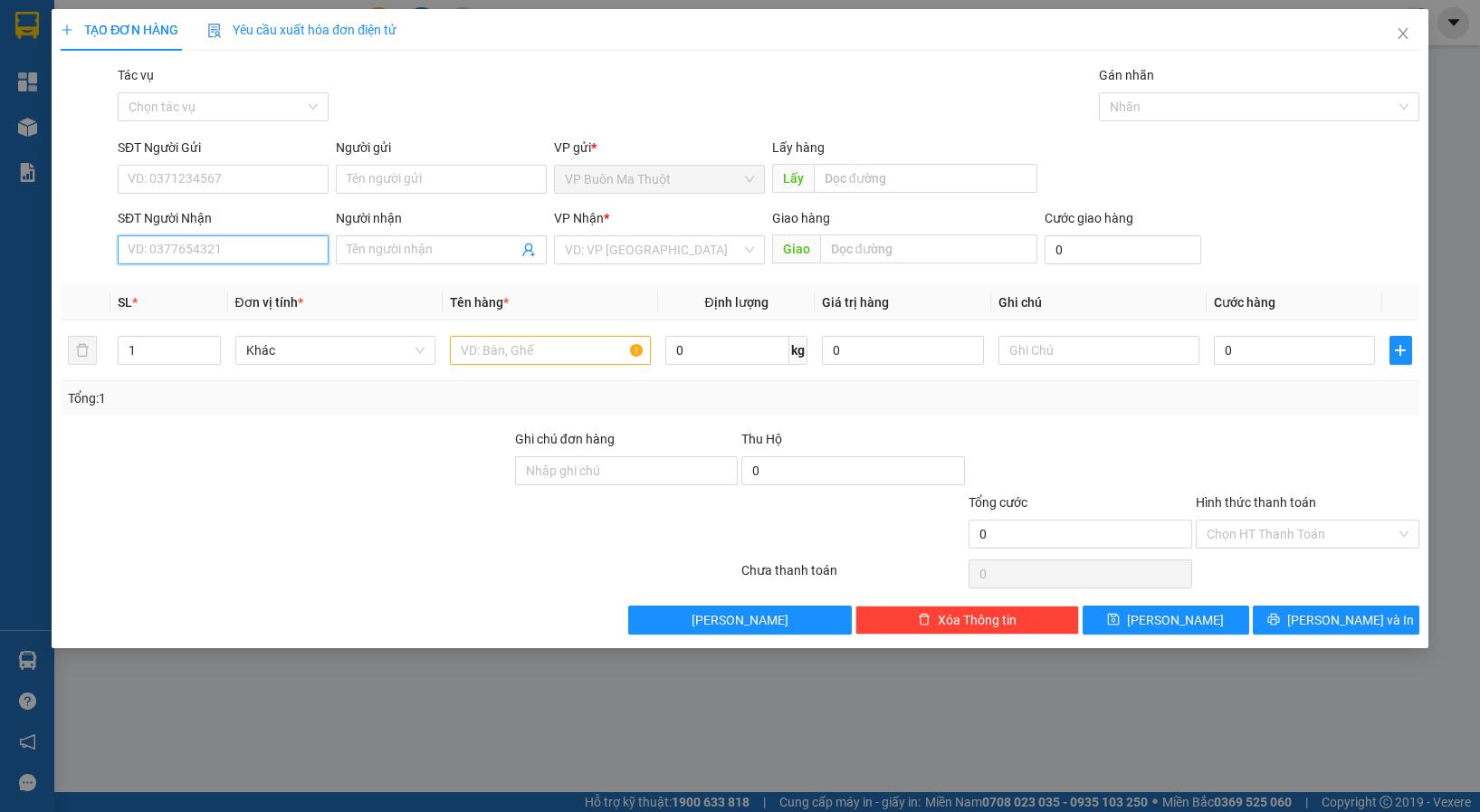
click at [216, 247] on input "SĐT Người Nhận" at bounding box center [223, 250] width 211 height 29
click at [1398, 37] on icon "close" at bounding box center [1404, 34] width 15 height 14
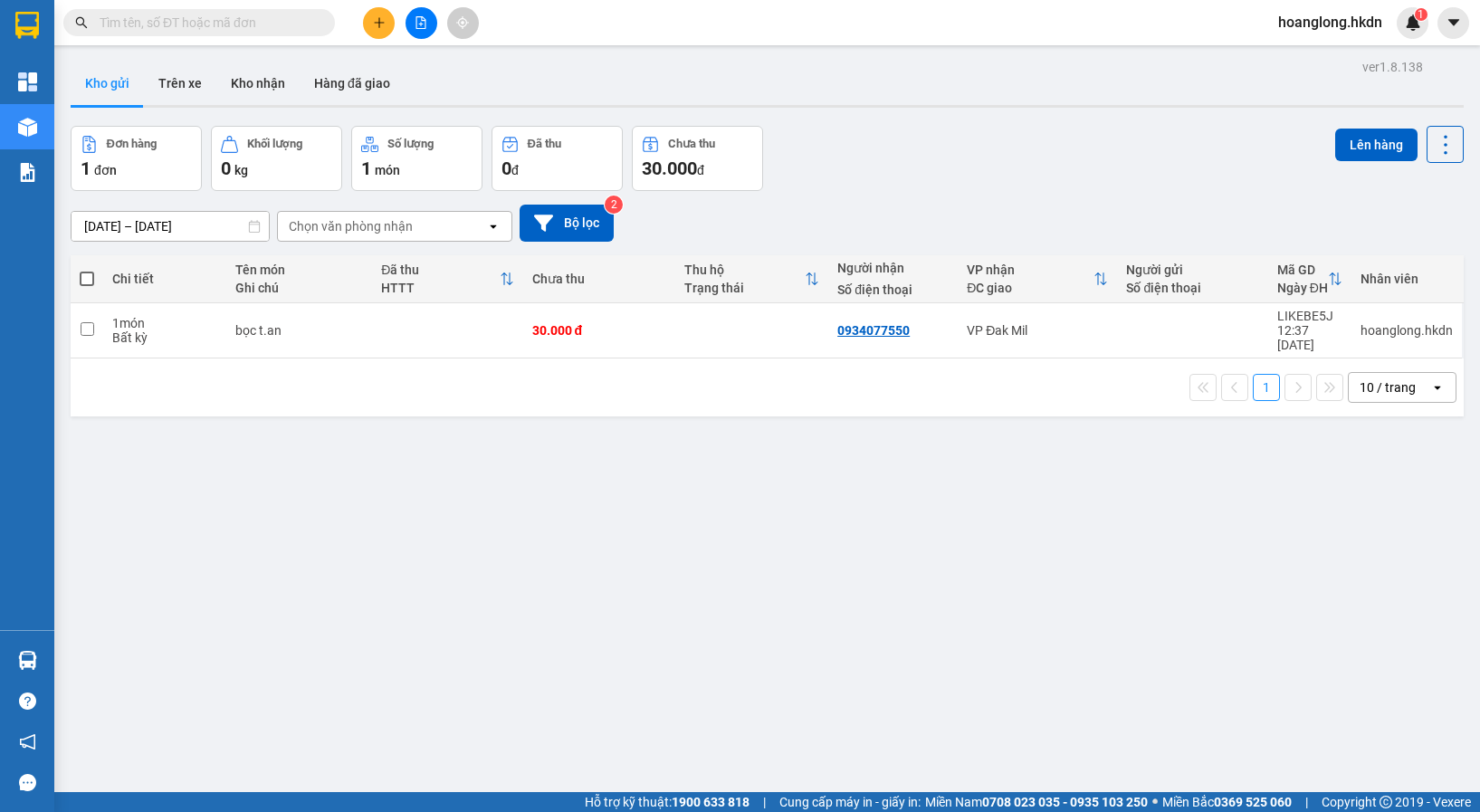
click at [246, 33] on span at bounding box center [199, 23] width 272 height 27
click at [214, 29] on input "text" at bounding box center [207, 23] width 214 height 20
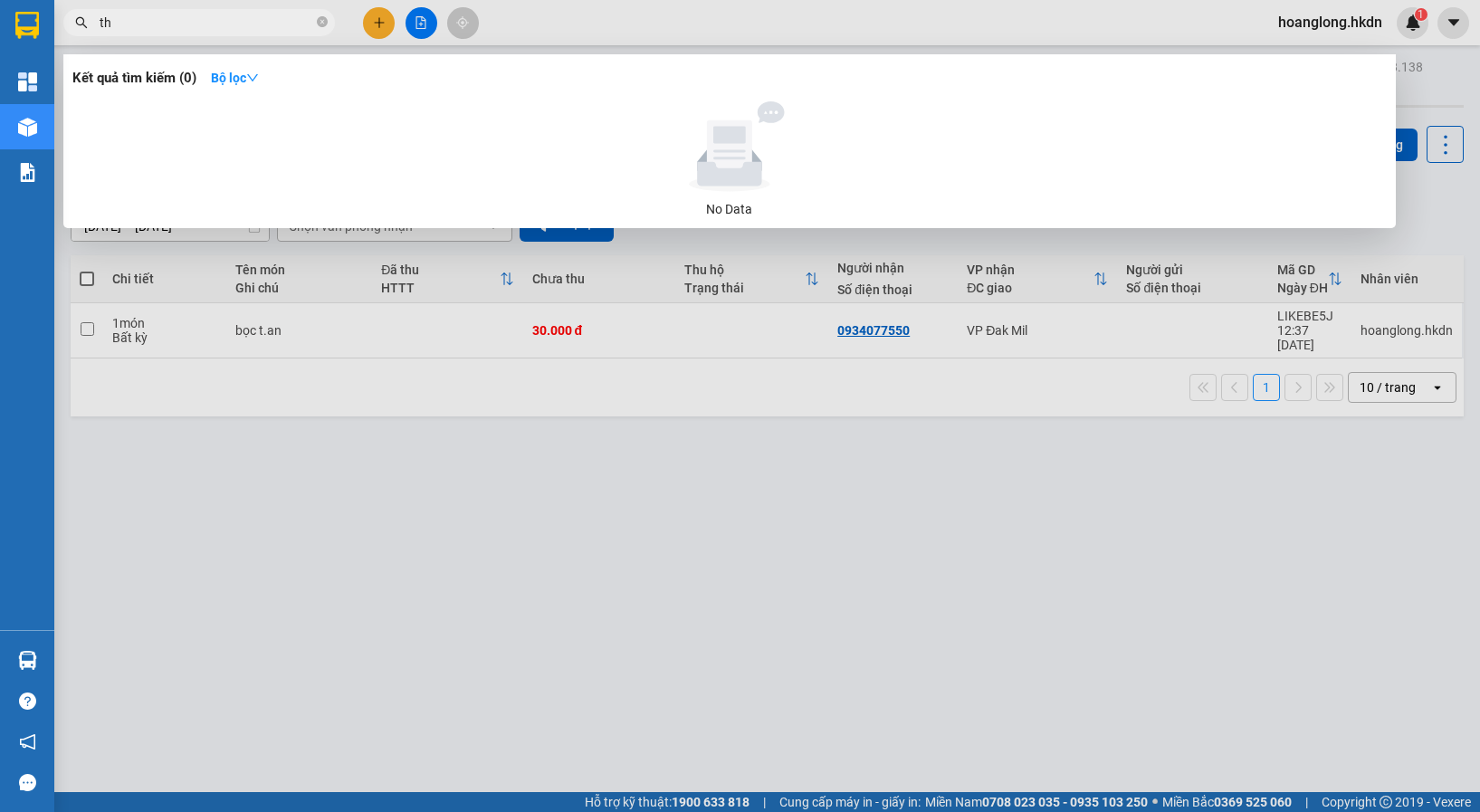
paste input "ảo"
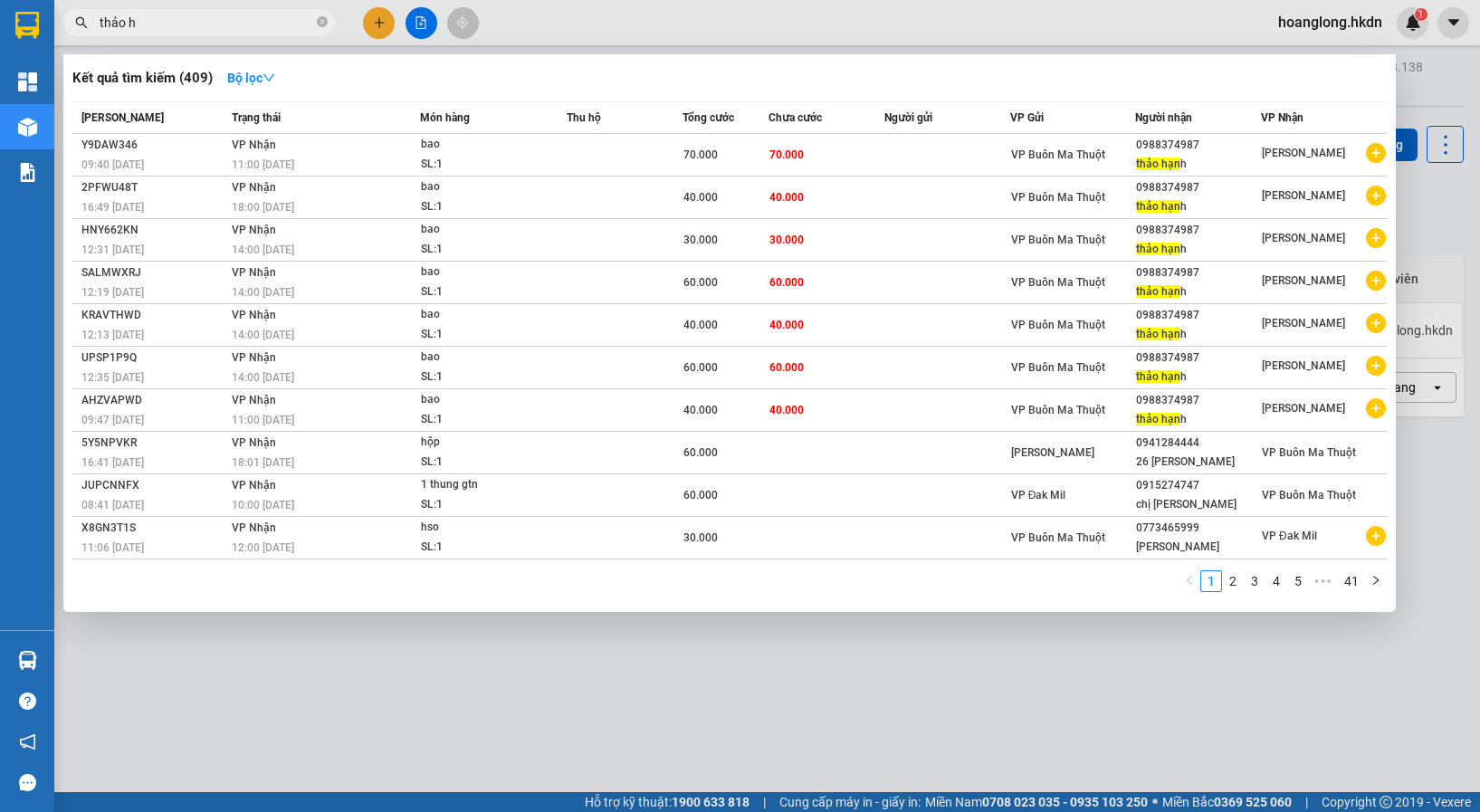
paste input "ạn"
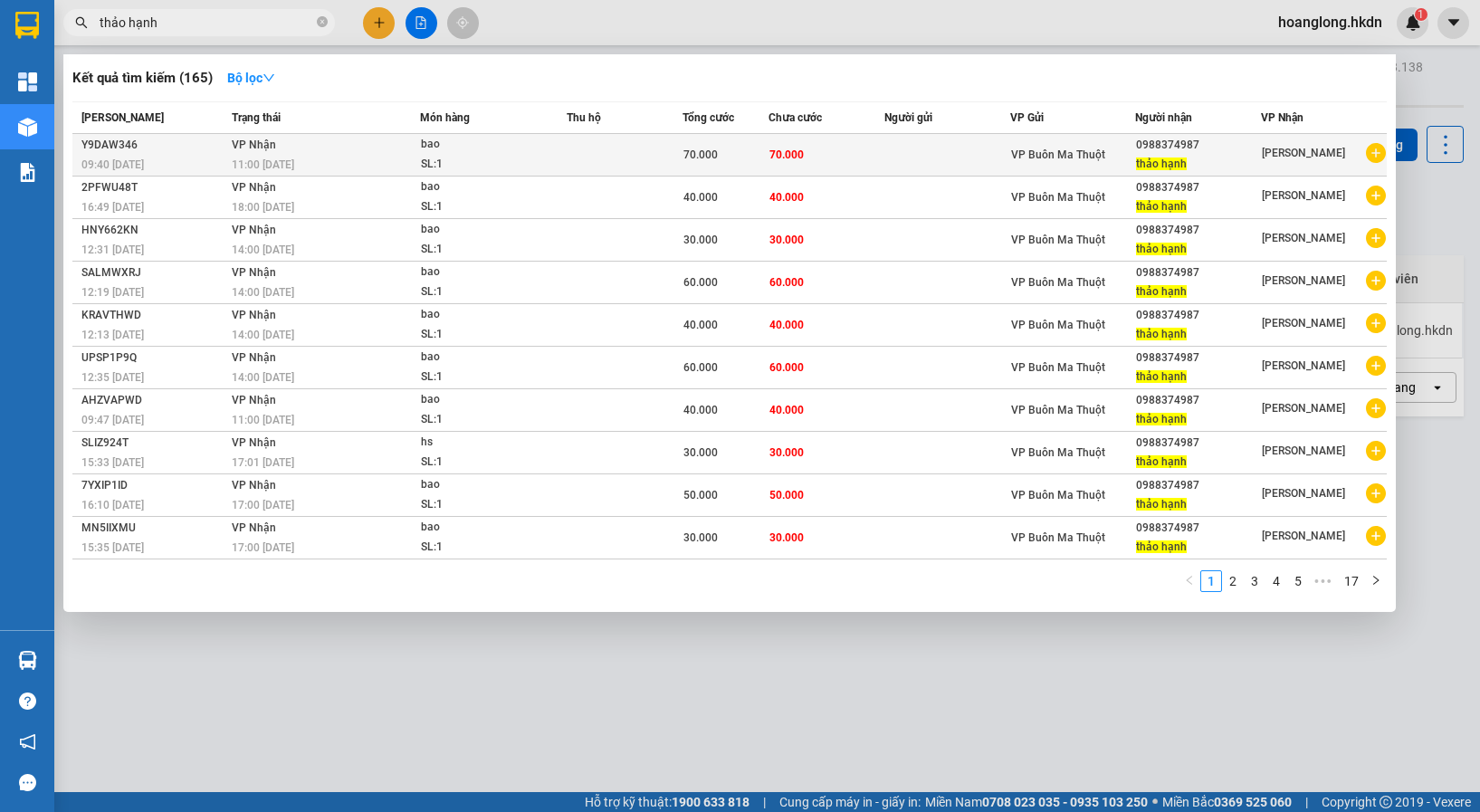
type input "thảo hạnh"
click at [1154, 148] on div "0988374987" at bounding box center [1198, 145] width 124 height 19
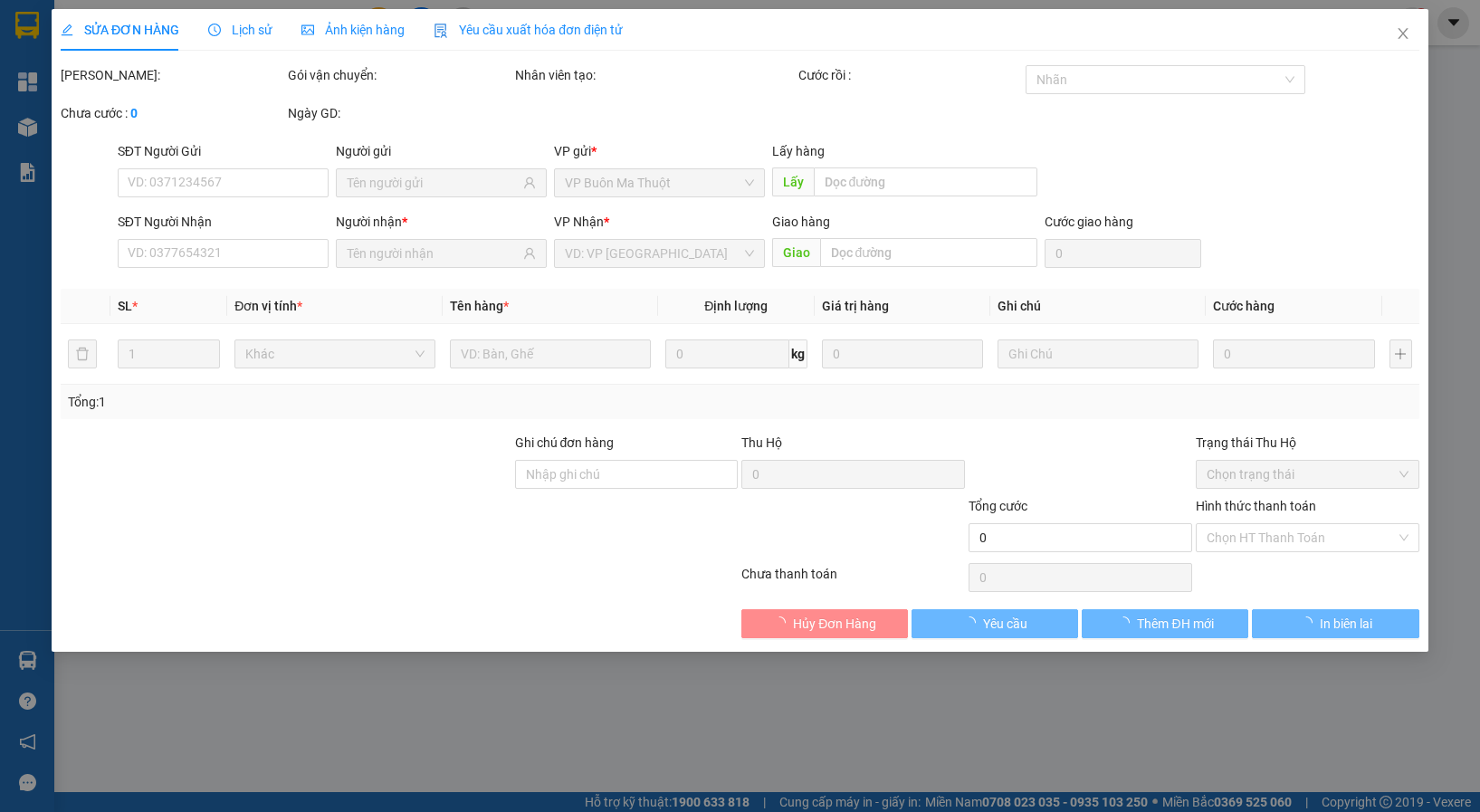
type input "0988374987"
type input "70.000"
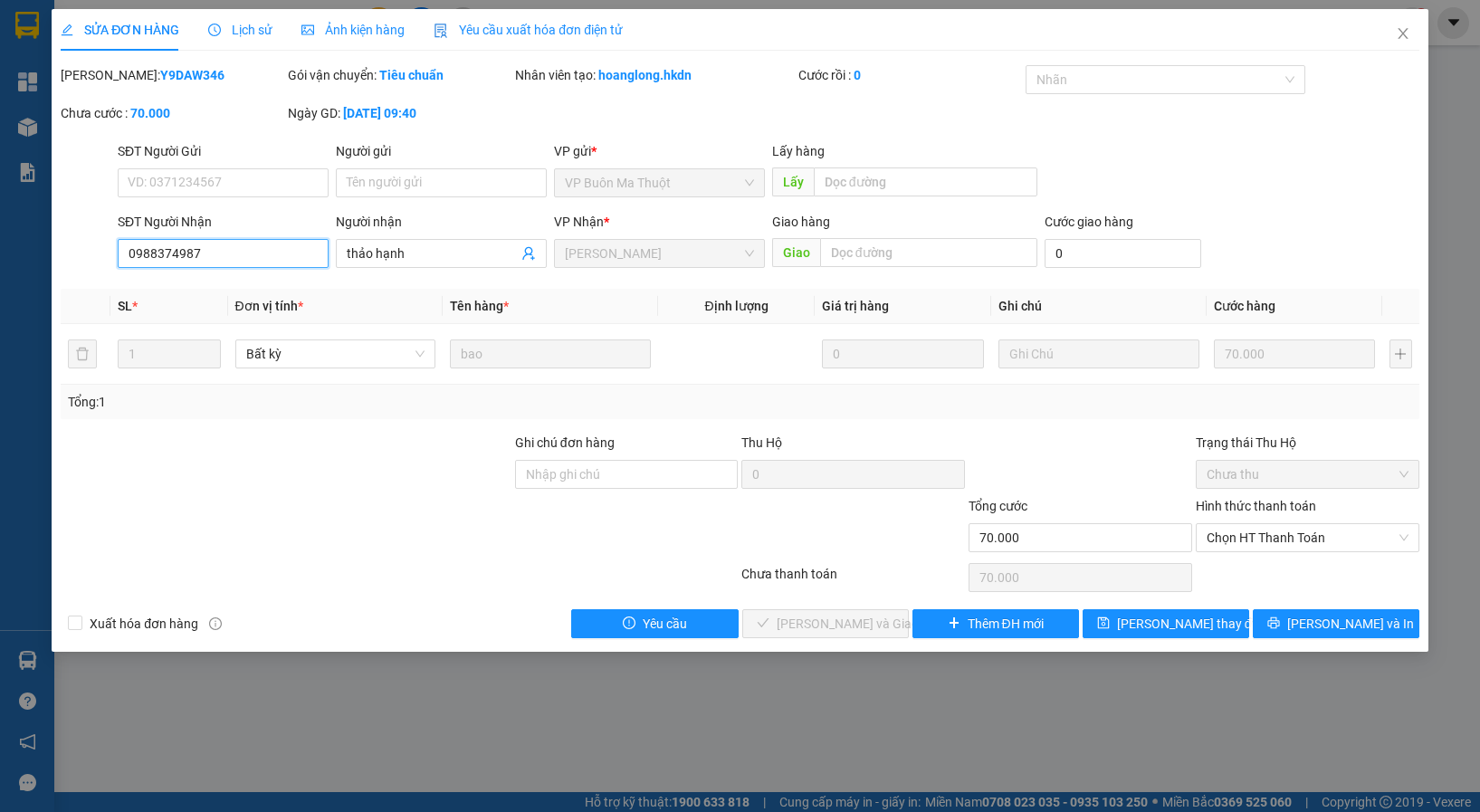
click at [227, 248] on input "0988374987" at bounding box center [223, 254] width 211 height 29
click at [1397, 24] on span "Close" at bounding box center [1404, 34] width 51 height 51
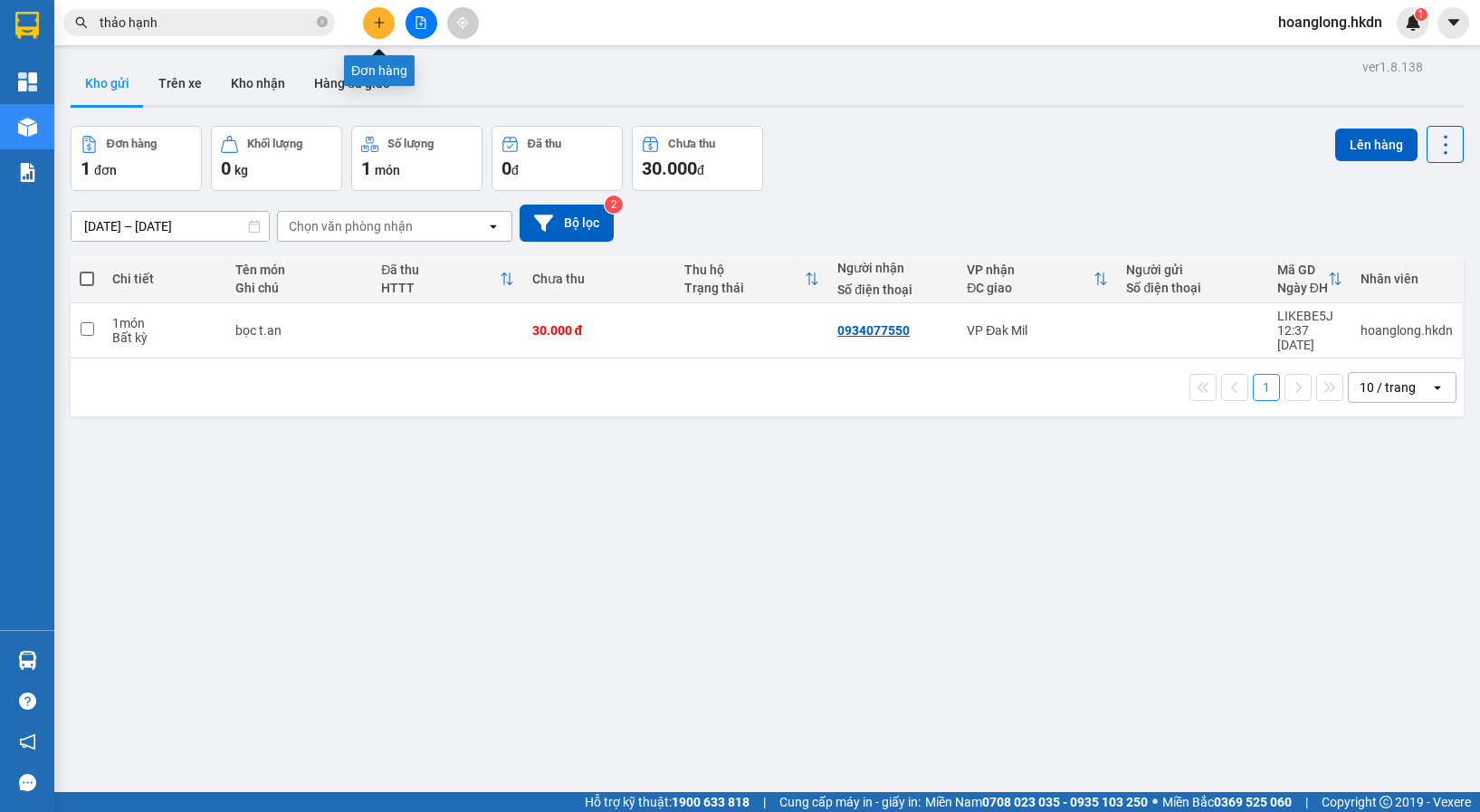
click at [379, 28] on icon "plus" at bounding box center [380, 23] width 13 height 13
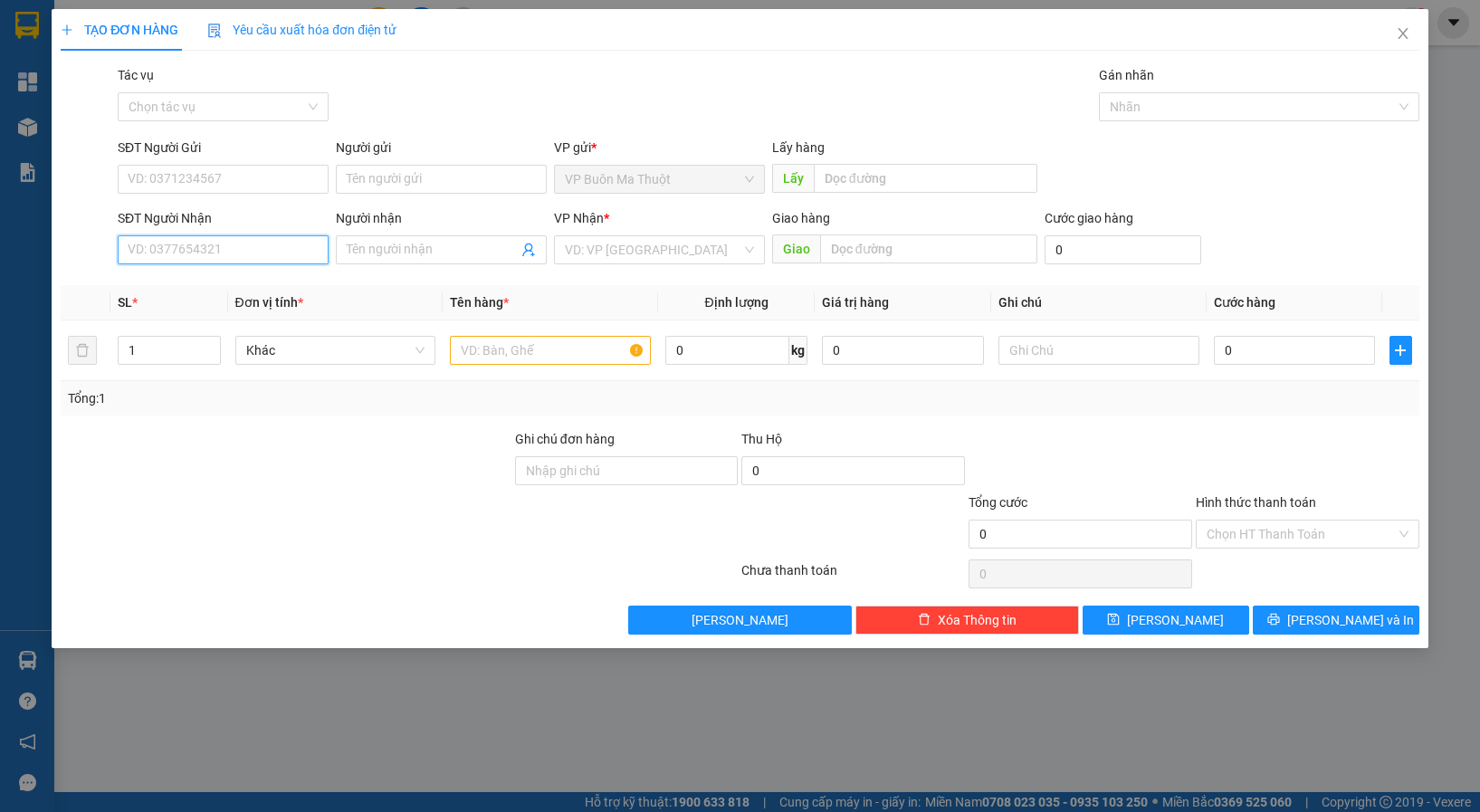
click at [189, 243] on input "SĐT Người Nhận" at bounding box center [223, 250] width 211 height 29
paste input "0988374987"
type input "0988374987"
click at [236, 293] on div "0988374987 - [PERSON_NAME]" at bounding box center [223, 286] width 189 height 20
type input "thảo hạnh"
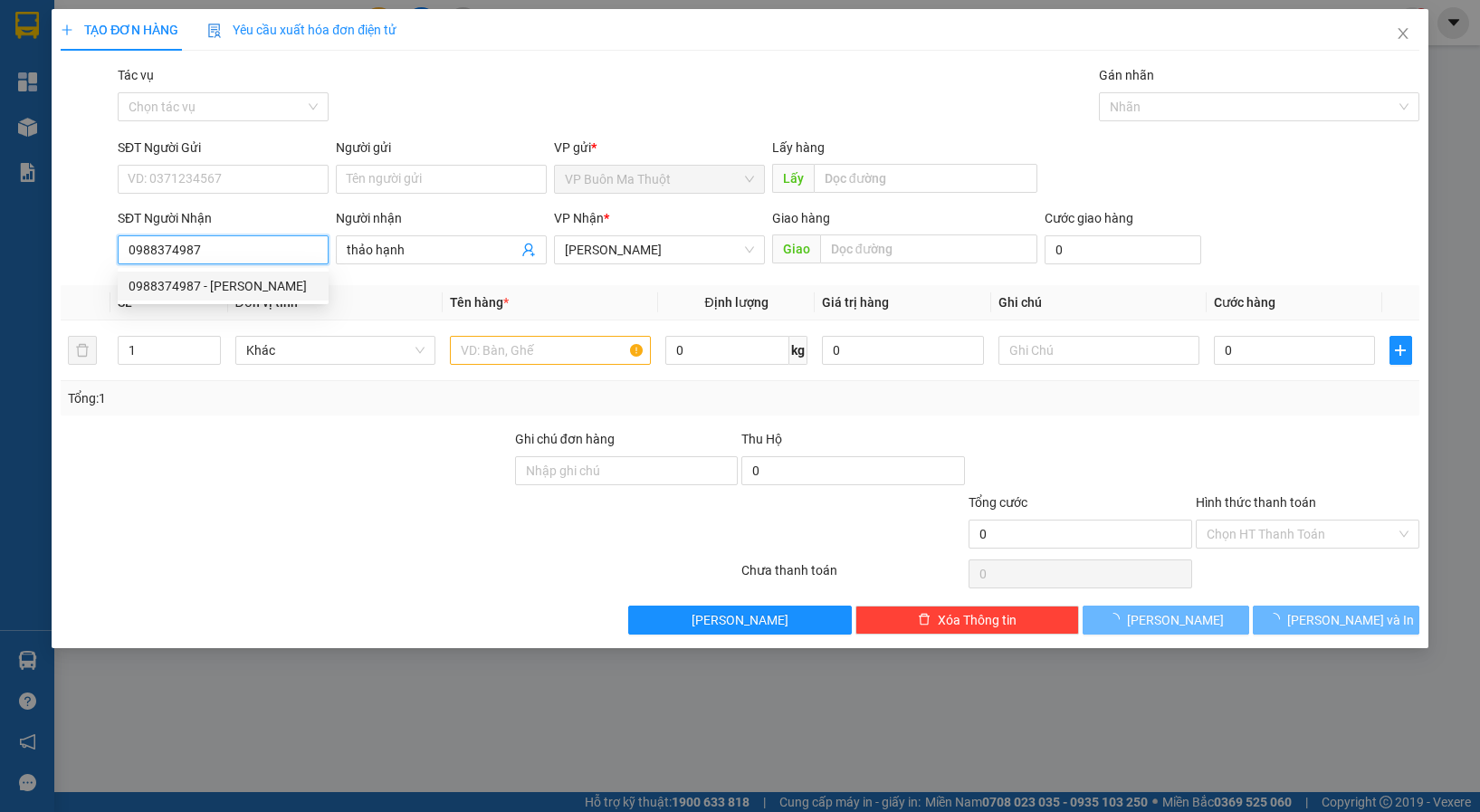
type input "70.000"
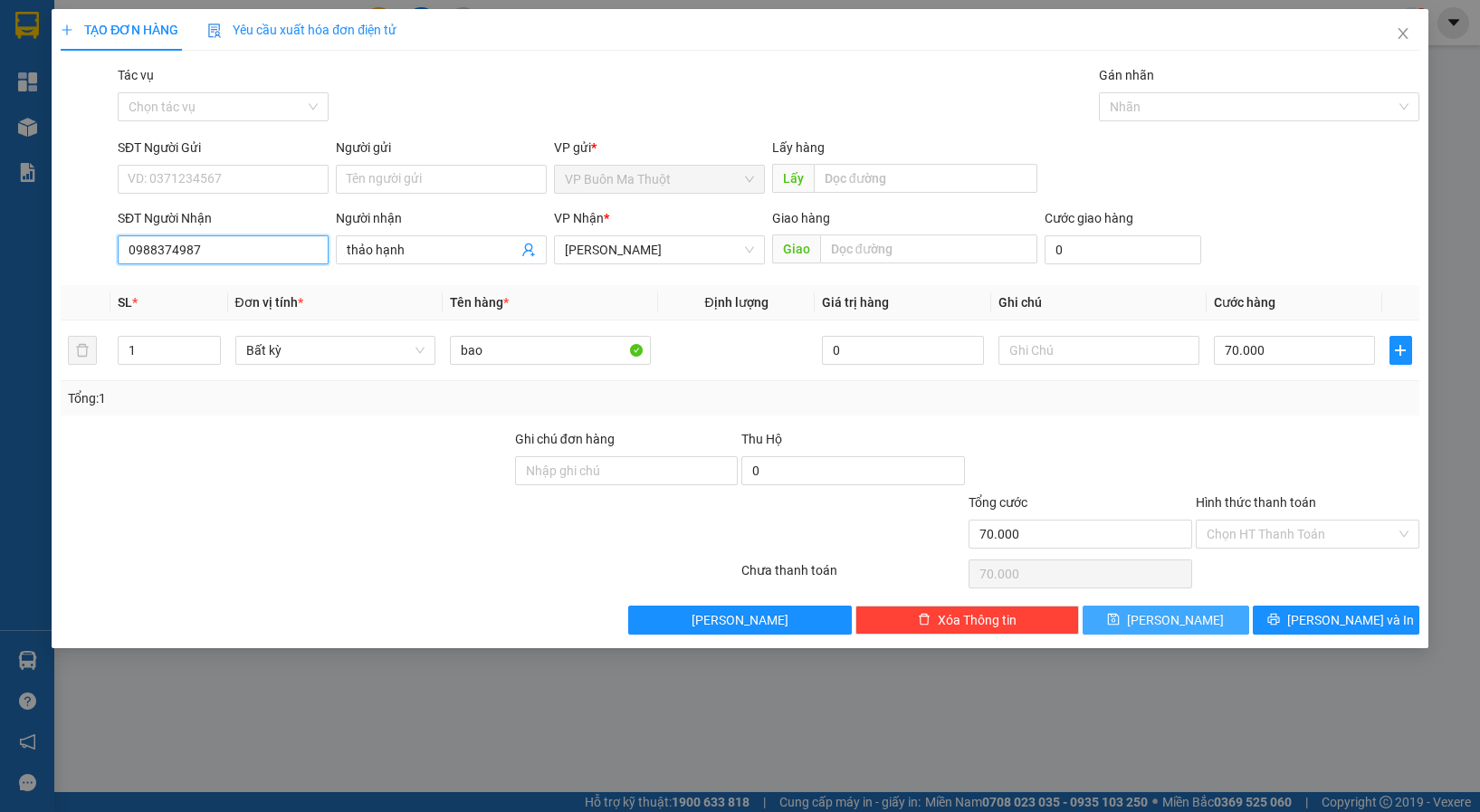
type input "0988374987"
click at [1131, 631] on button "[PERSON_NAME]" at bounding box center [1166, 620] width 167 height 29
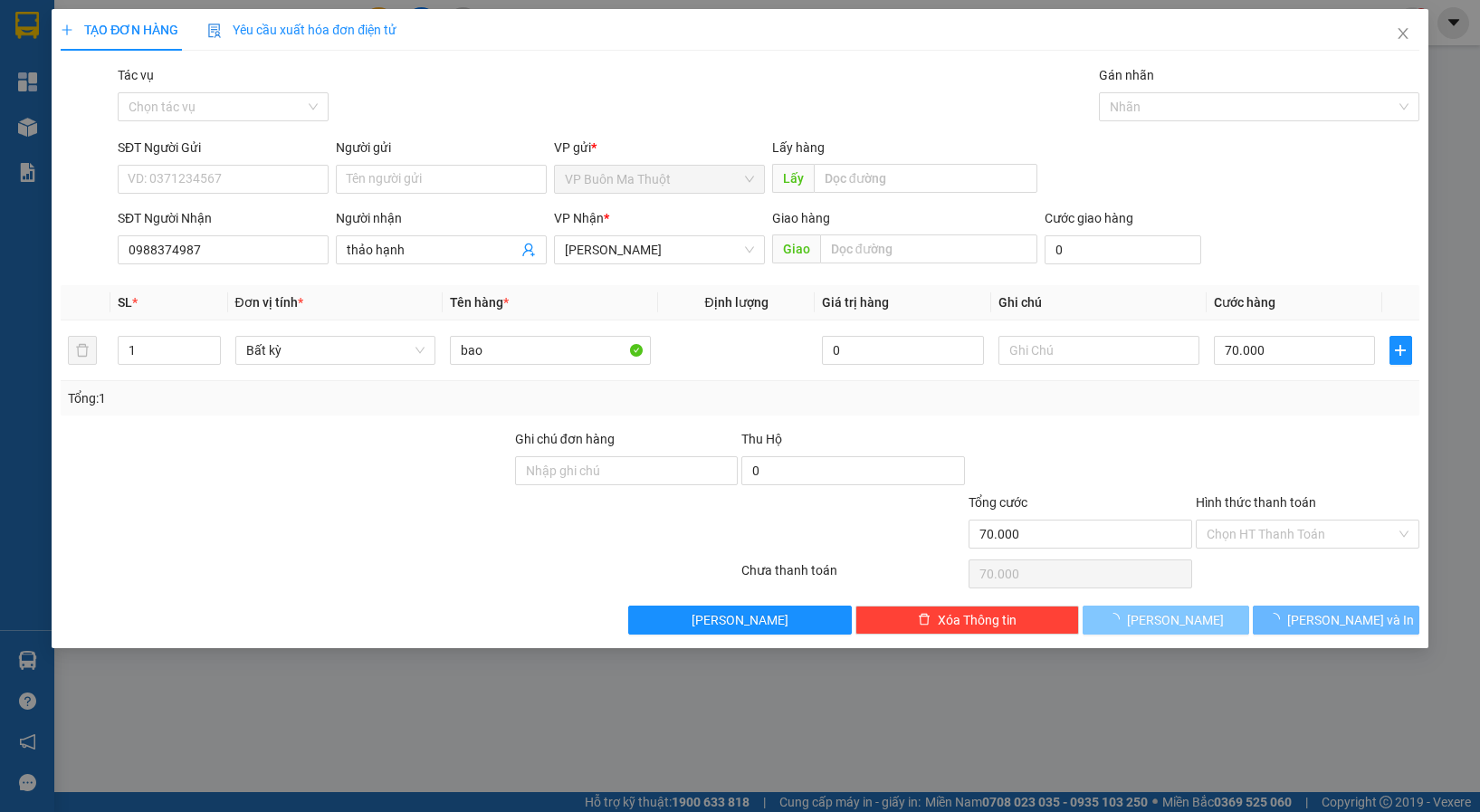
type input "0"
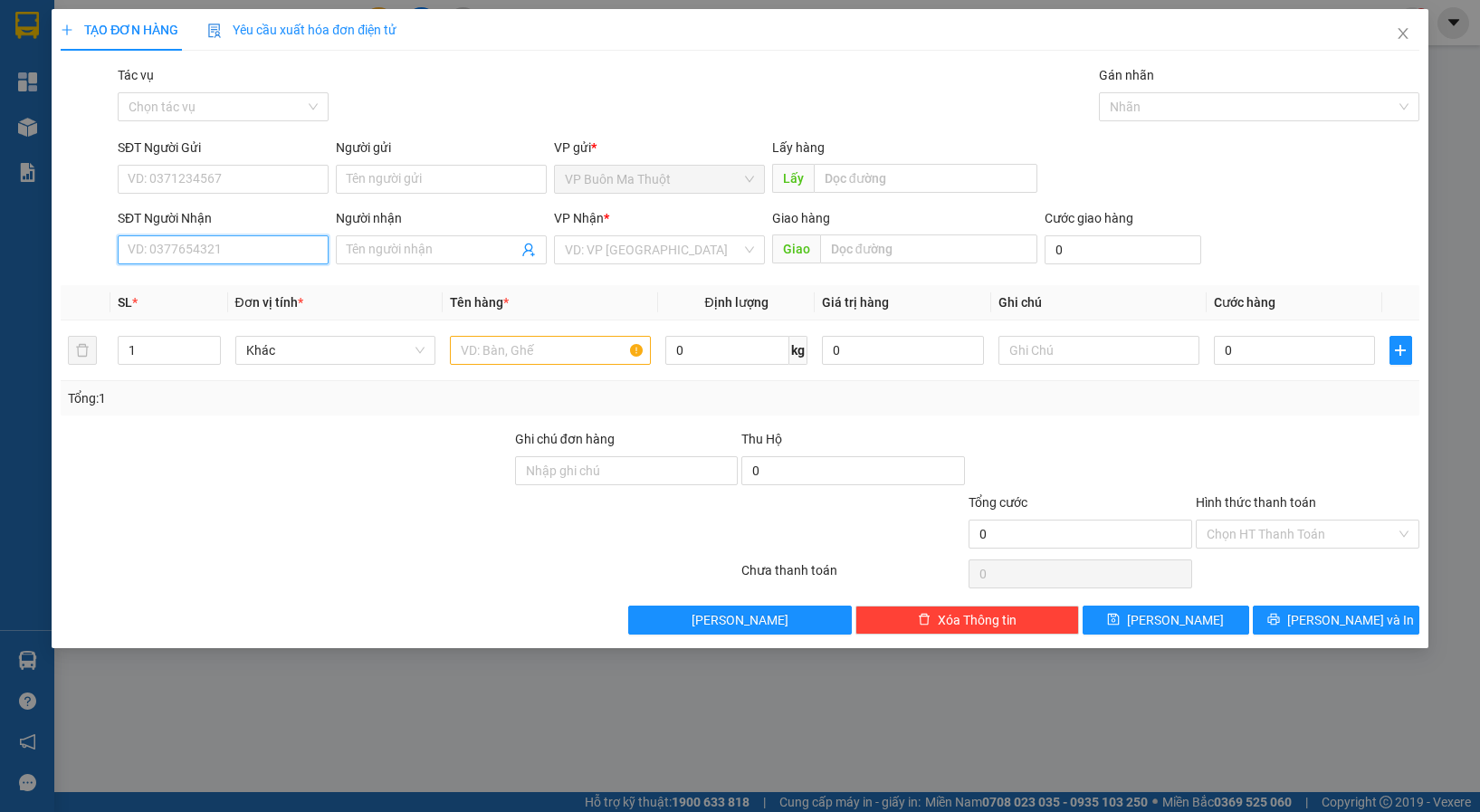
click at [170, 255] on input "SĐT Người Nhận" at bounding box center [223, 250] width 211 height 29
type input "0942729931"
click at [624, 246] on input "search" at bounding box center [653, 250] width 177 height 27
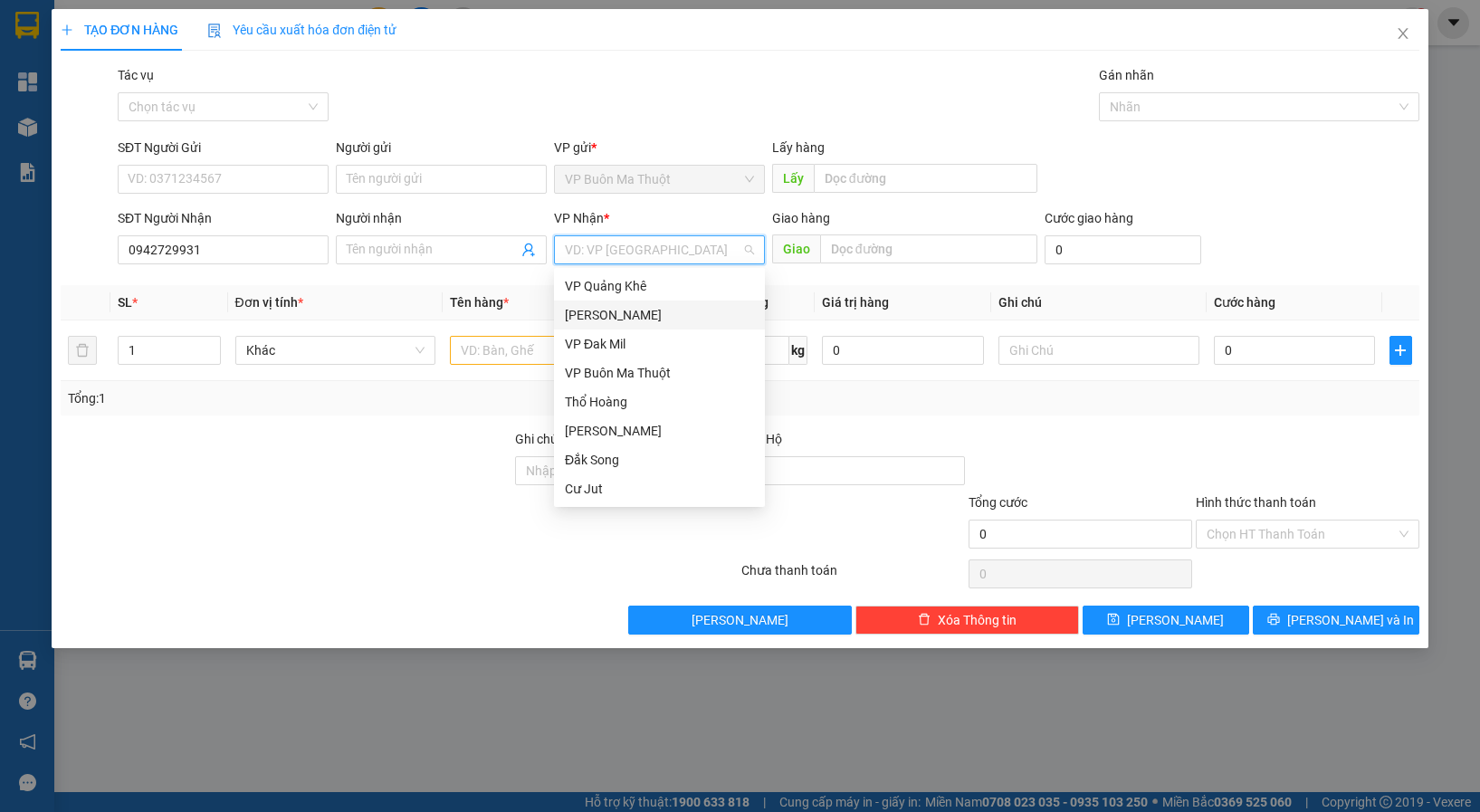
click at [602, 310] on div "[PERSON_NAME]" at bounding box center [659, 315] width 189 height 20
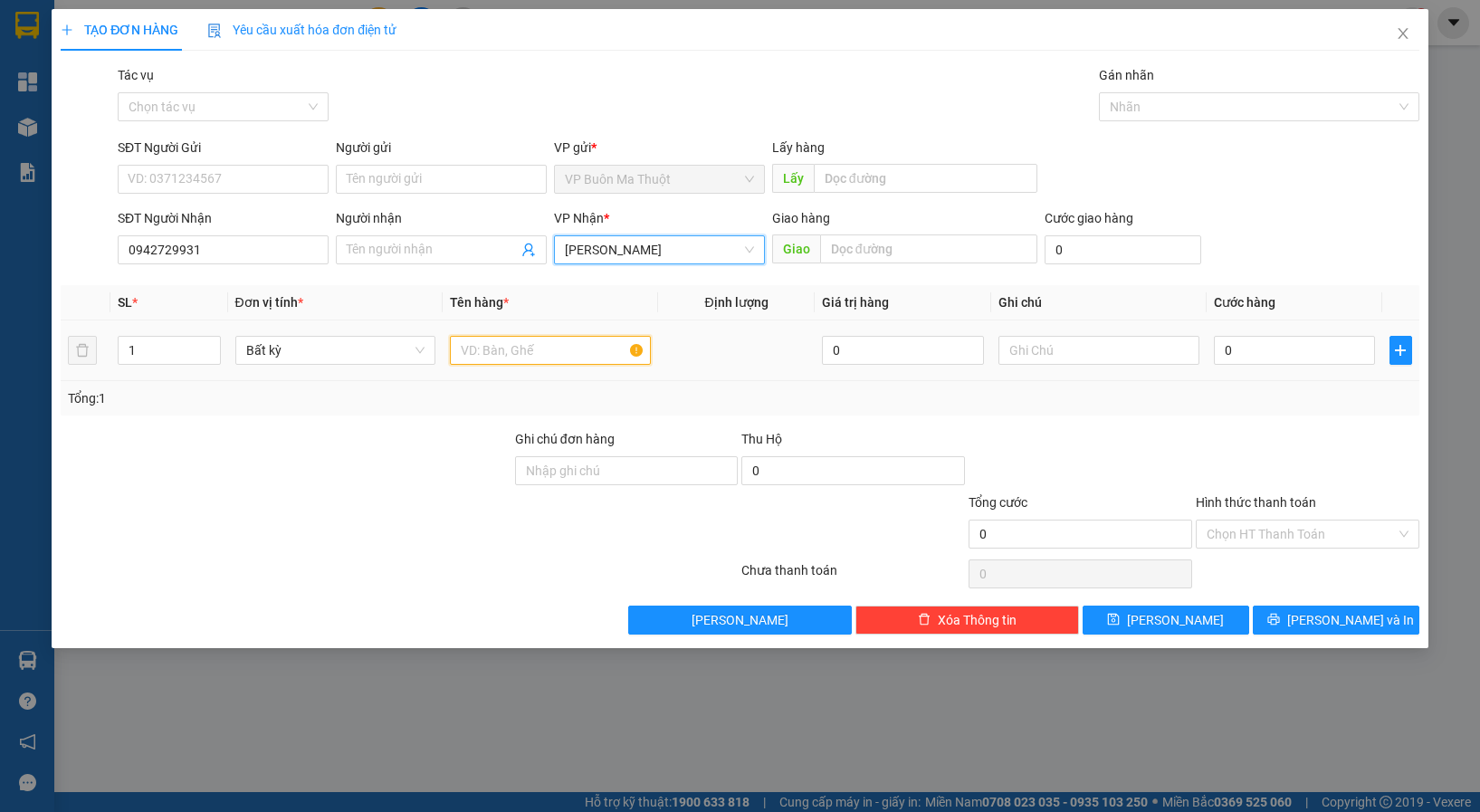
click at [513, 343] on input "text" at bounding box center [551, 351] width 201 height 29
paste input "ô"
paste input "ộp"
type input "hộp"
click at [1282, 359] on input "0" at bounding box center [1295, 351] width 162 height 29
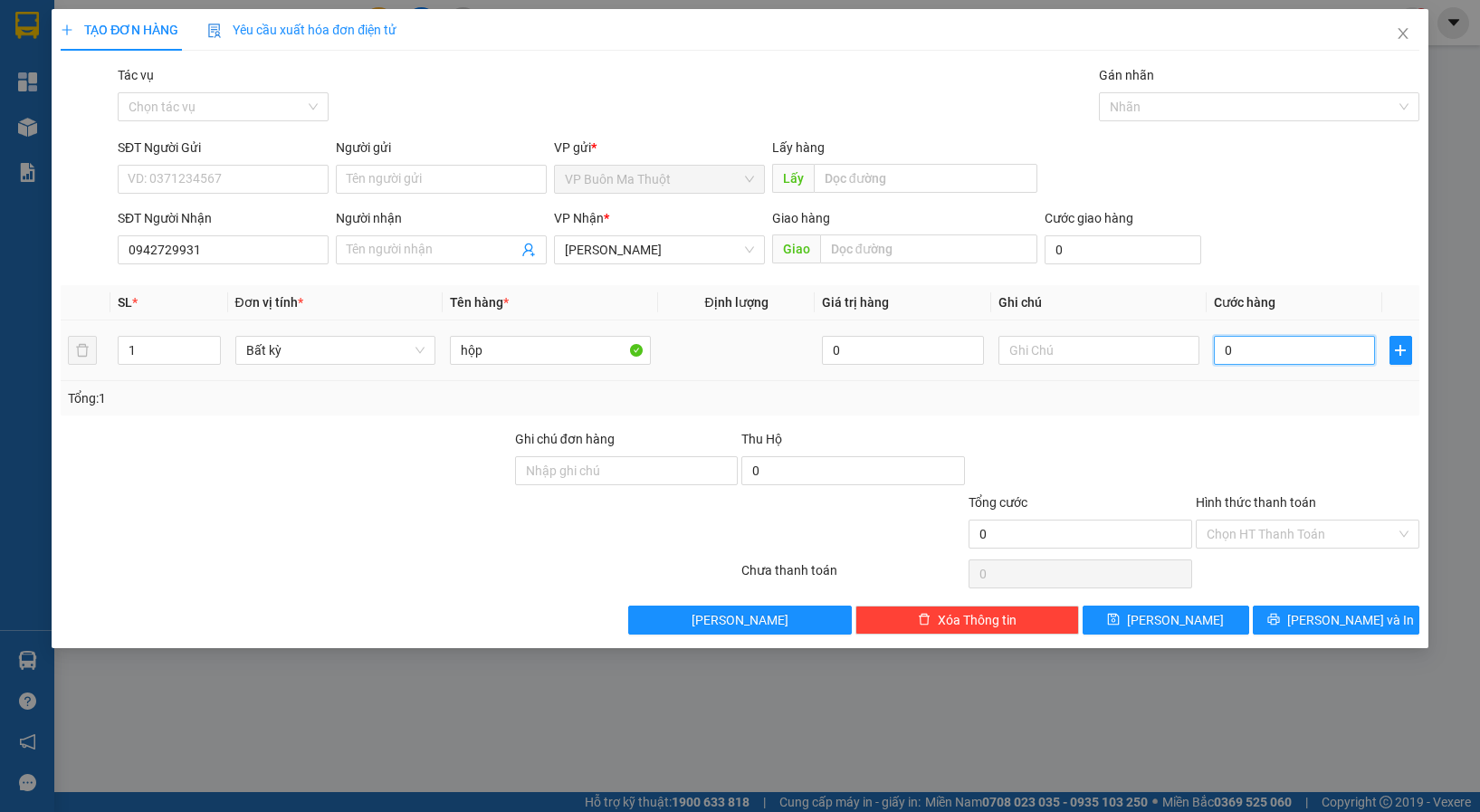
type input "3"
type input "30"
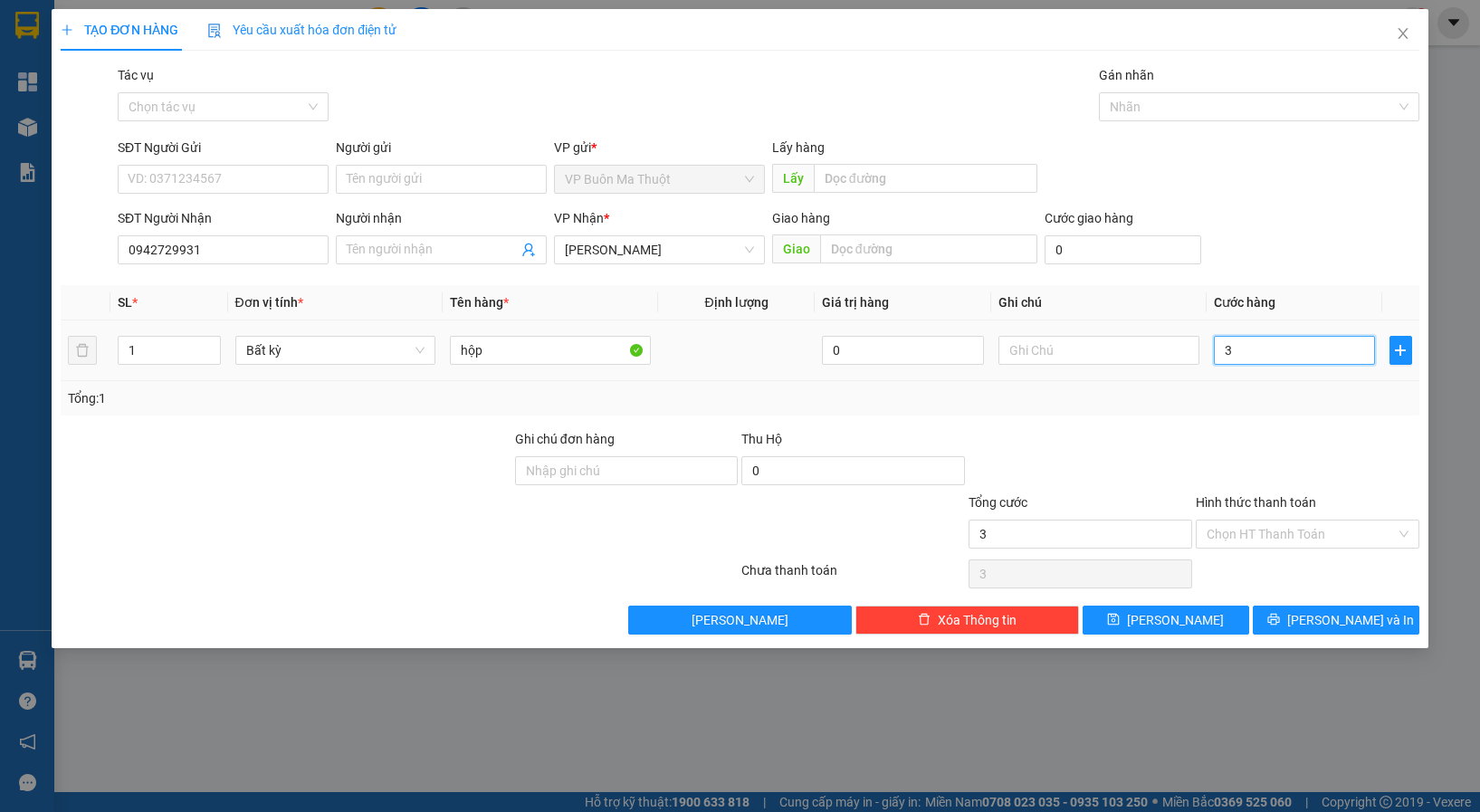
type input "30"
type input "300"
type input "3.000"
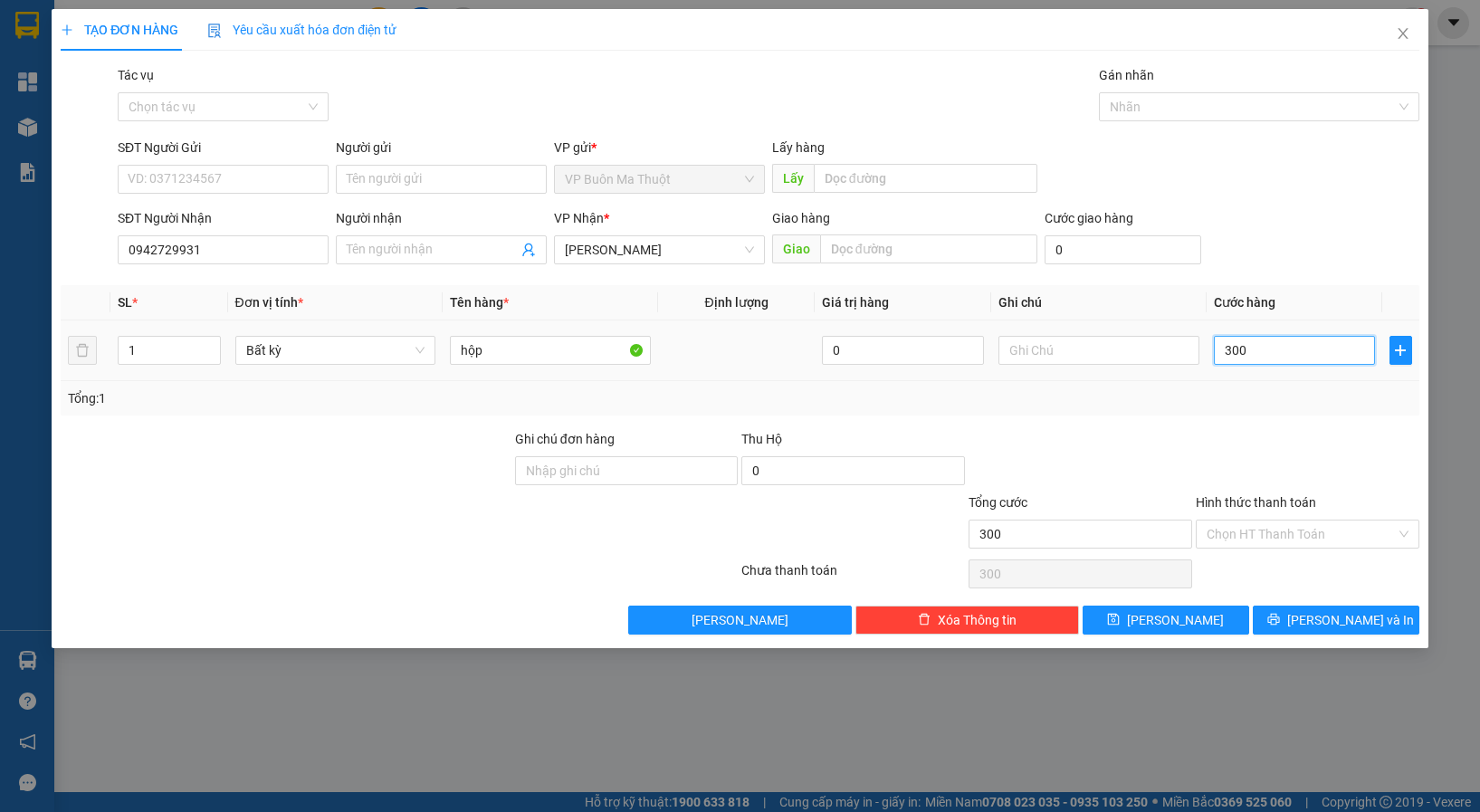
type input "3.000"
type input "30.000"
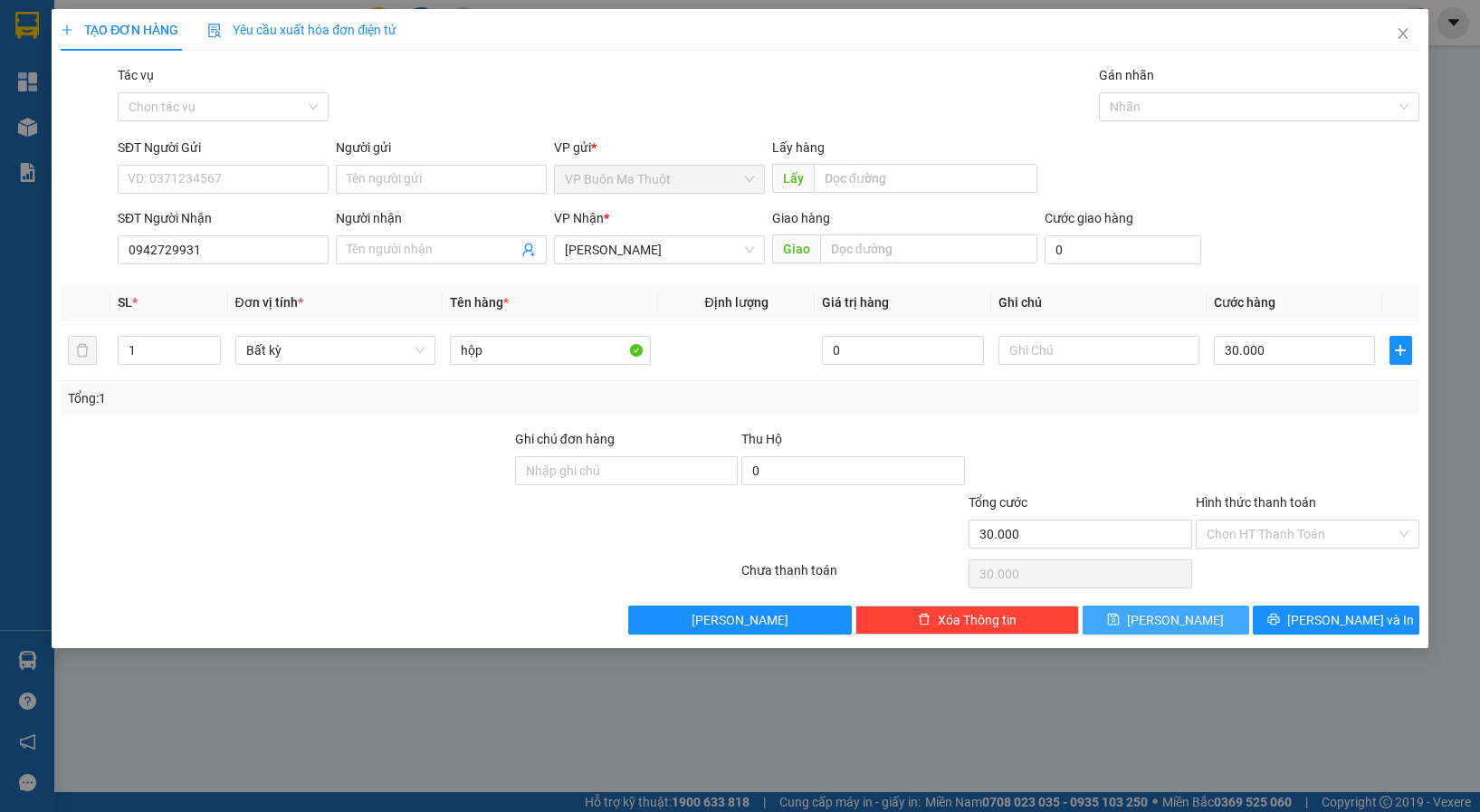
click at [1183, 626] on span "[PERSON_NAME]" at bounding box center [1175, 620] width 97 height 20
type input "0"
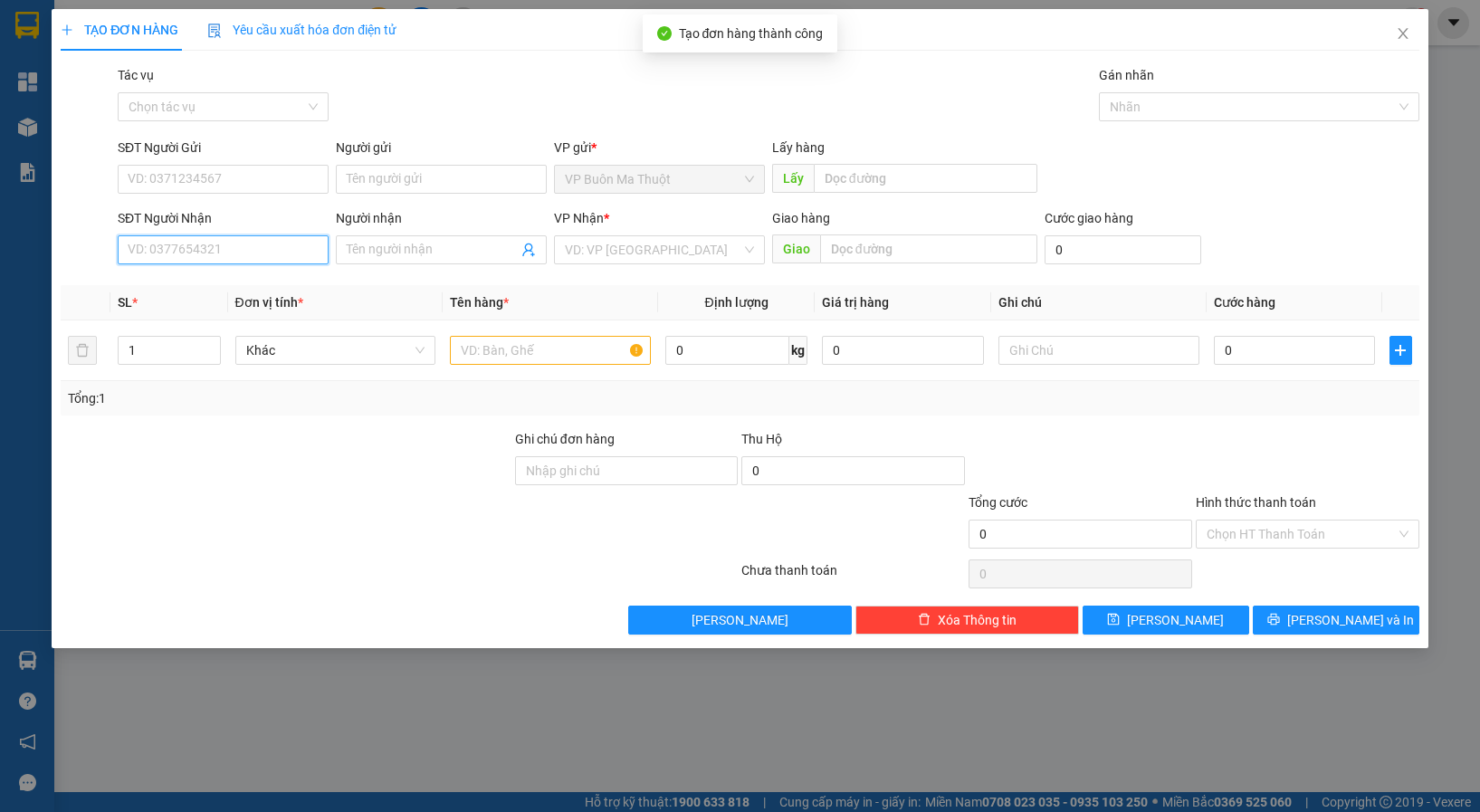
click at [207, 242] on input "SĐT Người Nhận" at bounding box center [223, 250] width 211 height 29
click at [602, 236] on div "VD: VP [GEOGRAPHIC_DATA]" at bounding box center [659, 250] width 211 height 29
type input "0706800645"
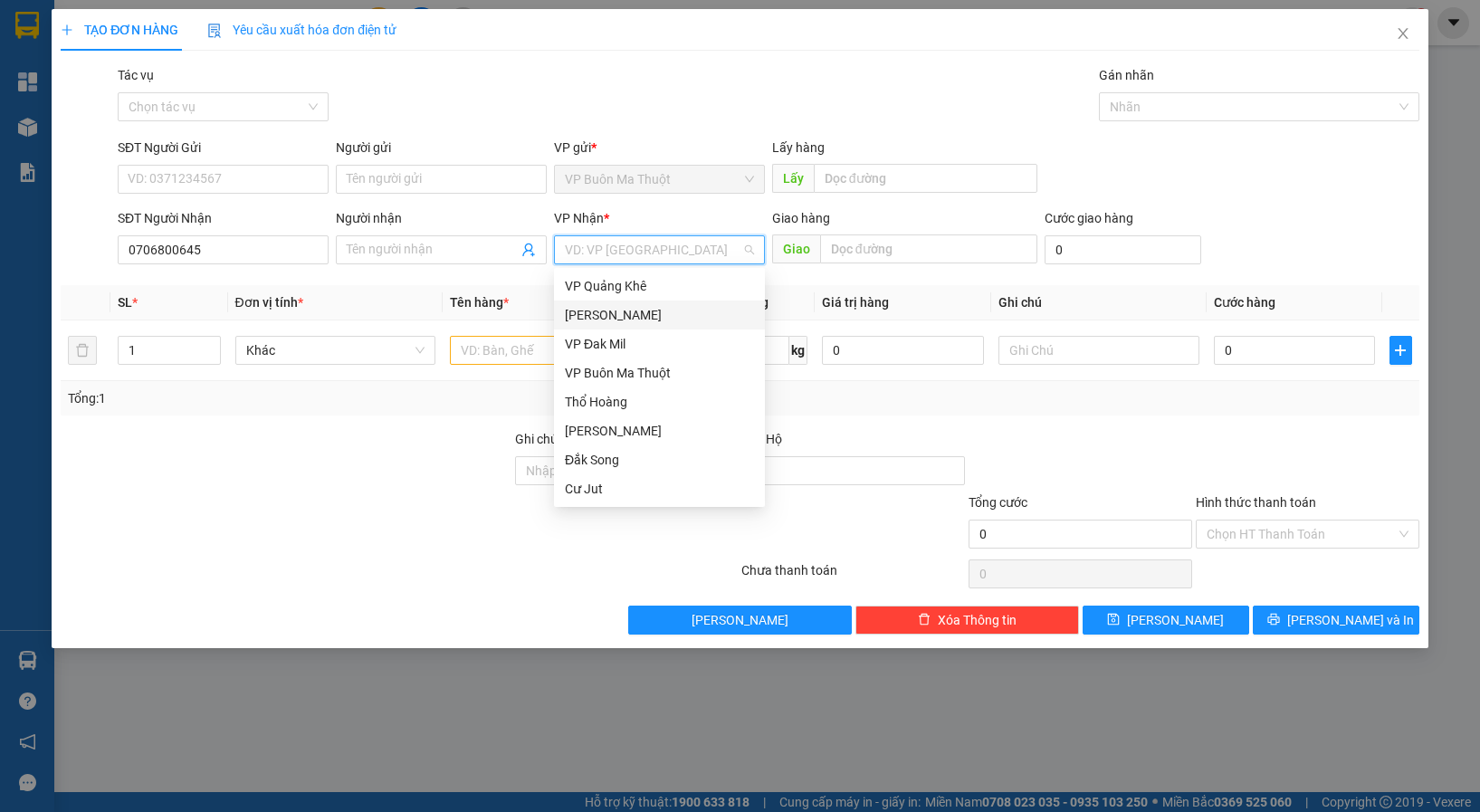
click at [602, 314] on div "[PERSON_NAME]" at bounding box center [659, 315] width 189 height 20
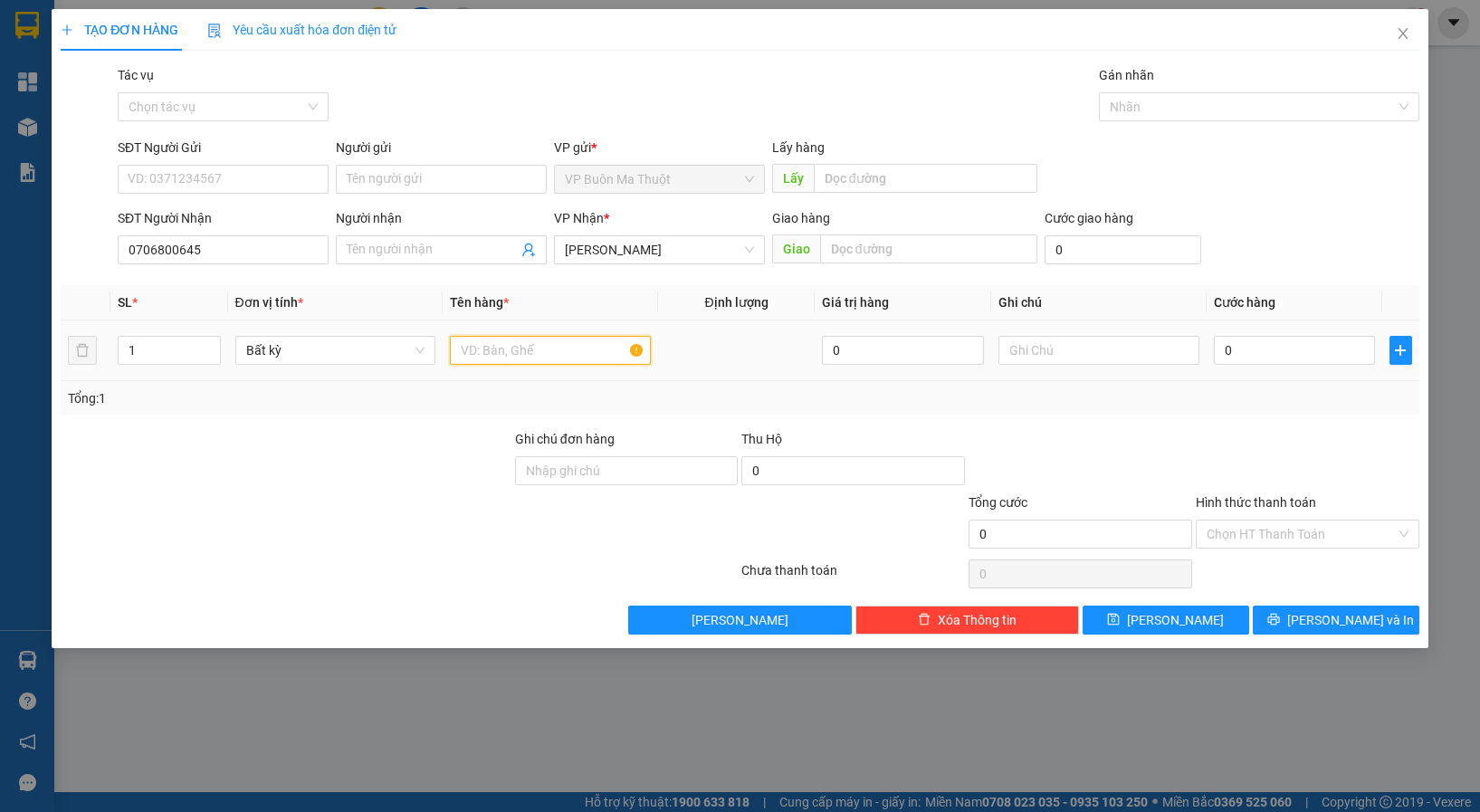
click at [500, 354] on input "text" at bounding box center [551, 351] width 201 height 29
type input "d"
paste input "đ"
type input "đ"
paste input "ê"
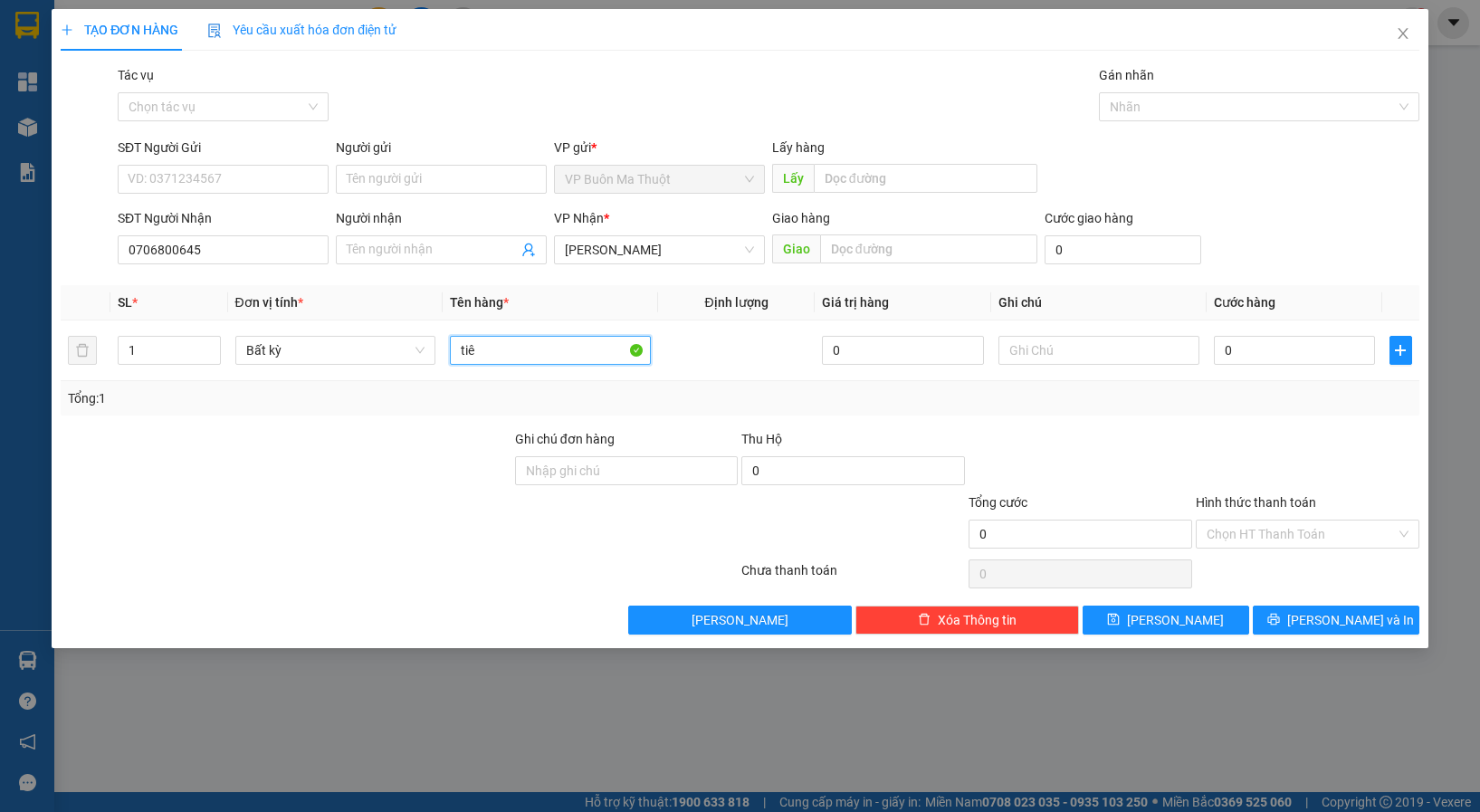
paste input "ền"
paste input "đ"
paste input "ô"
type input "tiền đô"
click at [1246, 356] on input "0" at bounding box center [1295, 351] width 162 height 29
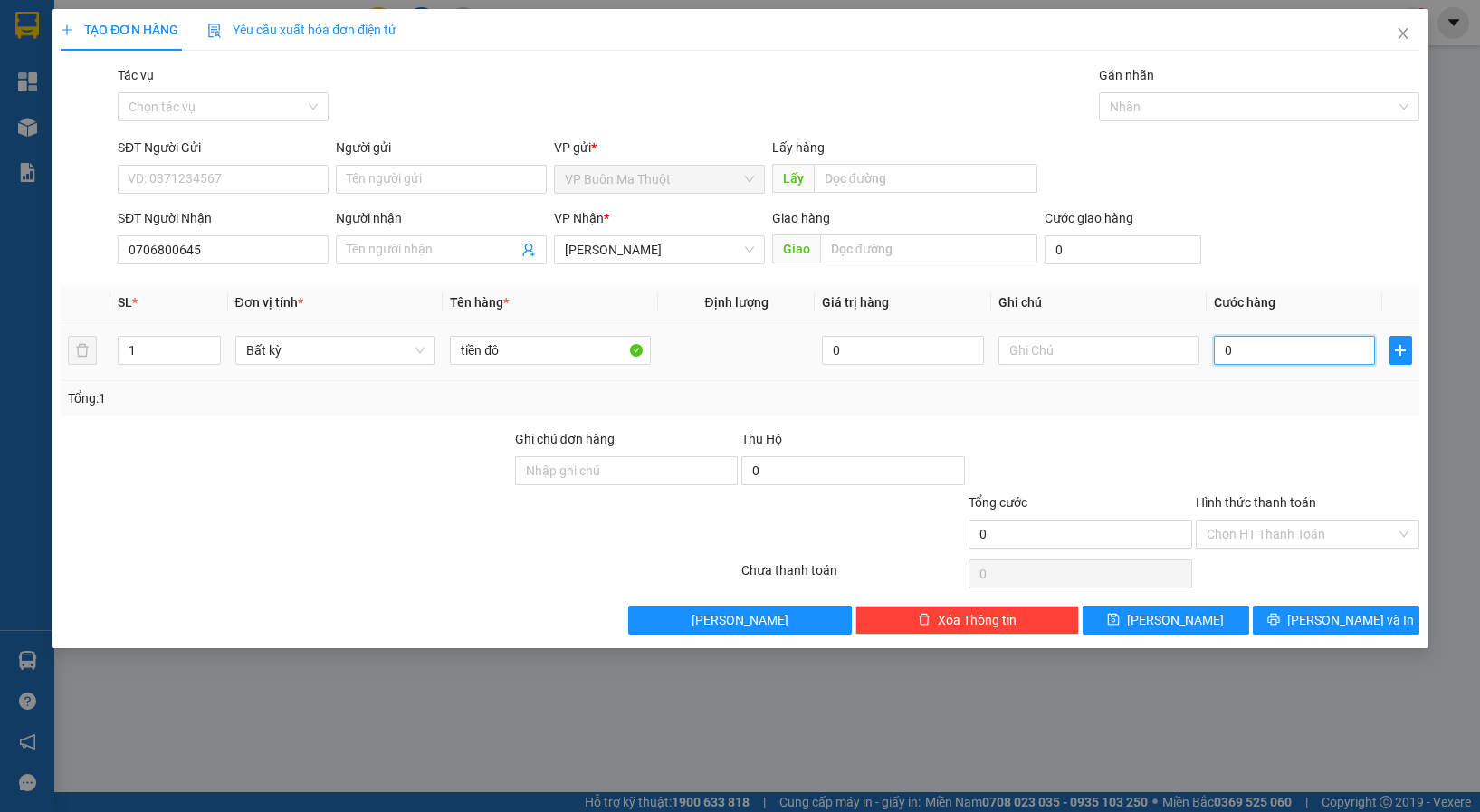
type input "5"
type input "50"
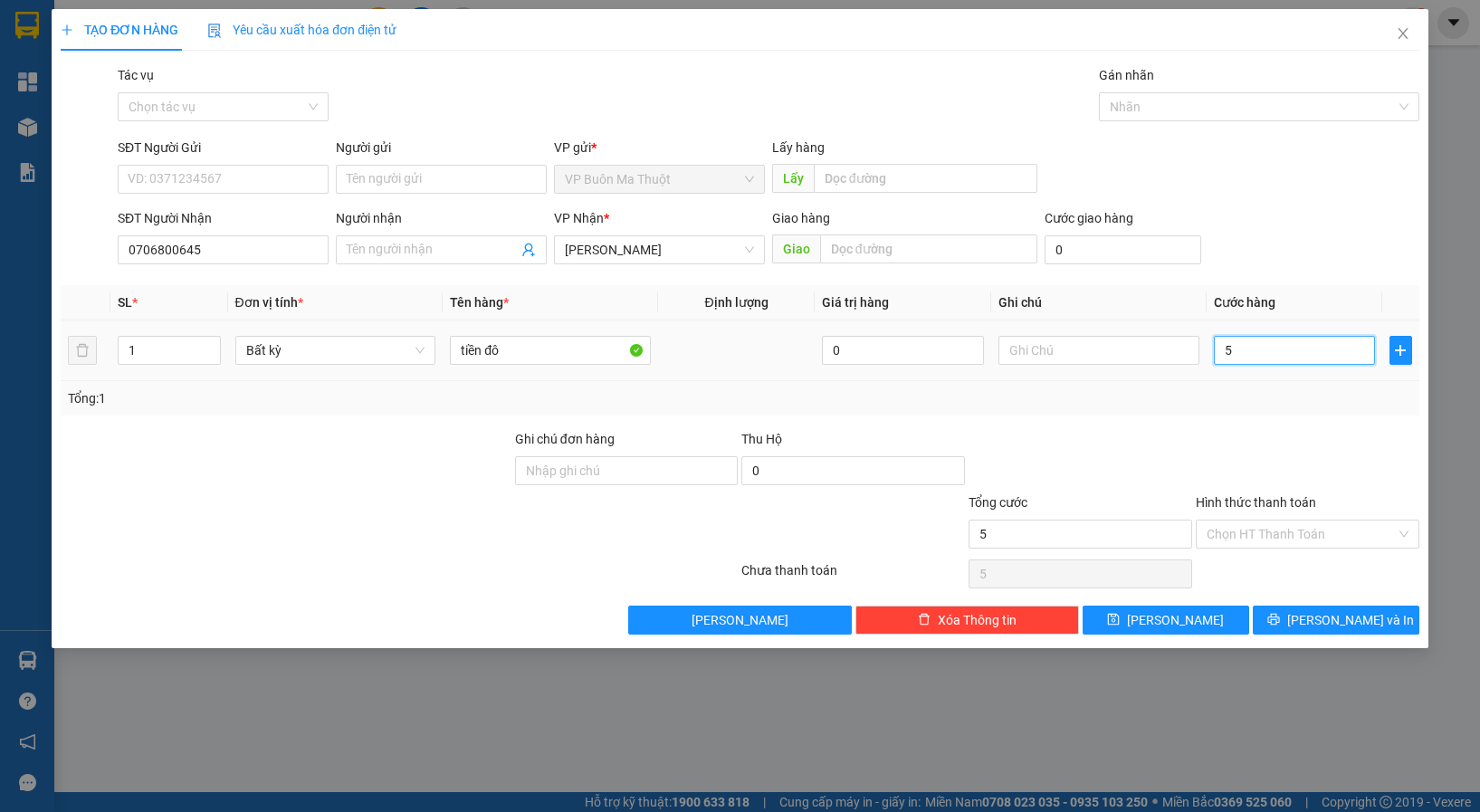
type input "50"
type input "500"
type input "5.000"
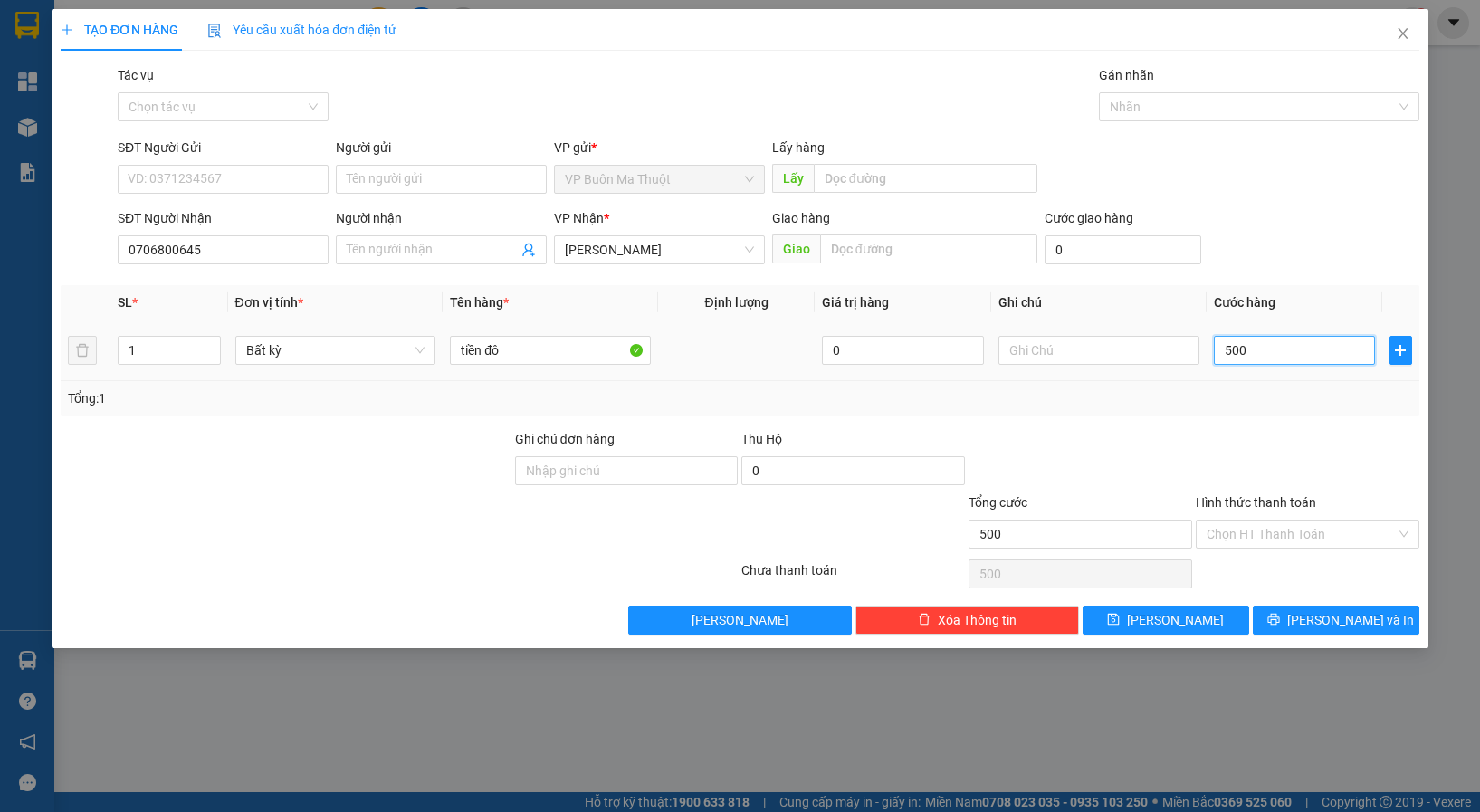
type input "5.000"
type input "50.000"
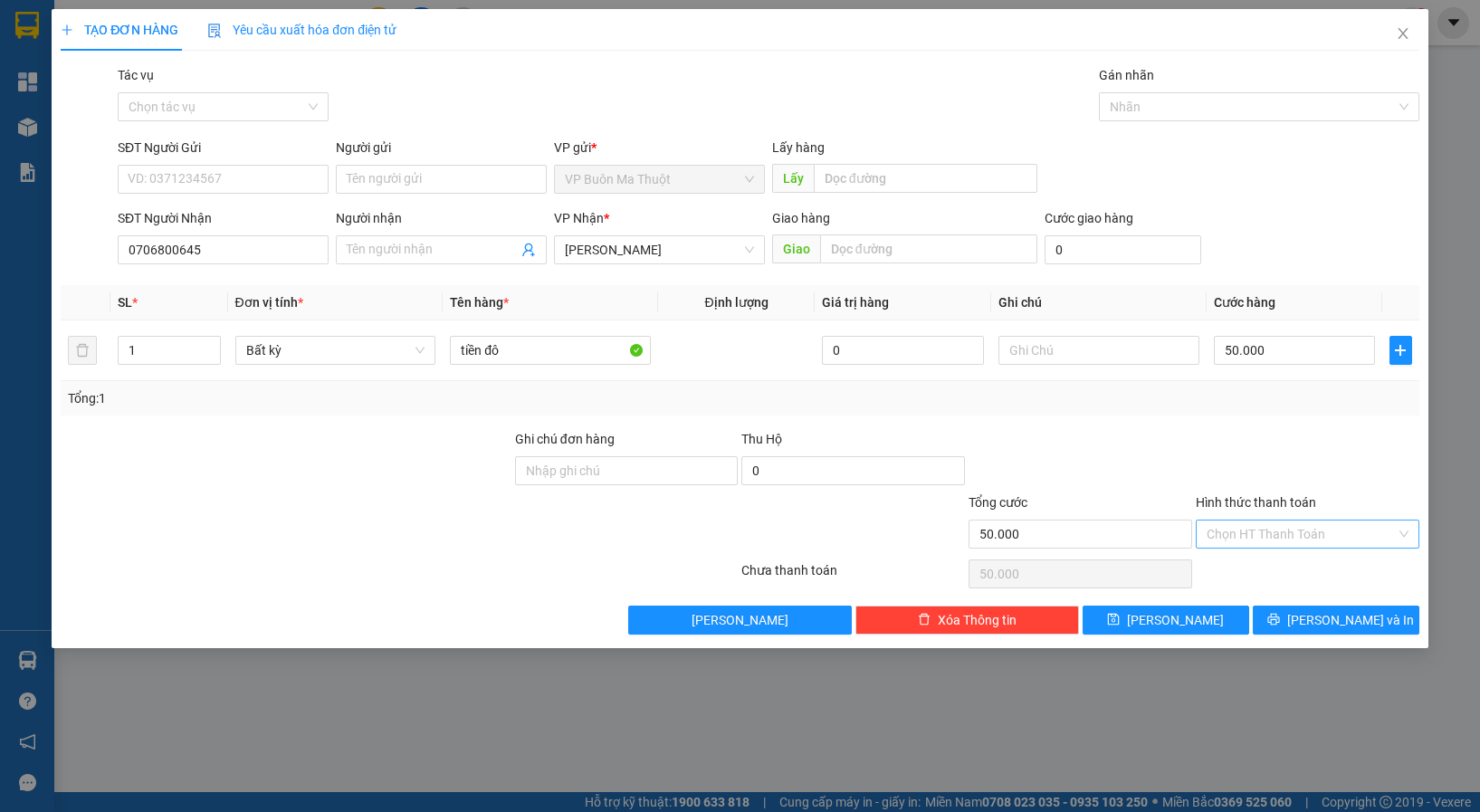
click at [1257, 537] on input "Hình thức thanh toán" at bounding box center [1301, 534] width 189 height 27
click at [1250, 562] on div "Tại văn phòng" at bounding box center [1308, 570] width 202 height 20
type input "0"
click at [1204, 607] on button "[PERSON_NAME]" at bounding box center [1166, 620] width 167 height 29
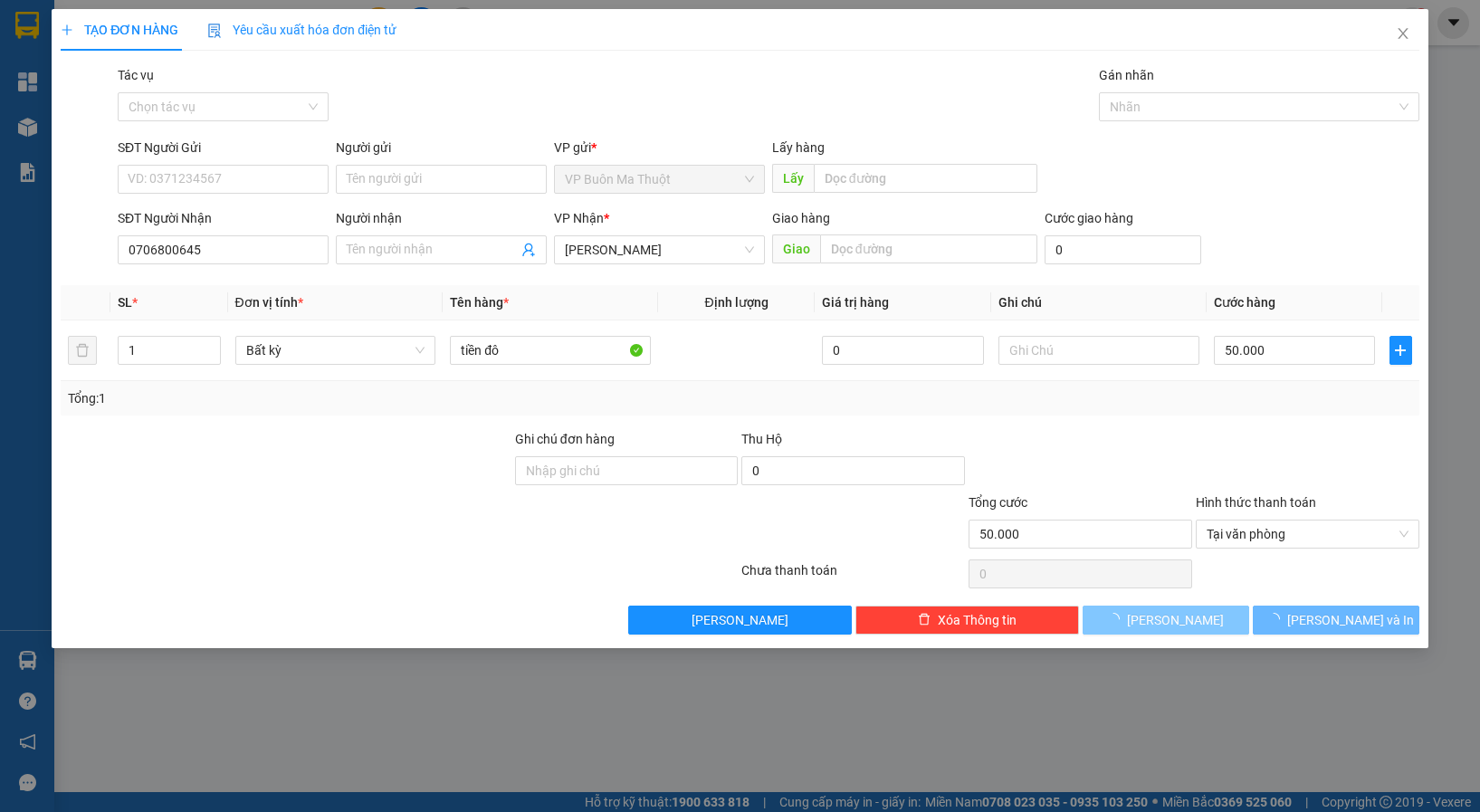
type input "0"
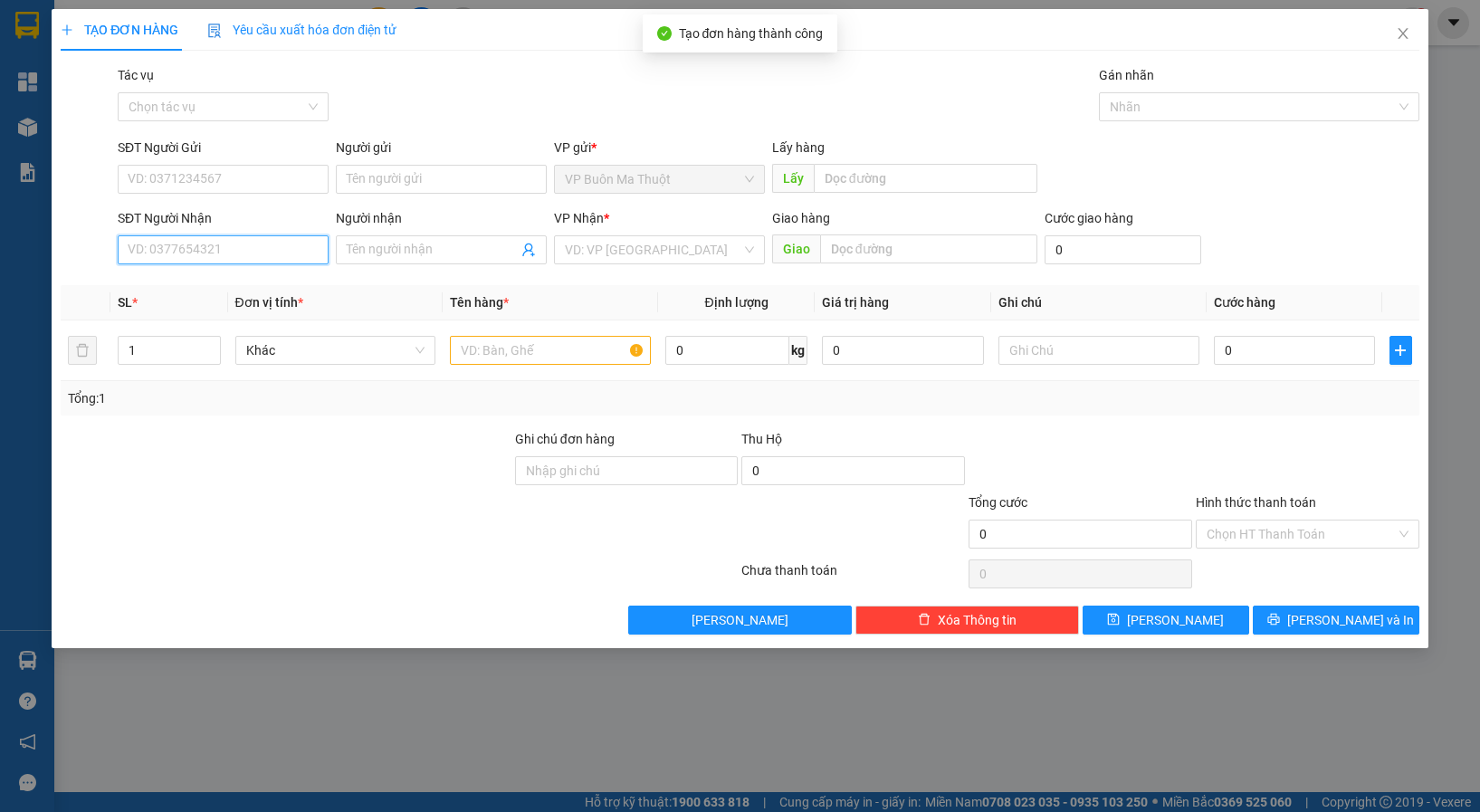
click at [209, 253] on input "SĐT Người Nhận" at bounding box center [223, 250] width 211 height 29
type input "0396961048"
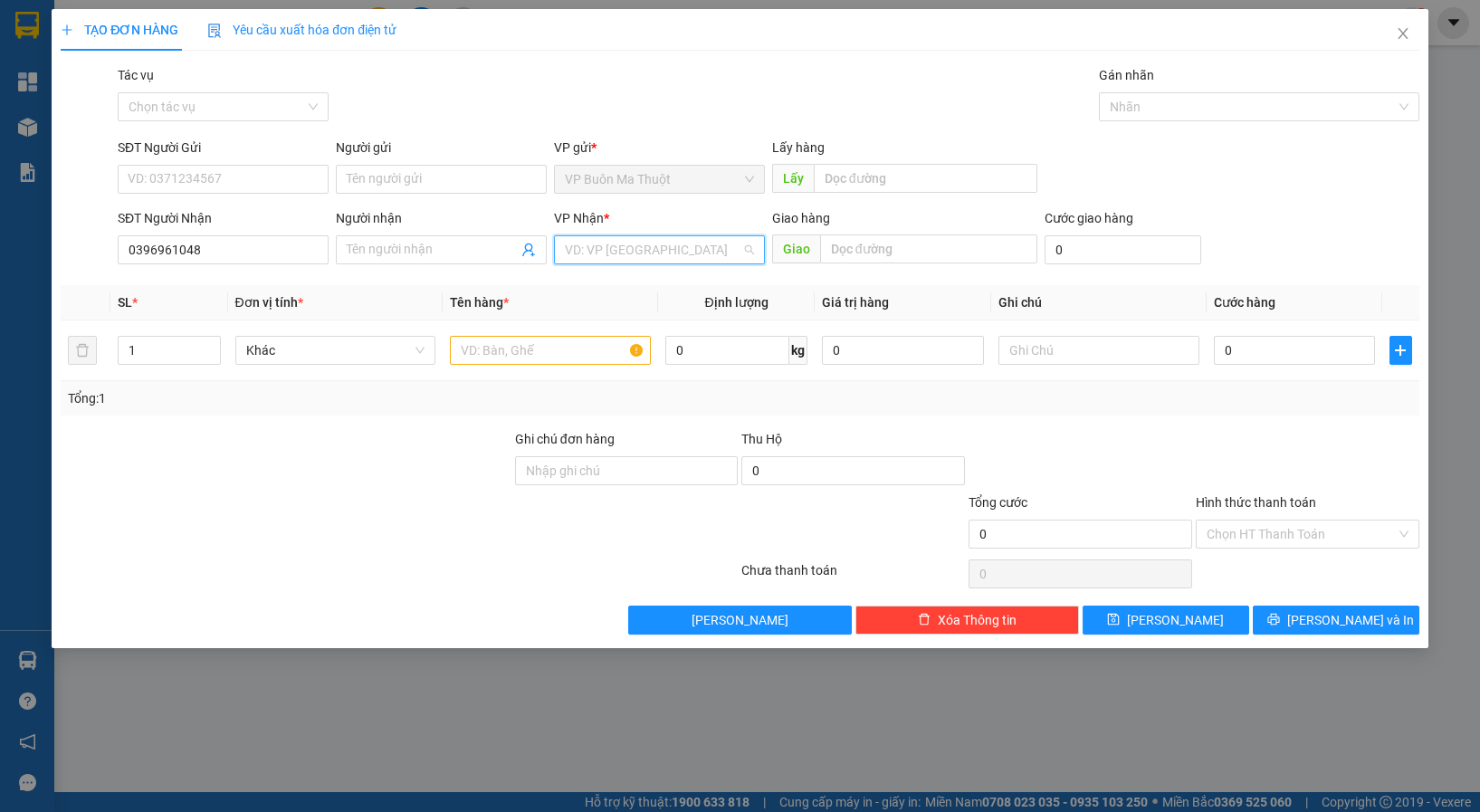
click at [673, 246] on input "search" at bounding box center [653, 250] width 177 height 27
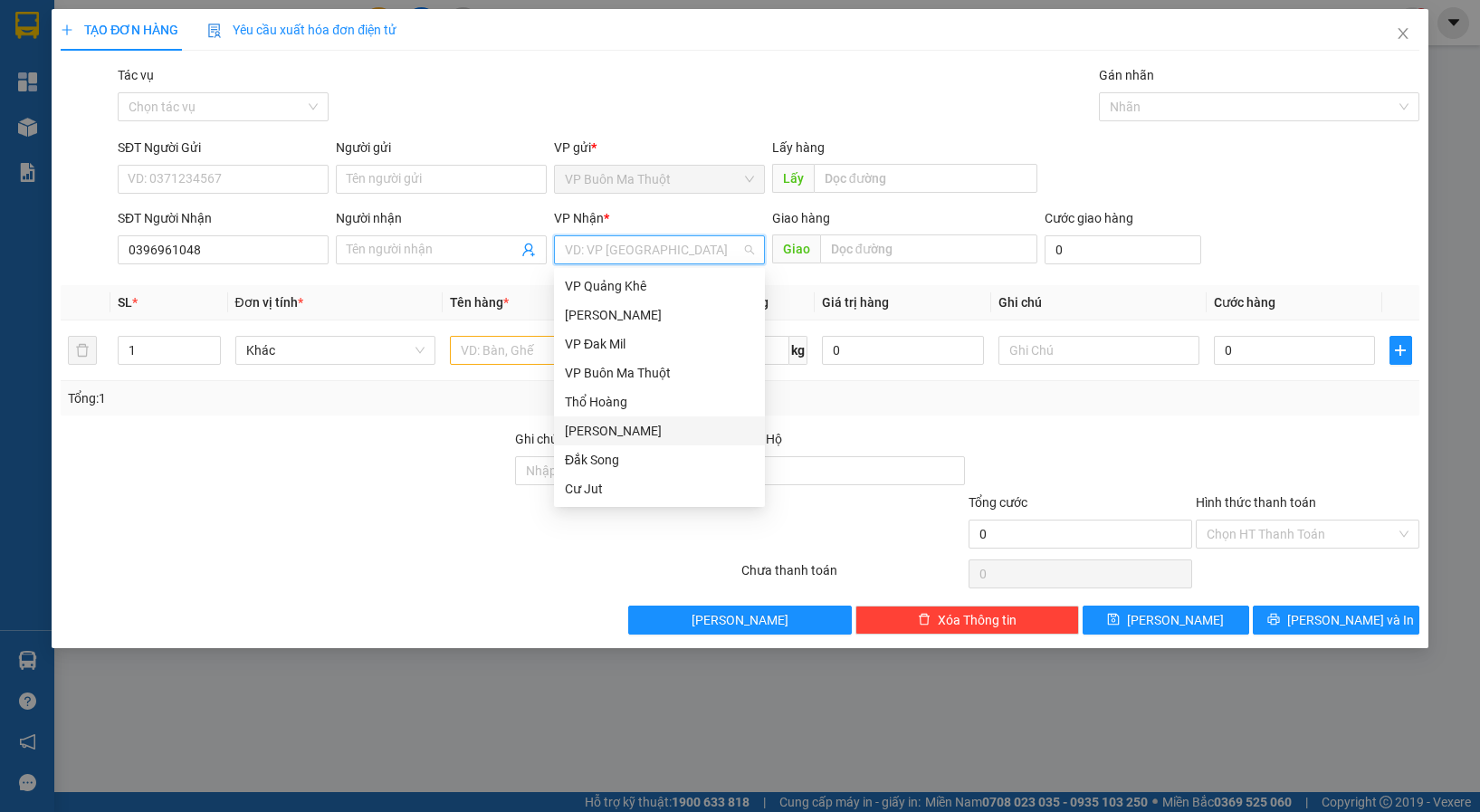
click at [599, 434] on div "[PERSON_NAME]" at bounding box center [659, 431] width 189 height 20
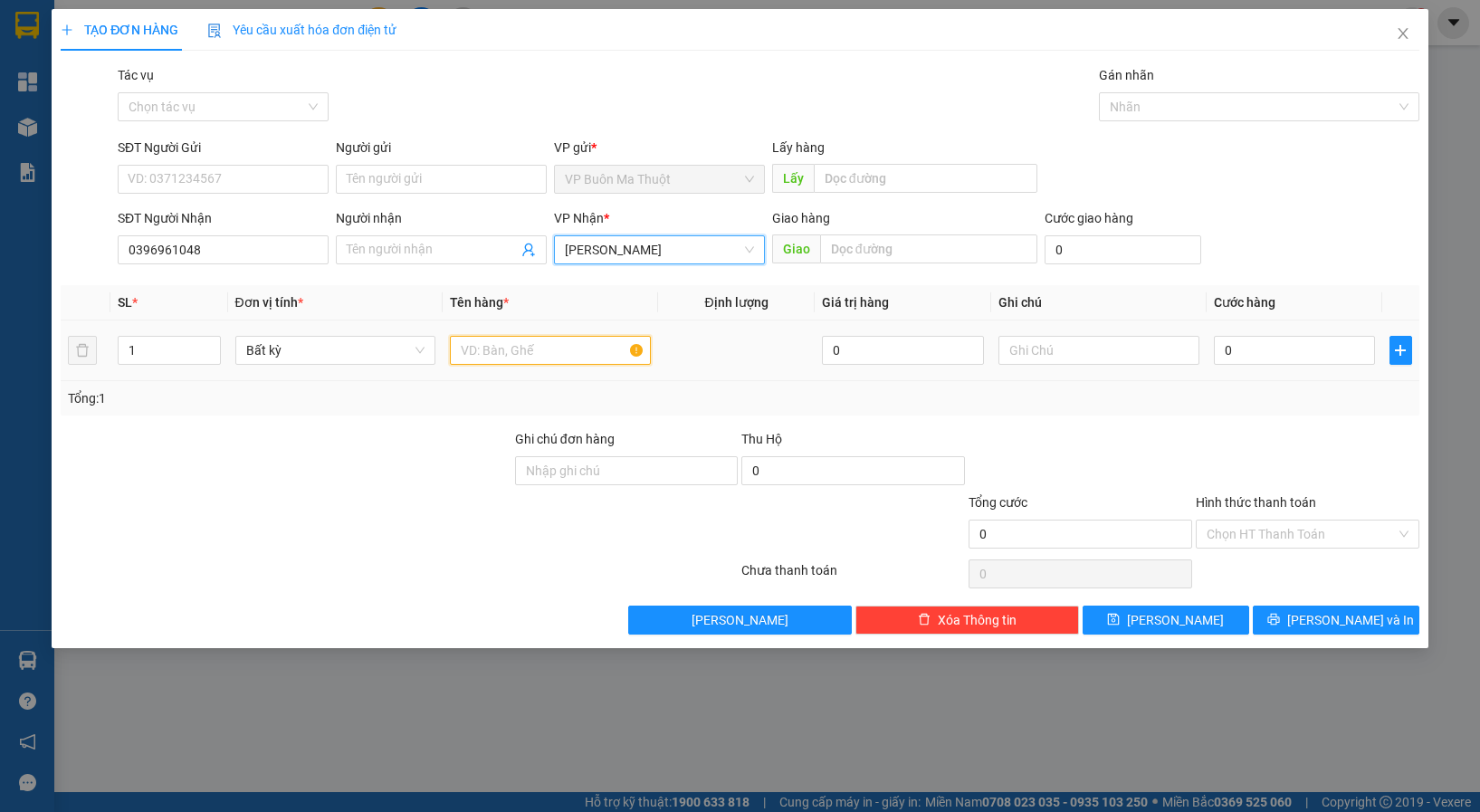
click at [514, 343] on input "text" at bounding box center [551, 351] width 201 height 29
paste input "ì"
paste input "ư"
type input "bì thư 312"
click at [1231, 353] on input "0" at bounding box center [1295, 351] width 162 height 29
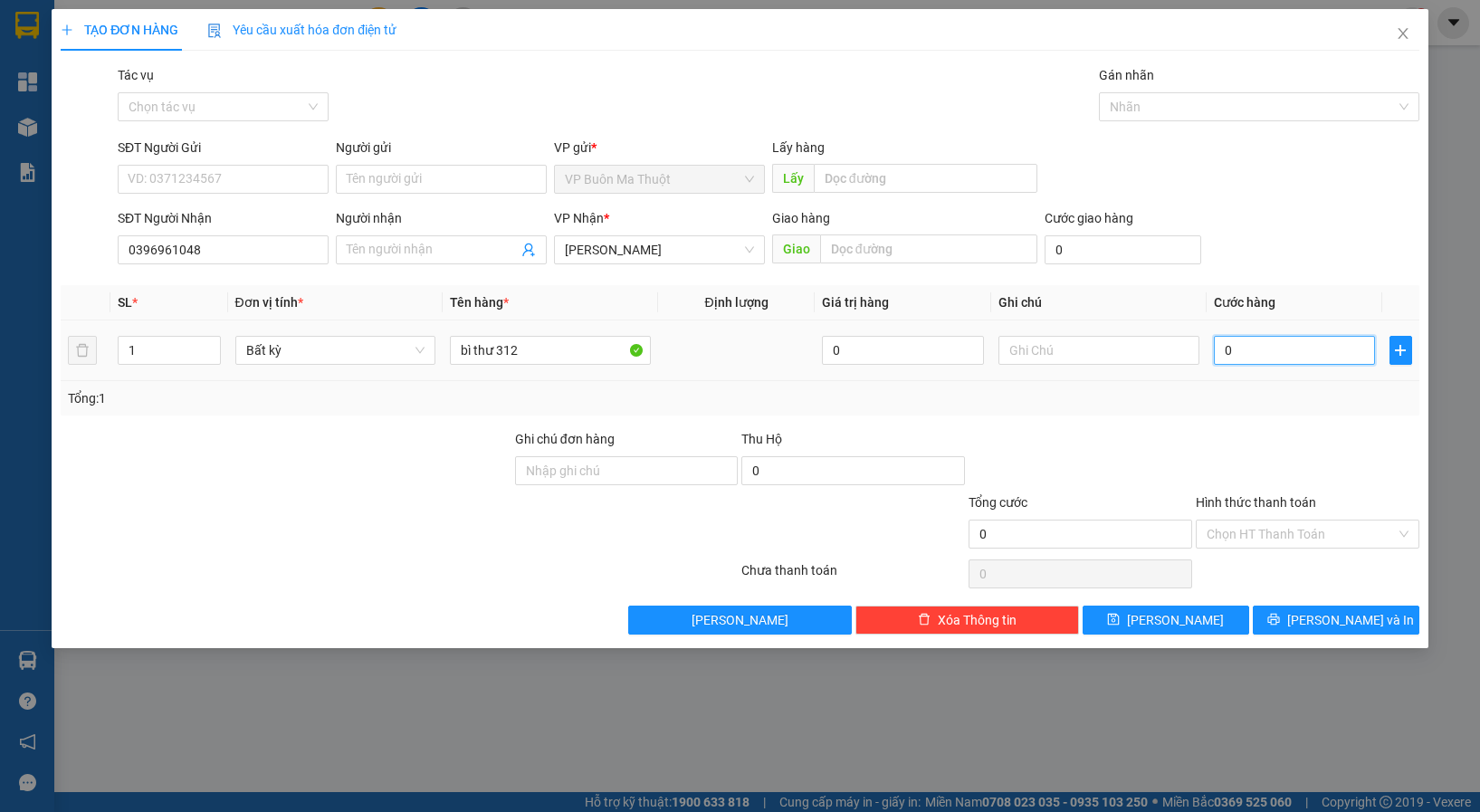
type input "3"
type input "30"
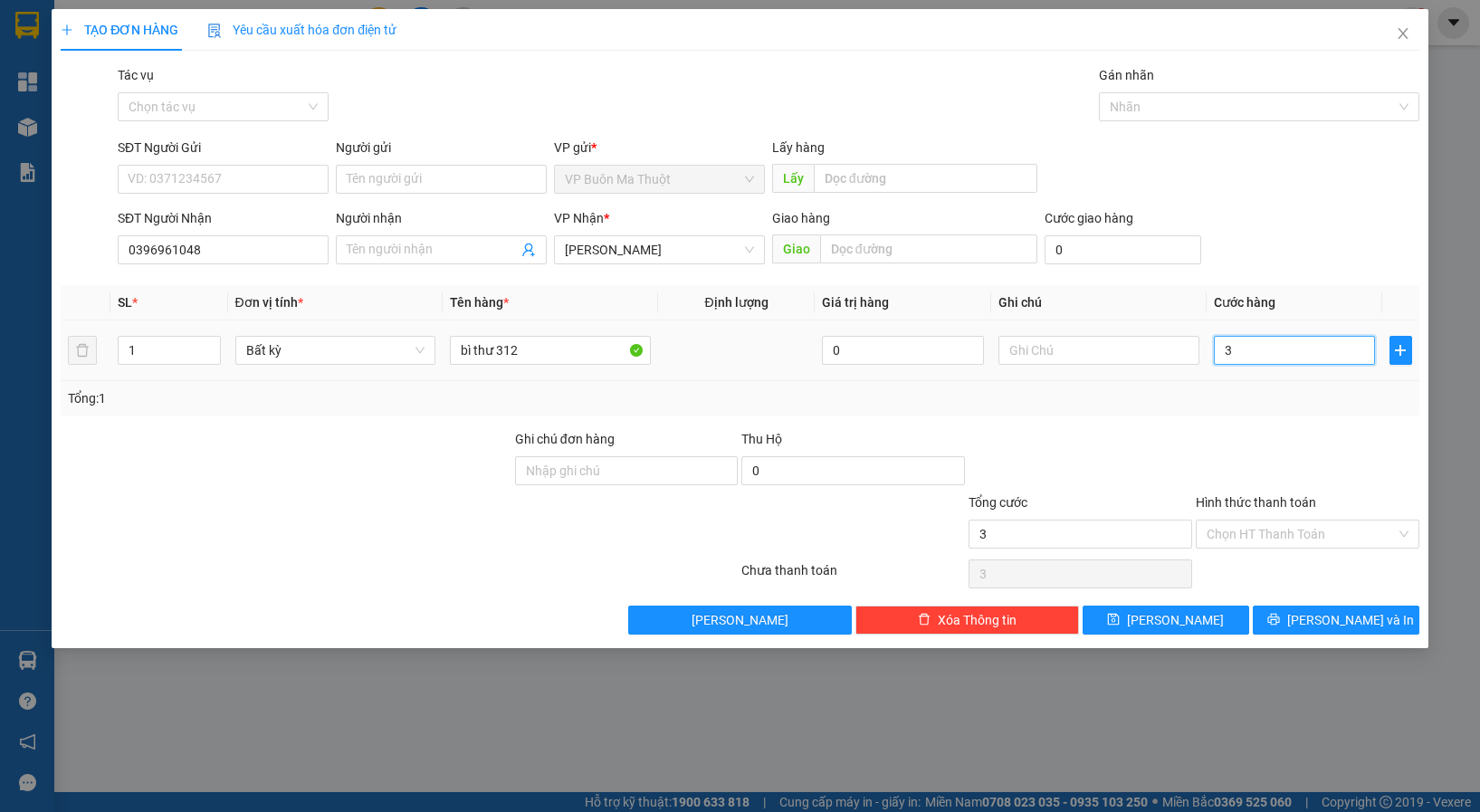
type input "30"
type input "300"
type input "3.000"
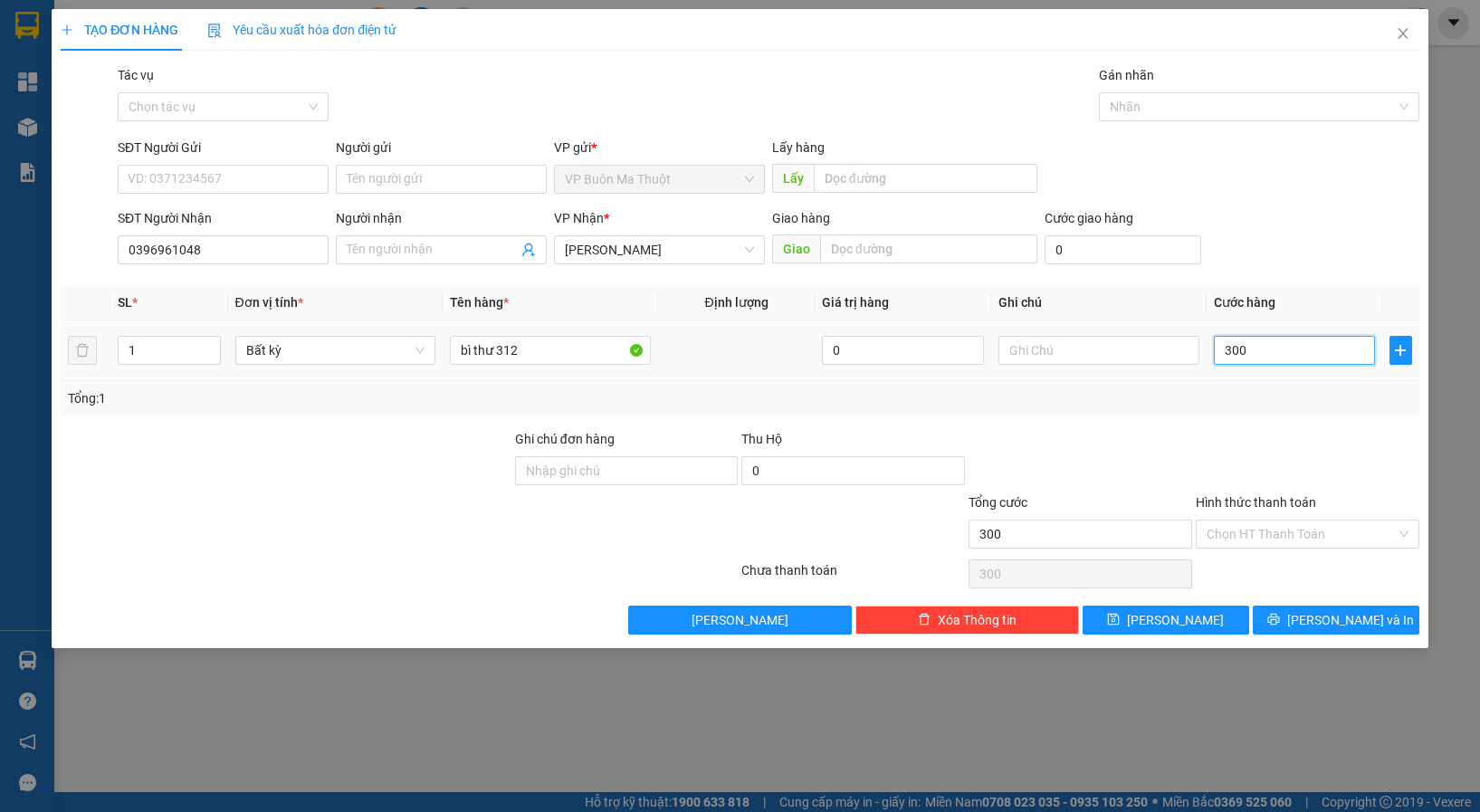
type input "3.000"
type input "30.000"
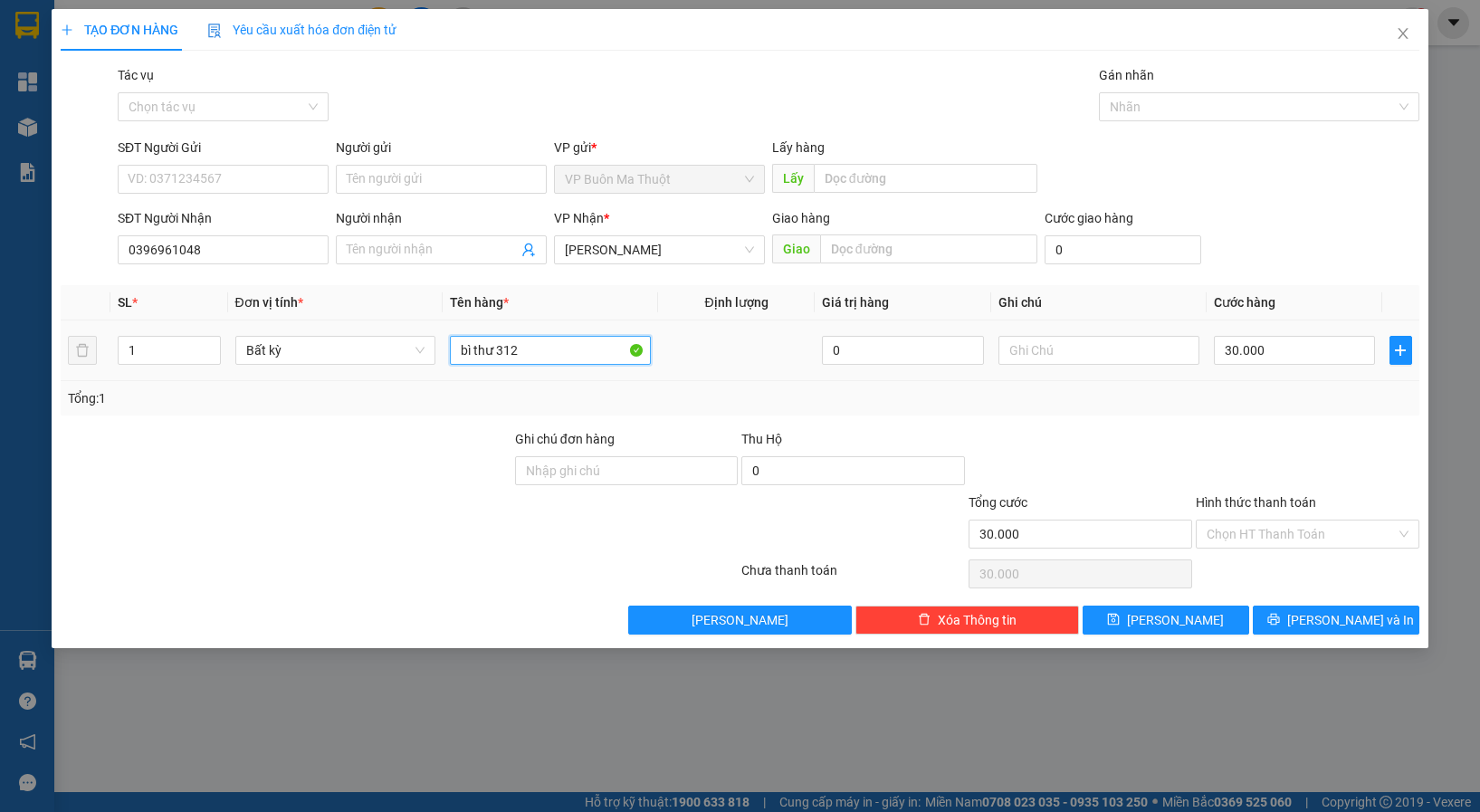
click at [570, 362] on input "bì thư 312" at bounding box center [551, 351] width 201 height 29
type input "bì thư 312 ck cty"
click at [1257, 527] on input "Hình thức thanh toán" at bounding box center [1301, 534] width 189 height 27
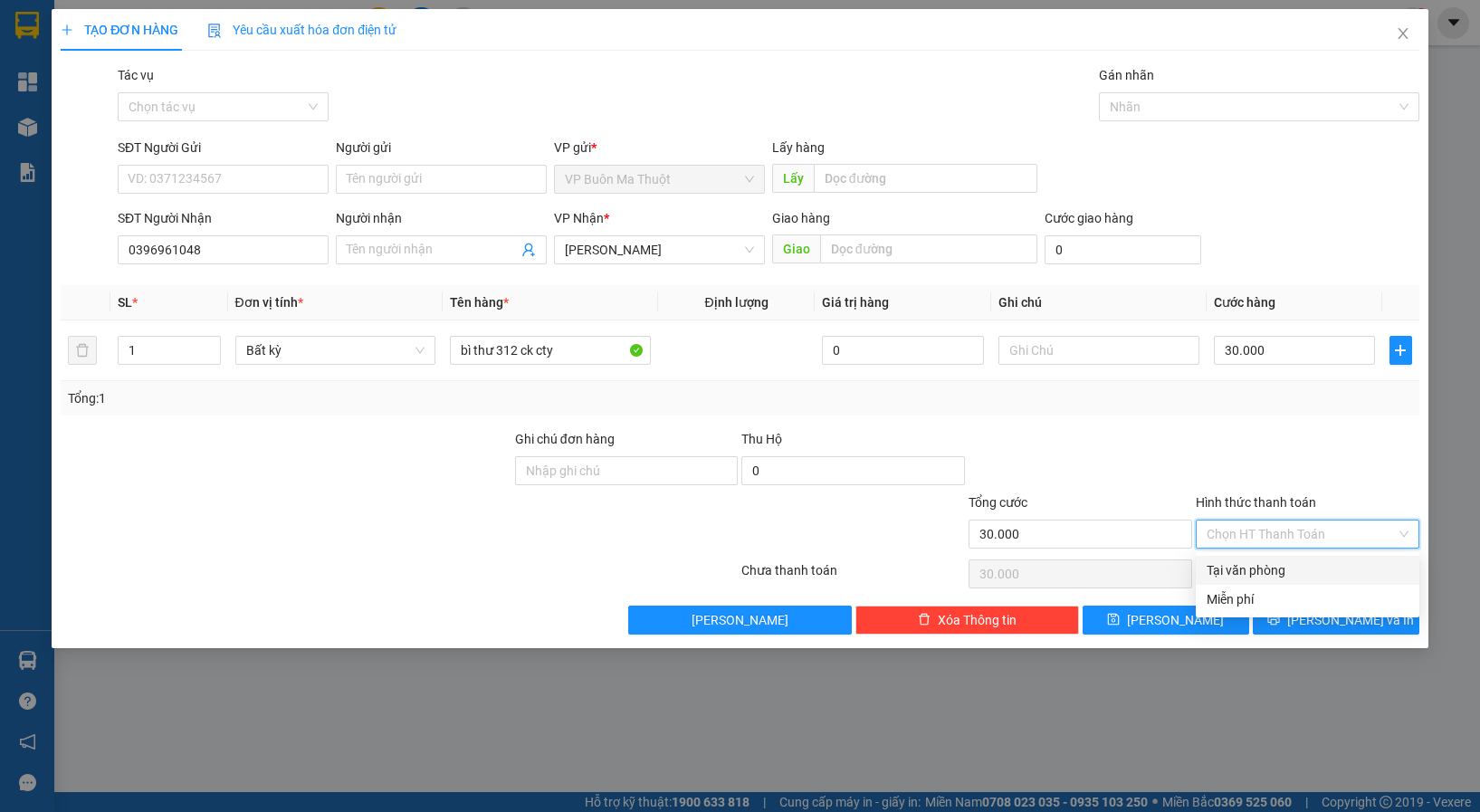
click at [1253, 572] on div "Tại văn phòng" at bounding box center [1308, 570] width 202 height 20
type input "0"
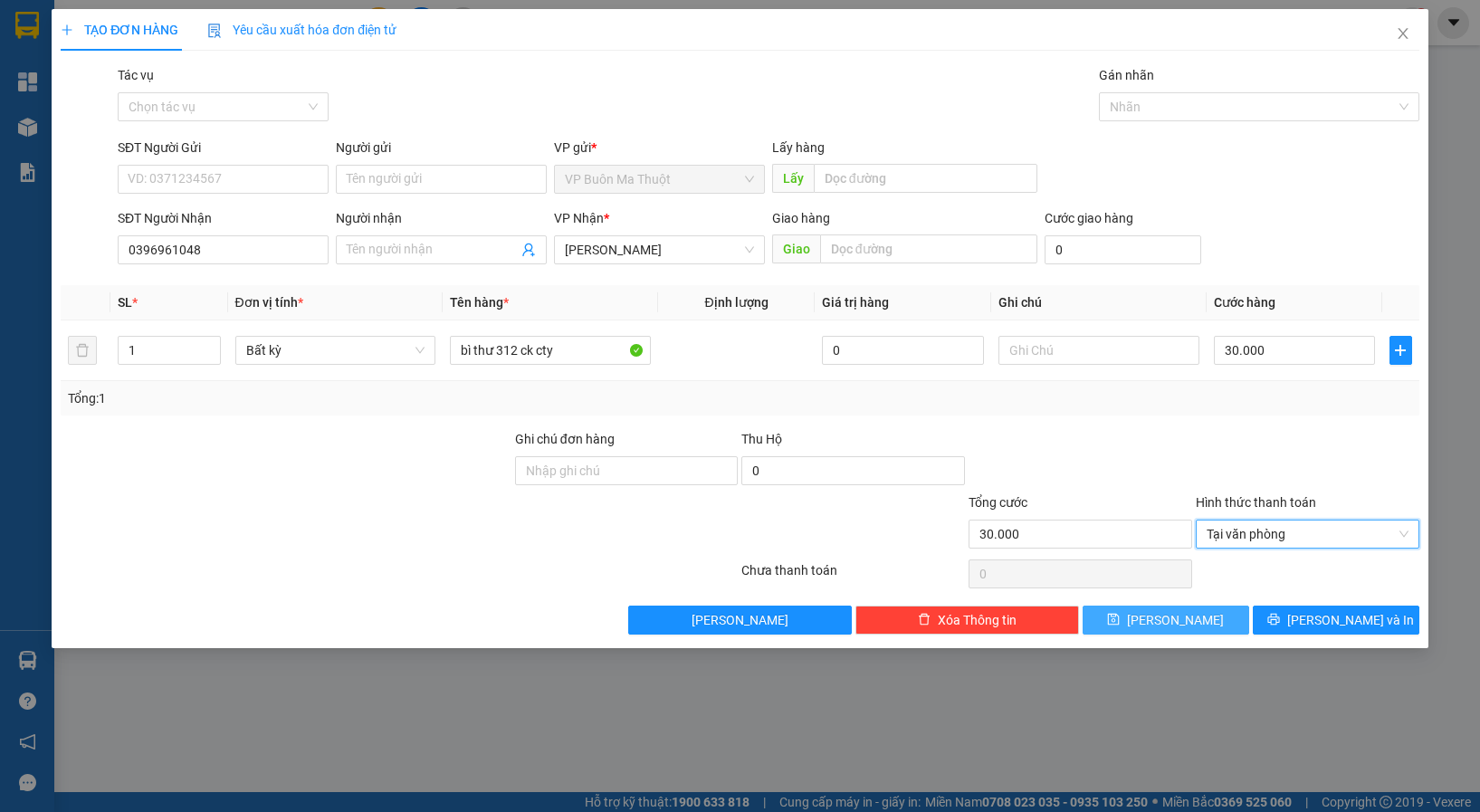
click at [1195, 612] on button "[PERSON_NAME]" at bounding box center [1166, 620] width 167 height 29
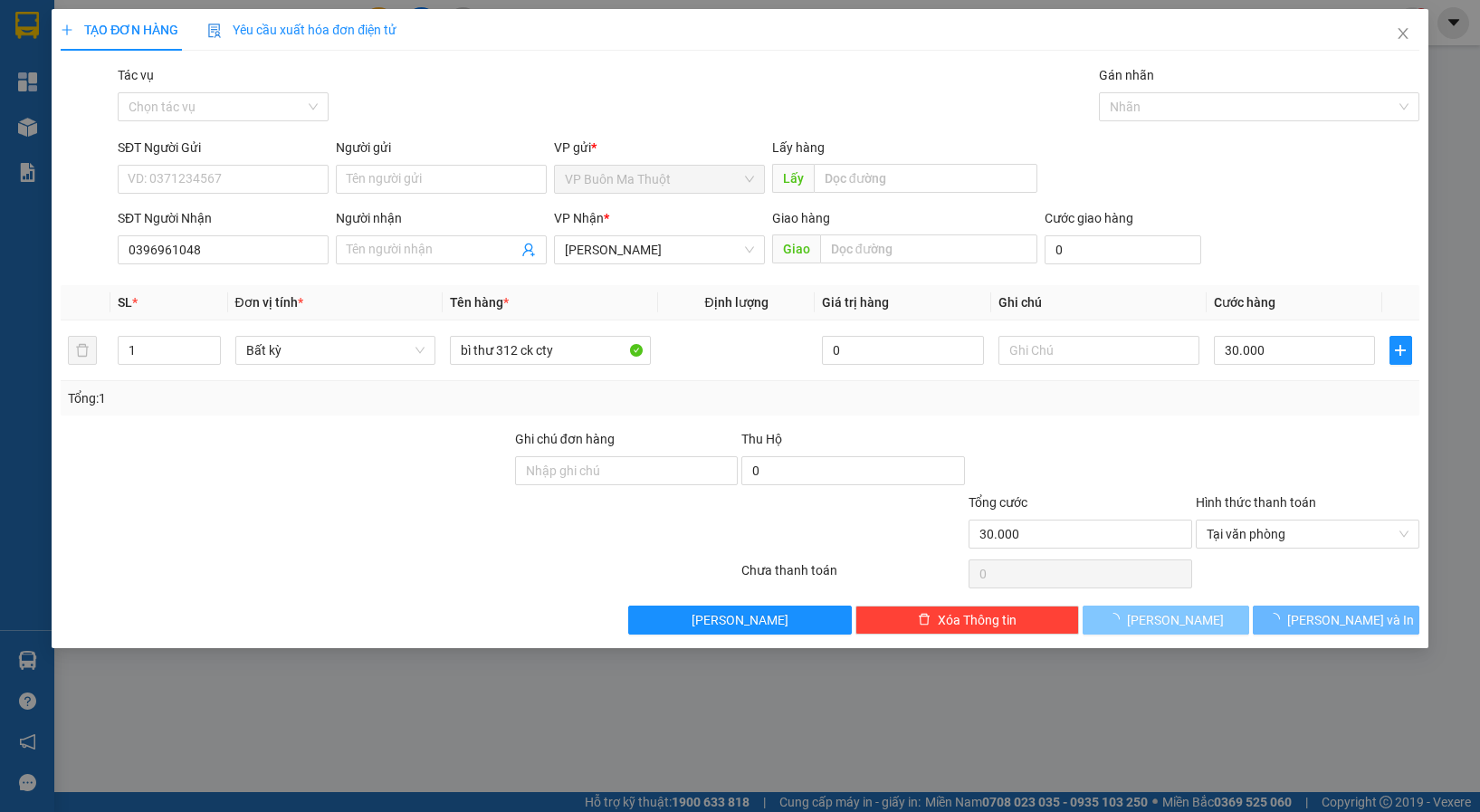
type input "0"
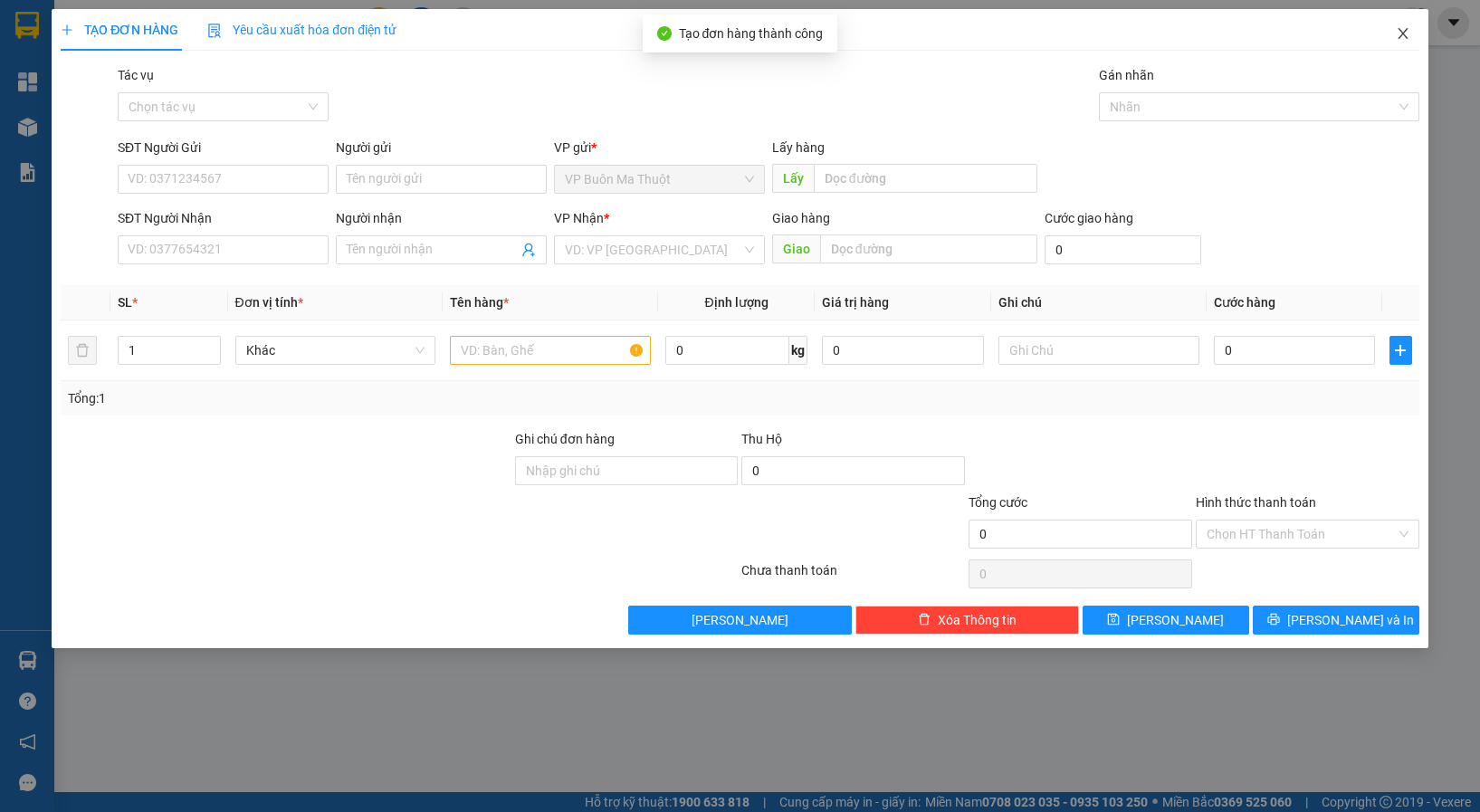
click at [1400, 42] on span "Close" at bounding box center [1404, 34] width 51 height 51
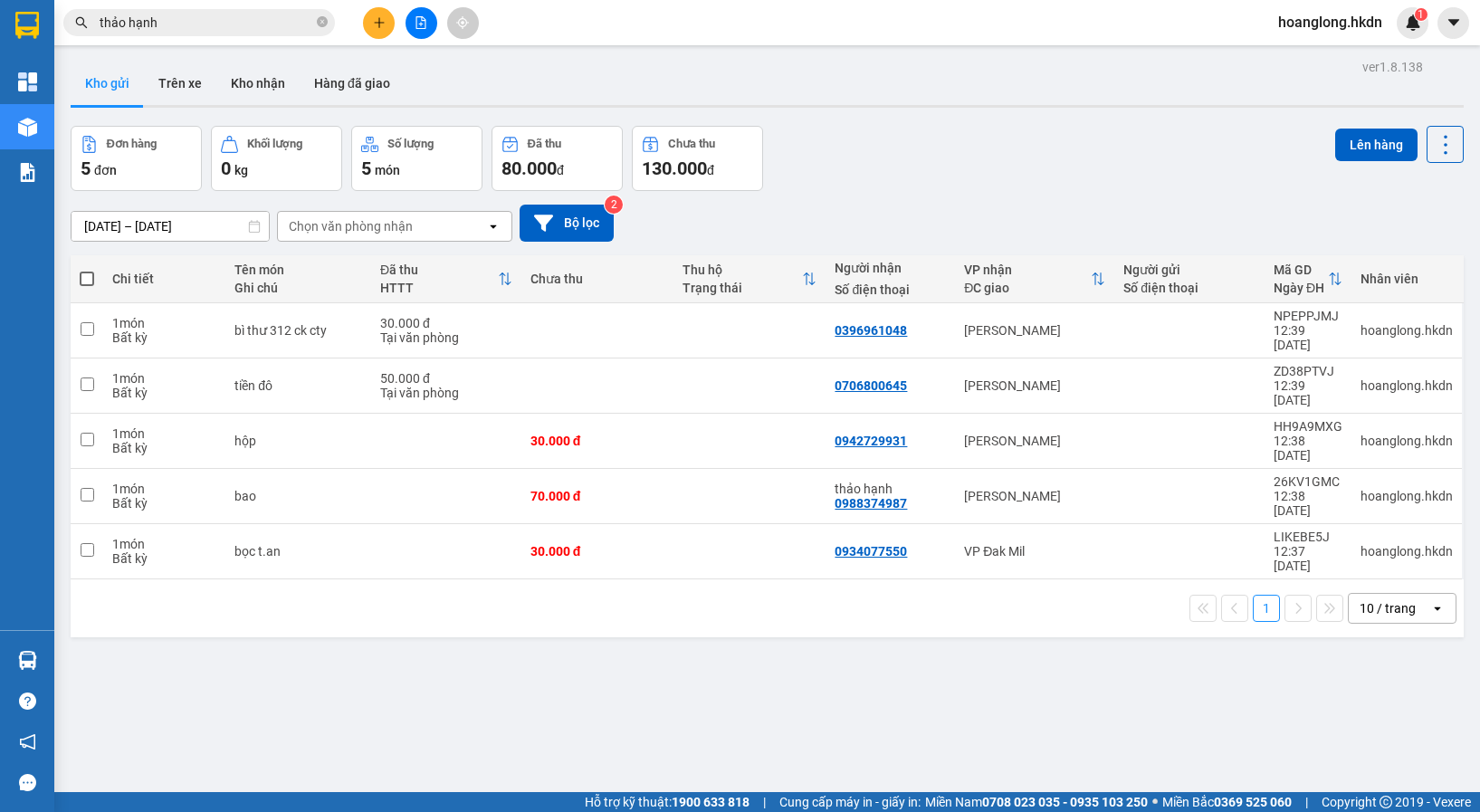
click at [85, 274] on span at bounding box center [87, 279] width 15 height 14
click at [87, 270] on input "checkbox" at bounding box center [87, 270] width 0 height 0
checkbox input "true"
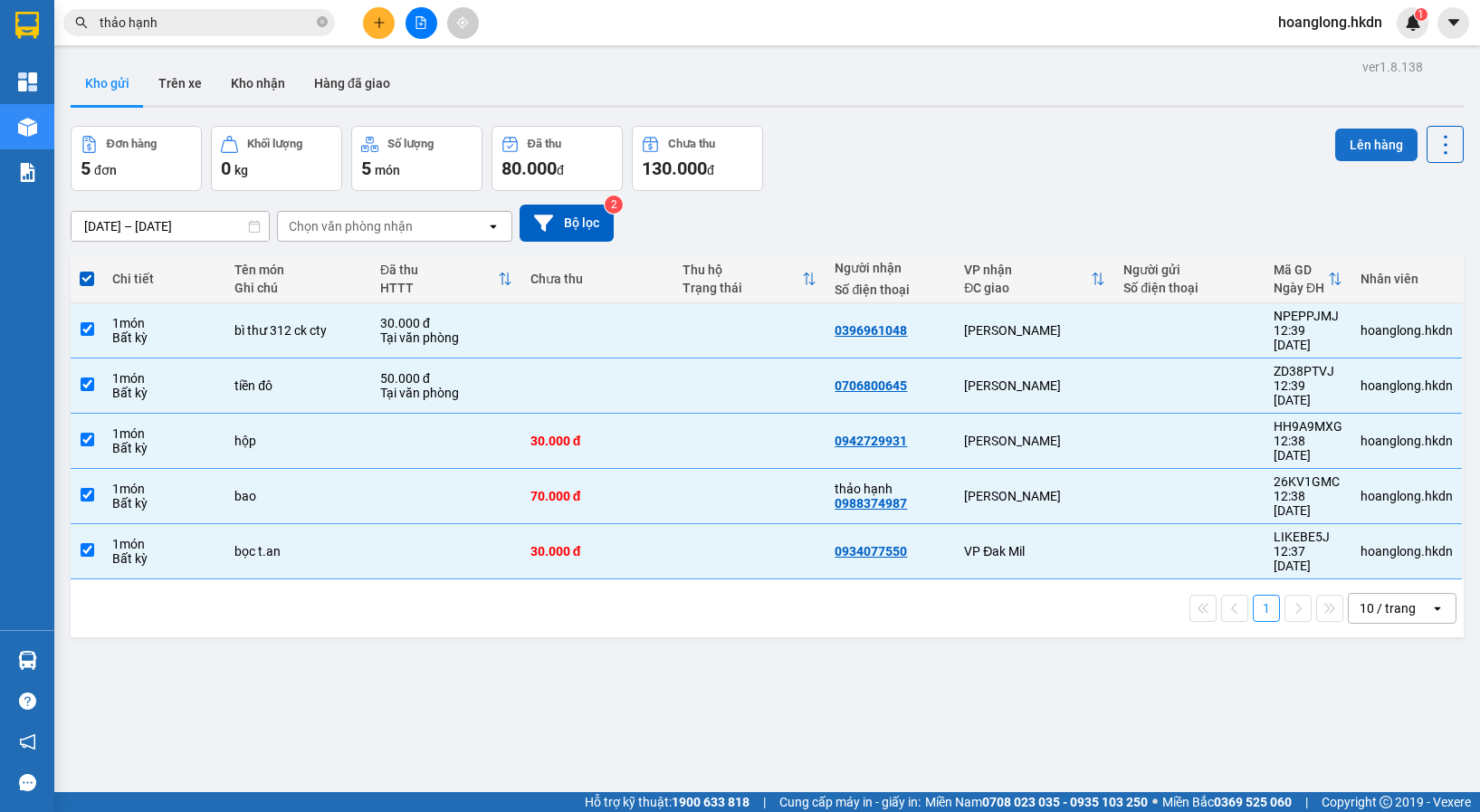
click at [1353, 148] on button "Lên hàng" at bounding box center [1377, 145] width 82 height 33
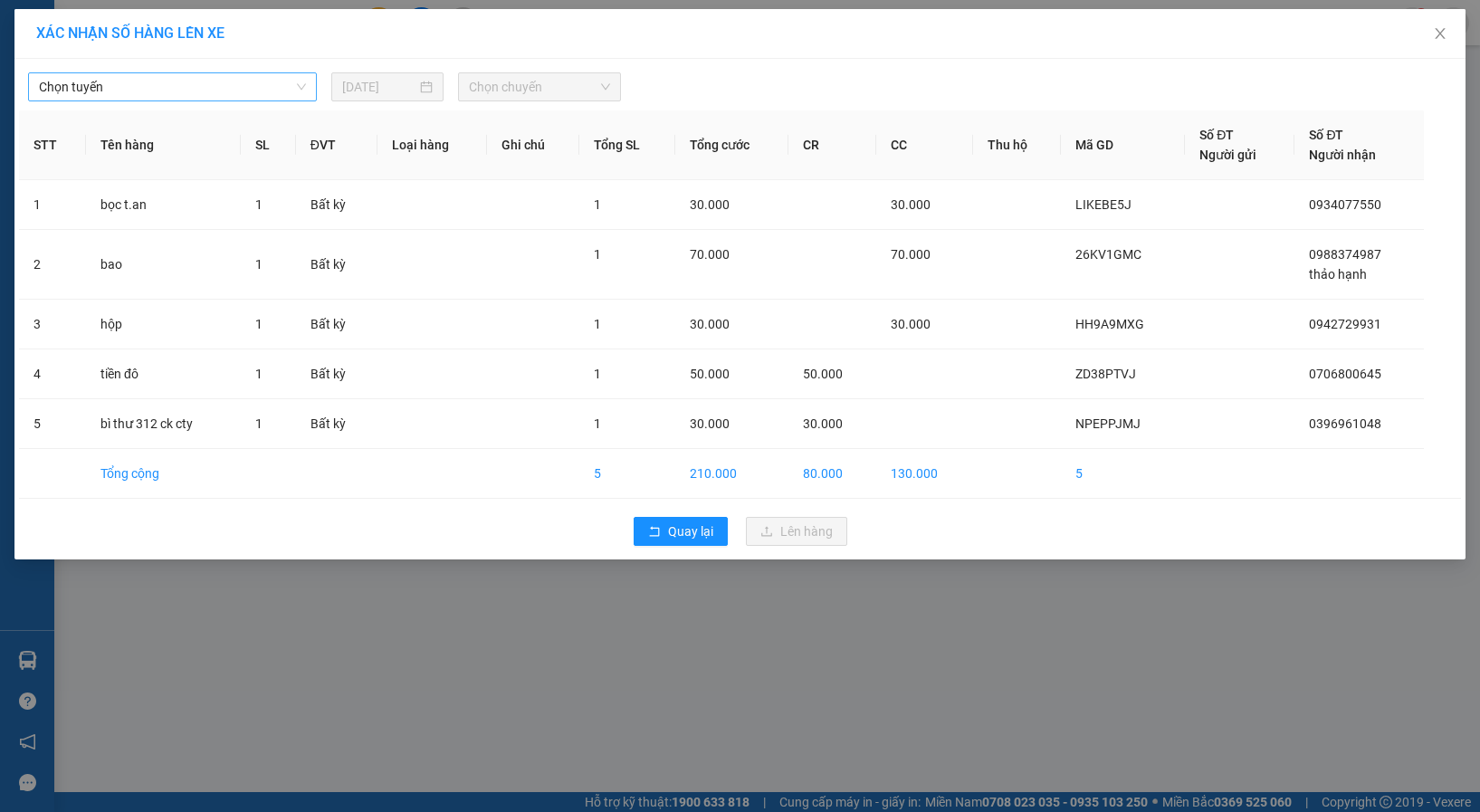
click at [182, 77] on span "Chọn tuyến" at bounding box center [172, 87] width 267 height 27
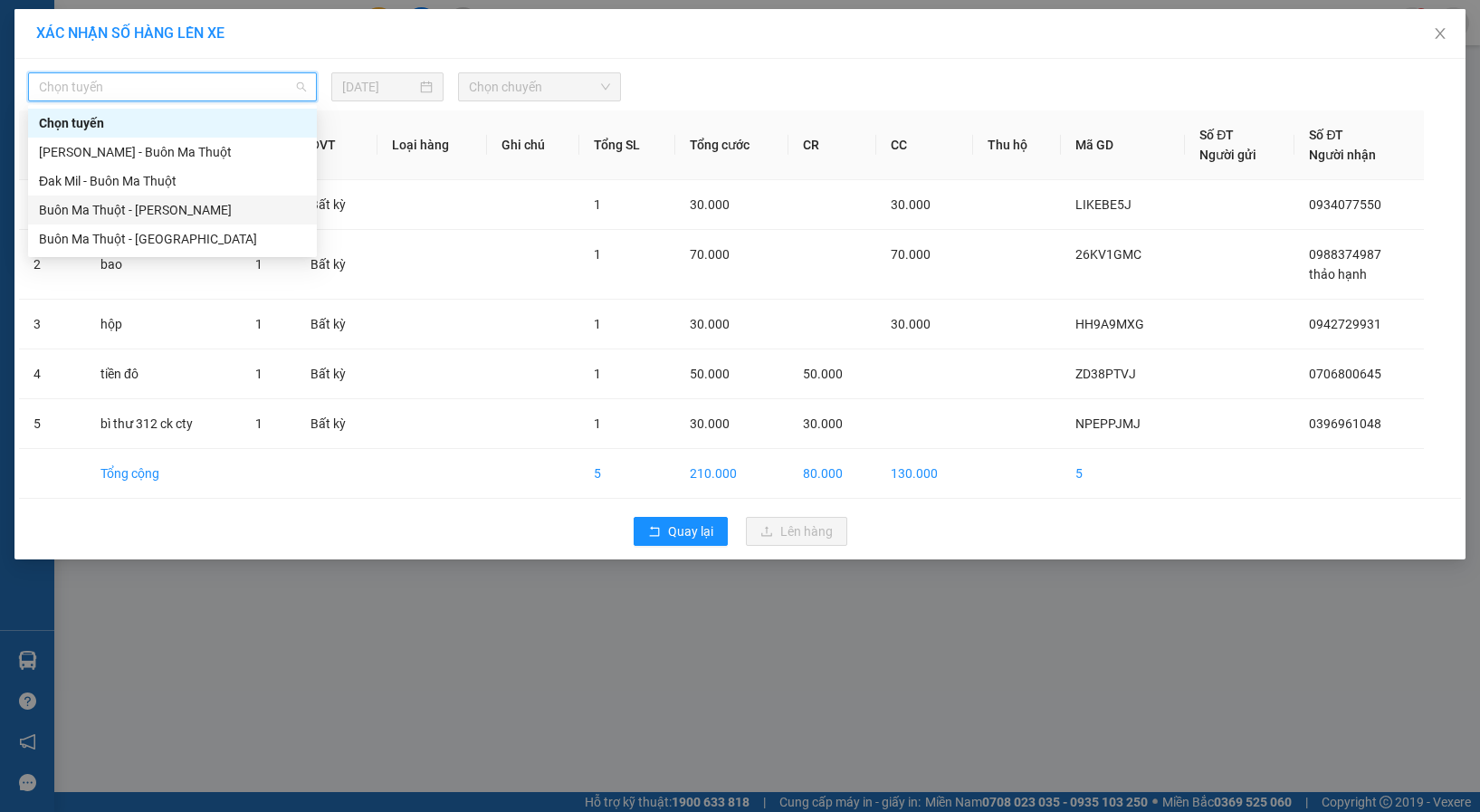
click at [174, 208] on div "Buôn Ma Thuột - [PERSON_NAME]" at bounding box center [172, 210] width 267 height 20
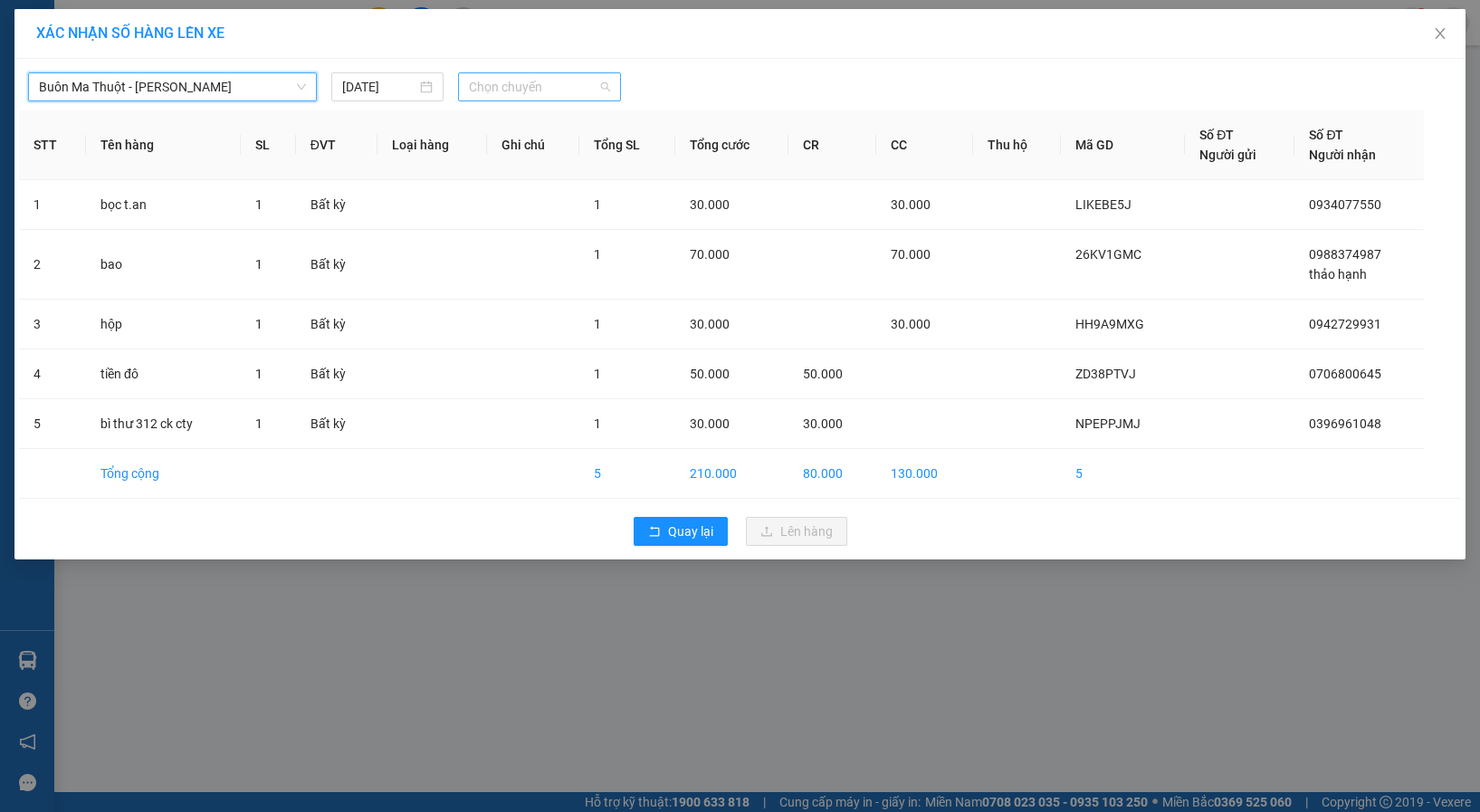
click at [480, 82] on span "Chọn chuyến" at bounding box center [540, 87] width 141 height 27
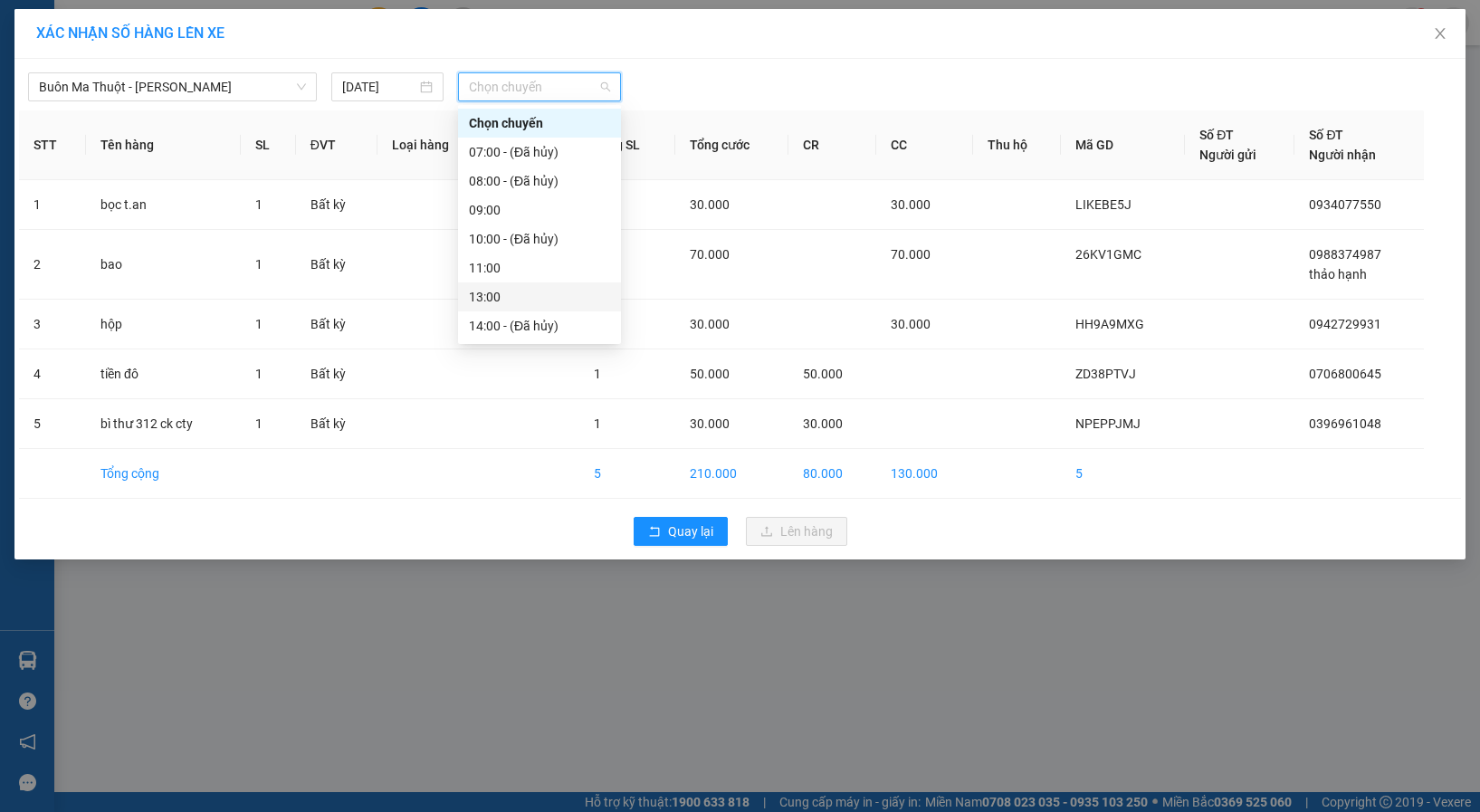
click at [500, 295] on div "13:00" at bounding box center [540, 297] width 141 height 20
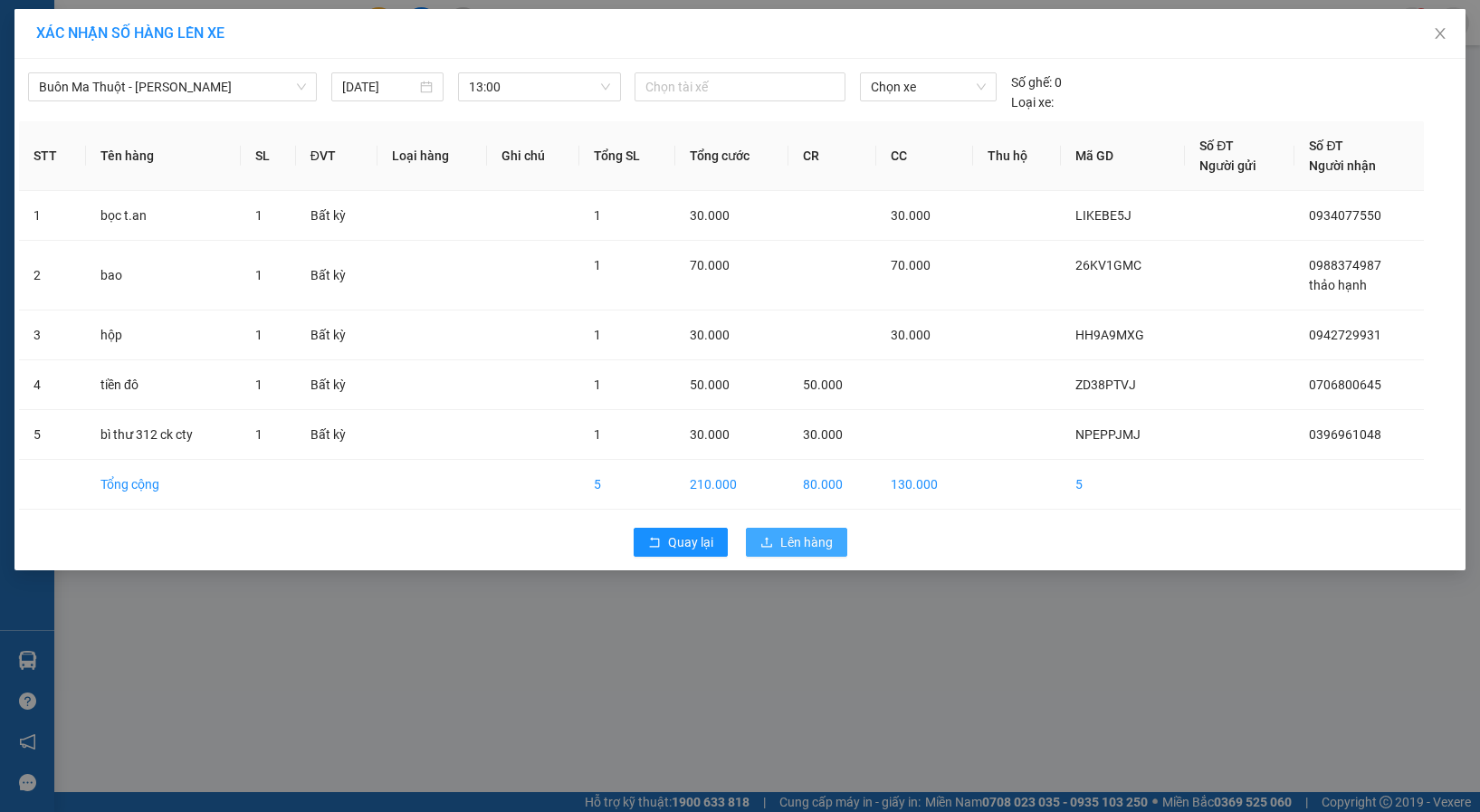
click at [783, 538] on span "Lên hàng" at bounding box center [807, 542] width 53 height 20
